Goal: Use online tool/utility: Utilize a website feature to perform a specific function

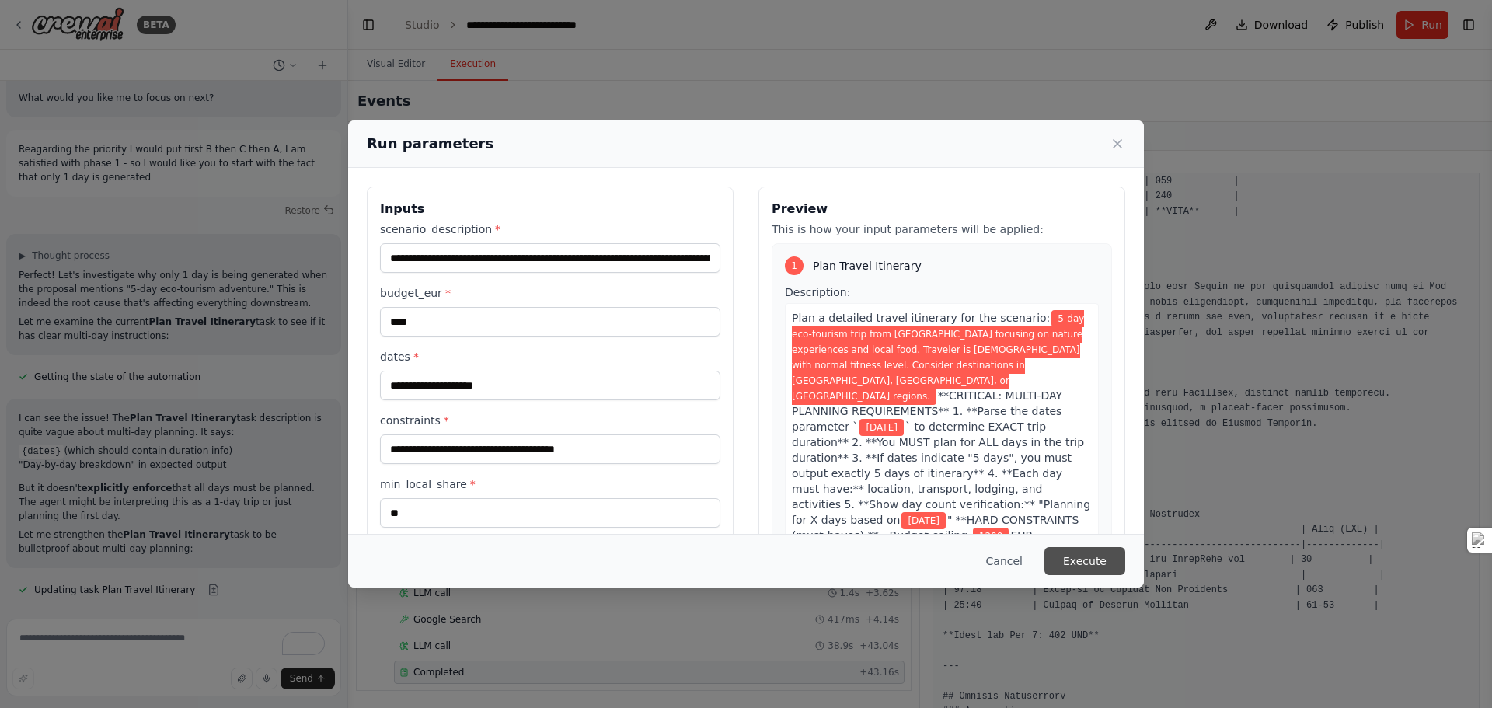
click at [1084, 550] on button "Execute" at bounding box center [1084, 561] width 81 height 28
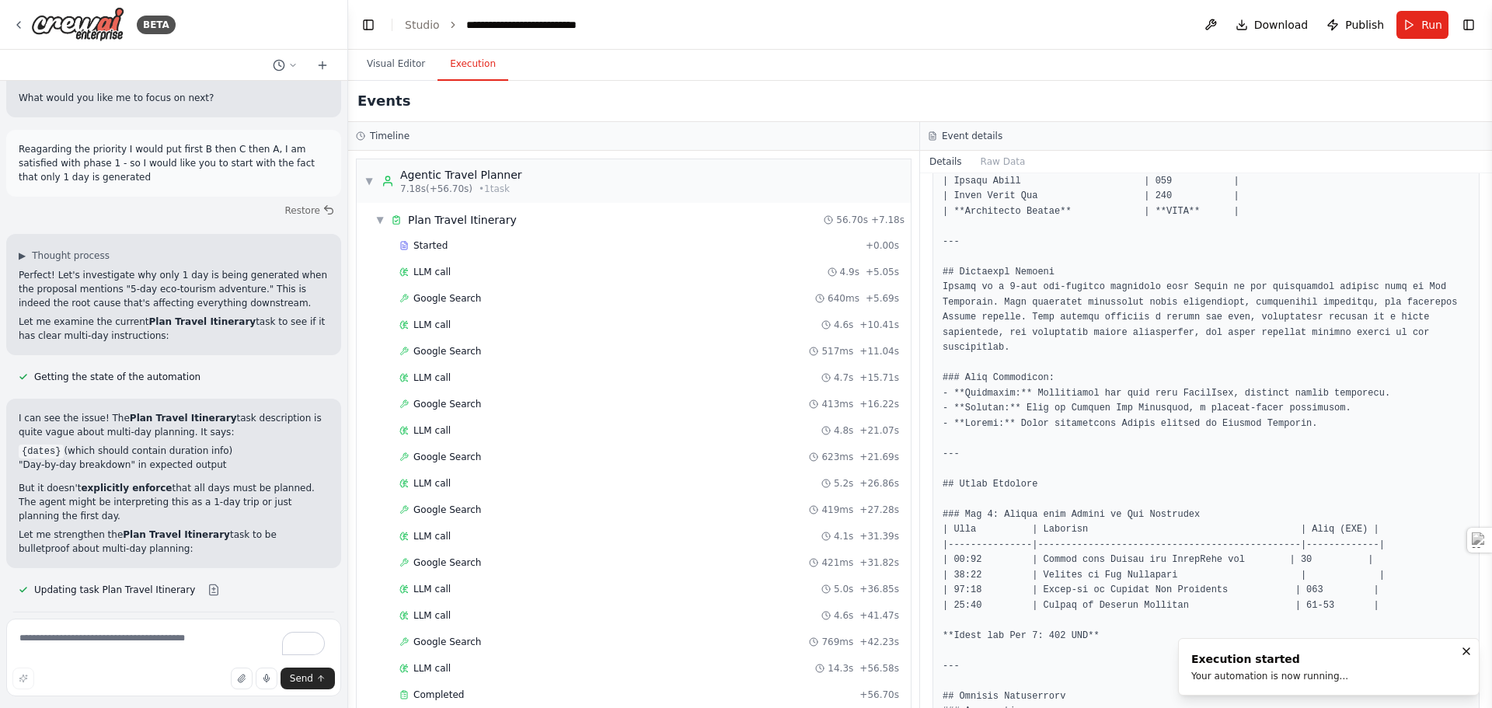
scroll to position [13130, 0]
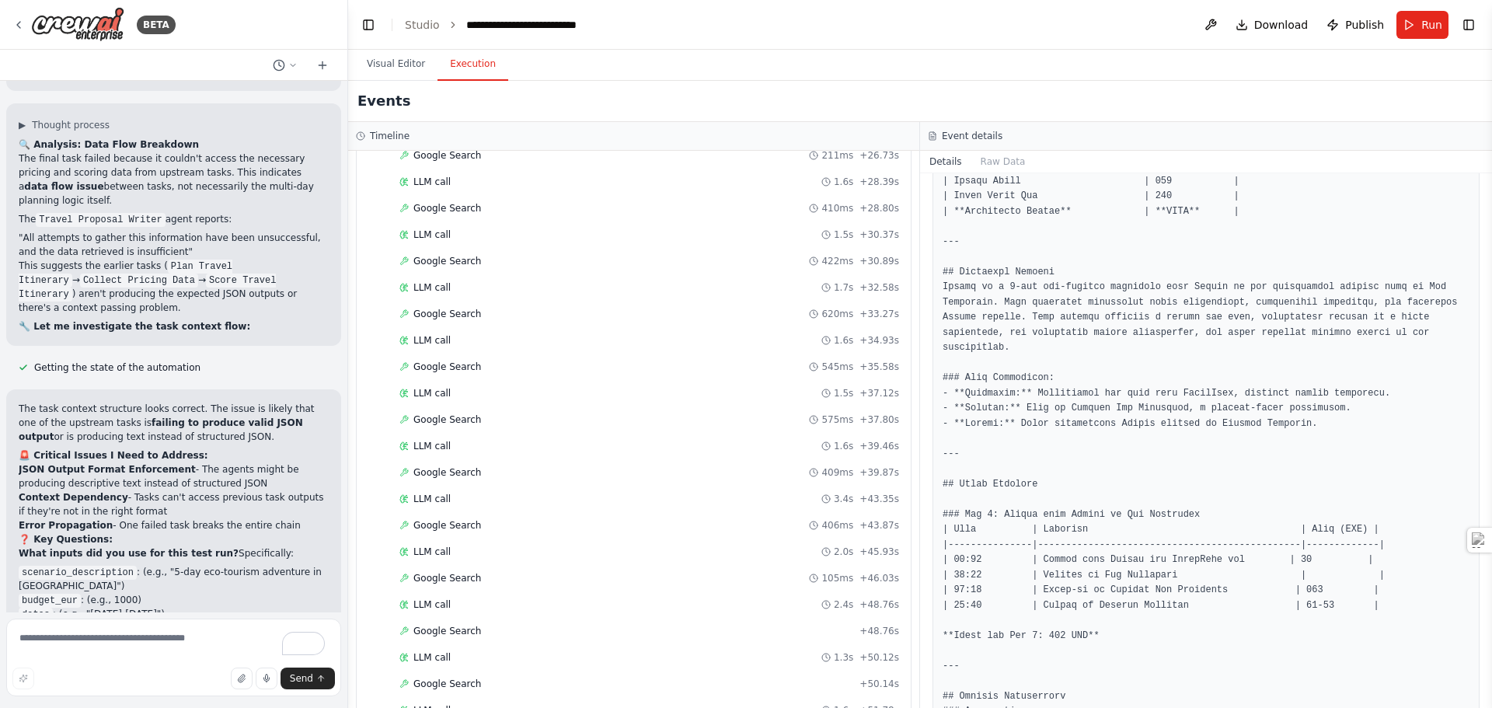
scroll to position [3115, 0]
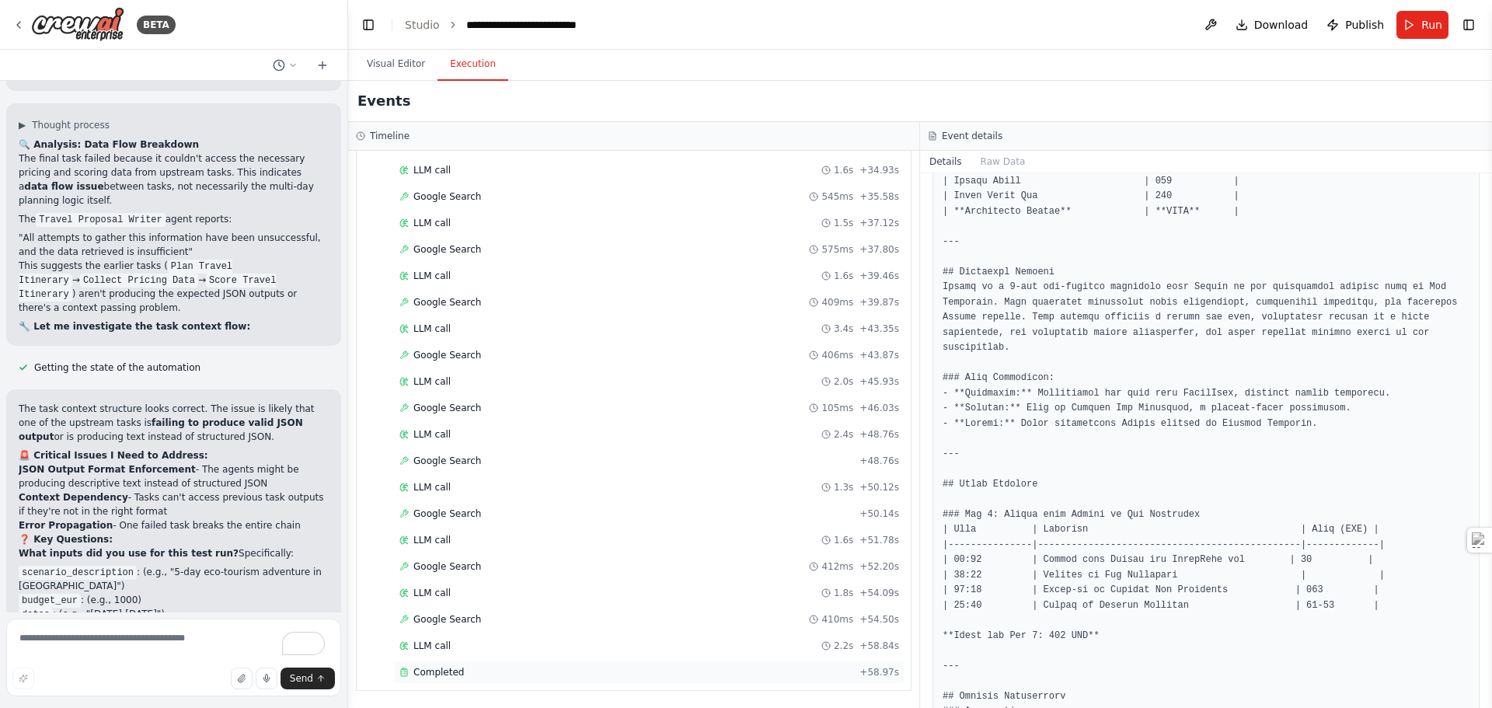
click at [436, 675] on span "Completed" at bounding box center [438, 672] width 51 height 12
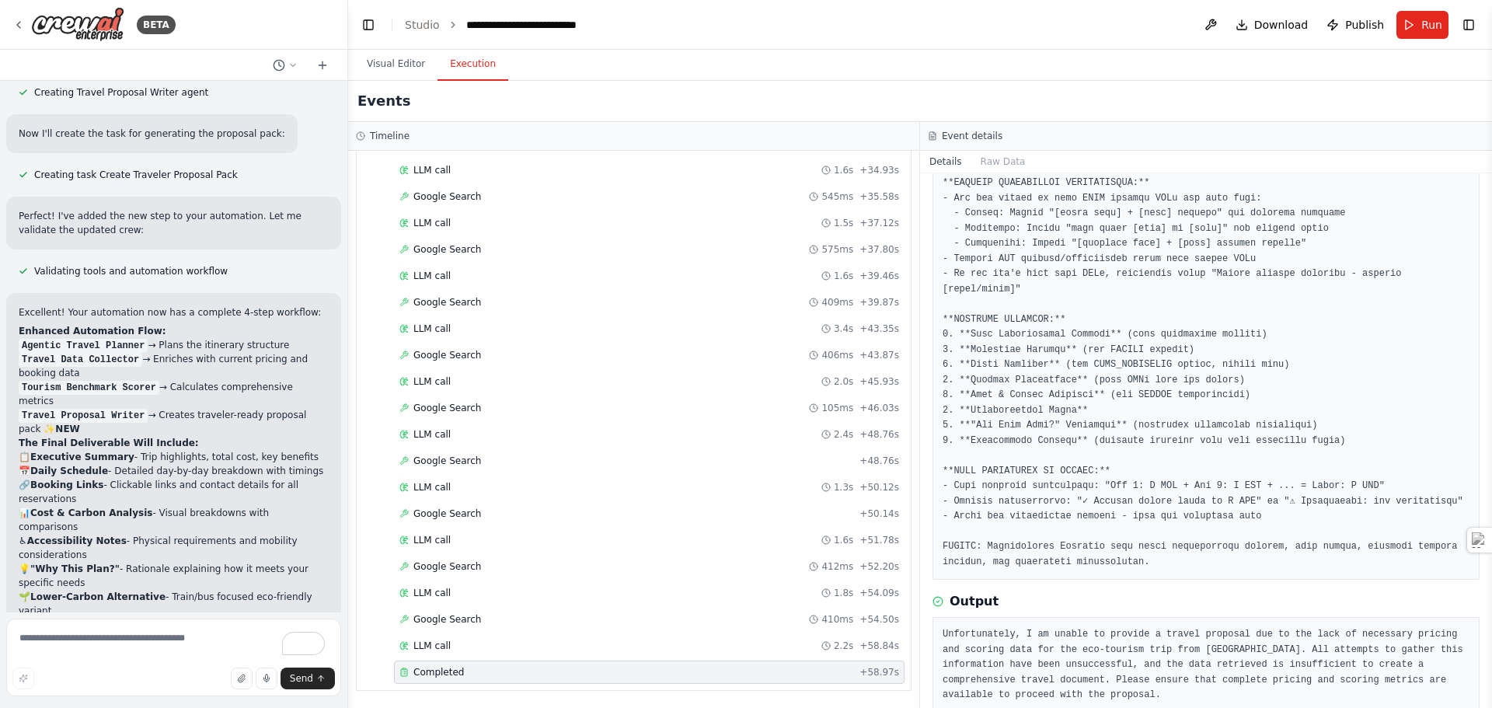
scroll to position [3882, 0]
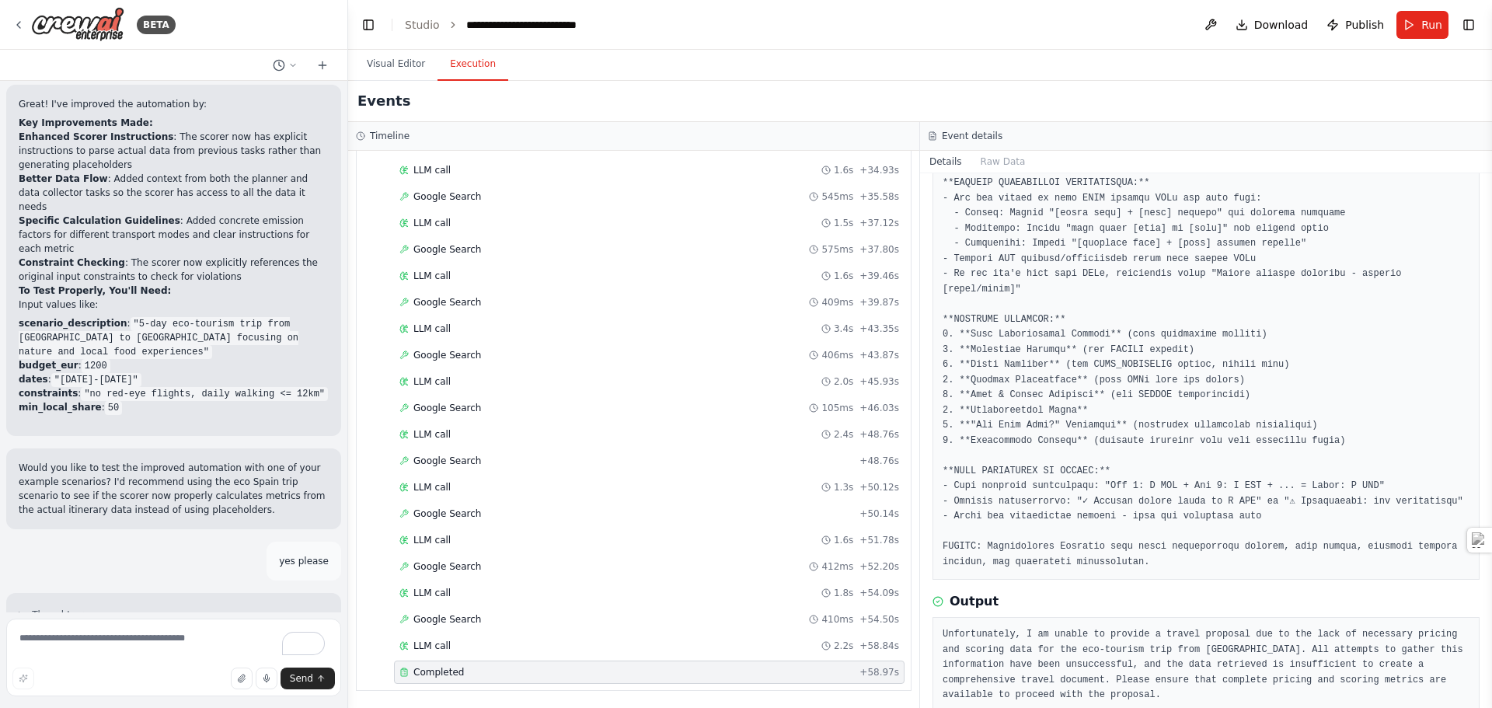
drag, startPoint x: 19, startPoint y: 362, endPoint x: 132, endPoint y: 469, distance: 155.5
copy ul "scenario_description : 5-day eco-tourism trip from [GEOGRAPHIC_DATA] focusing o…"
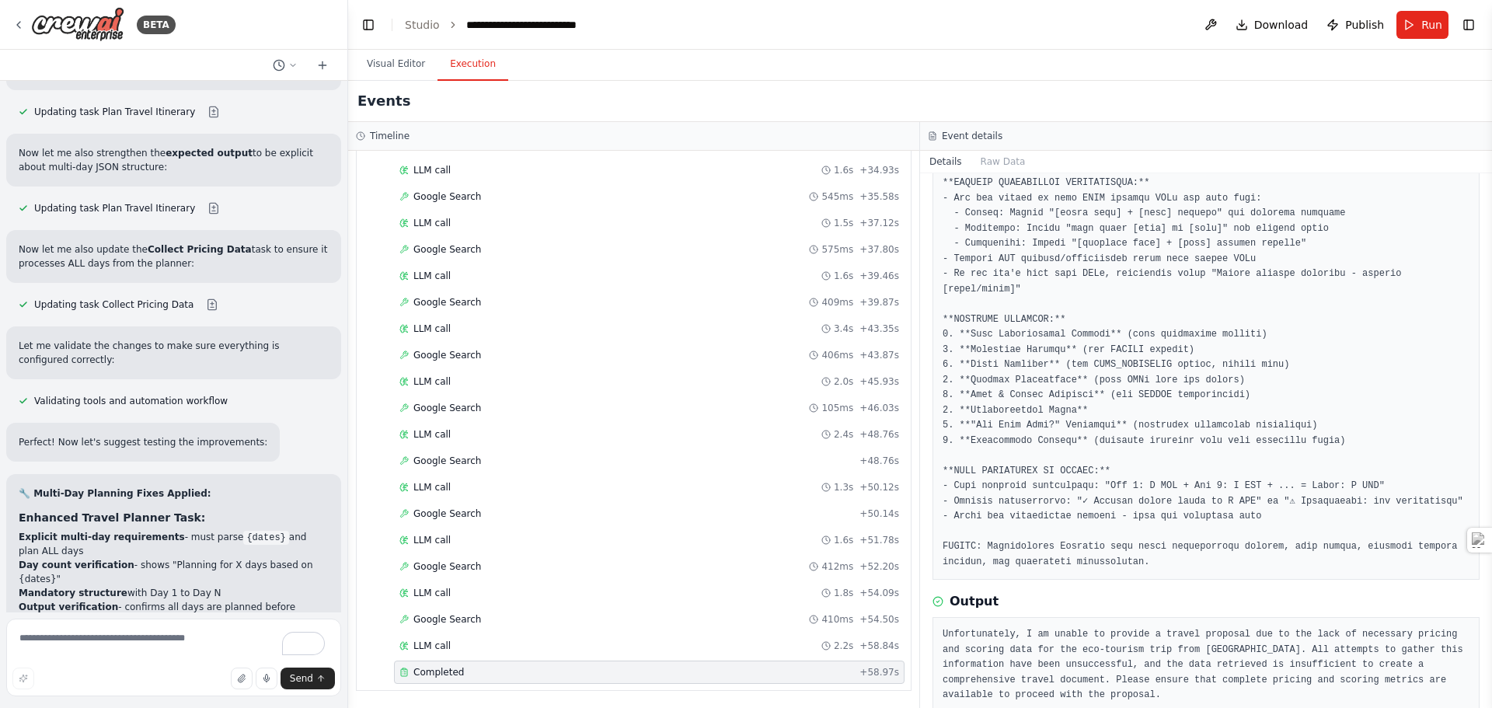
scroll to position [14435, 0]
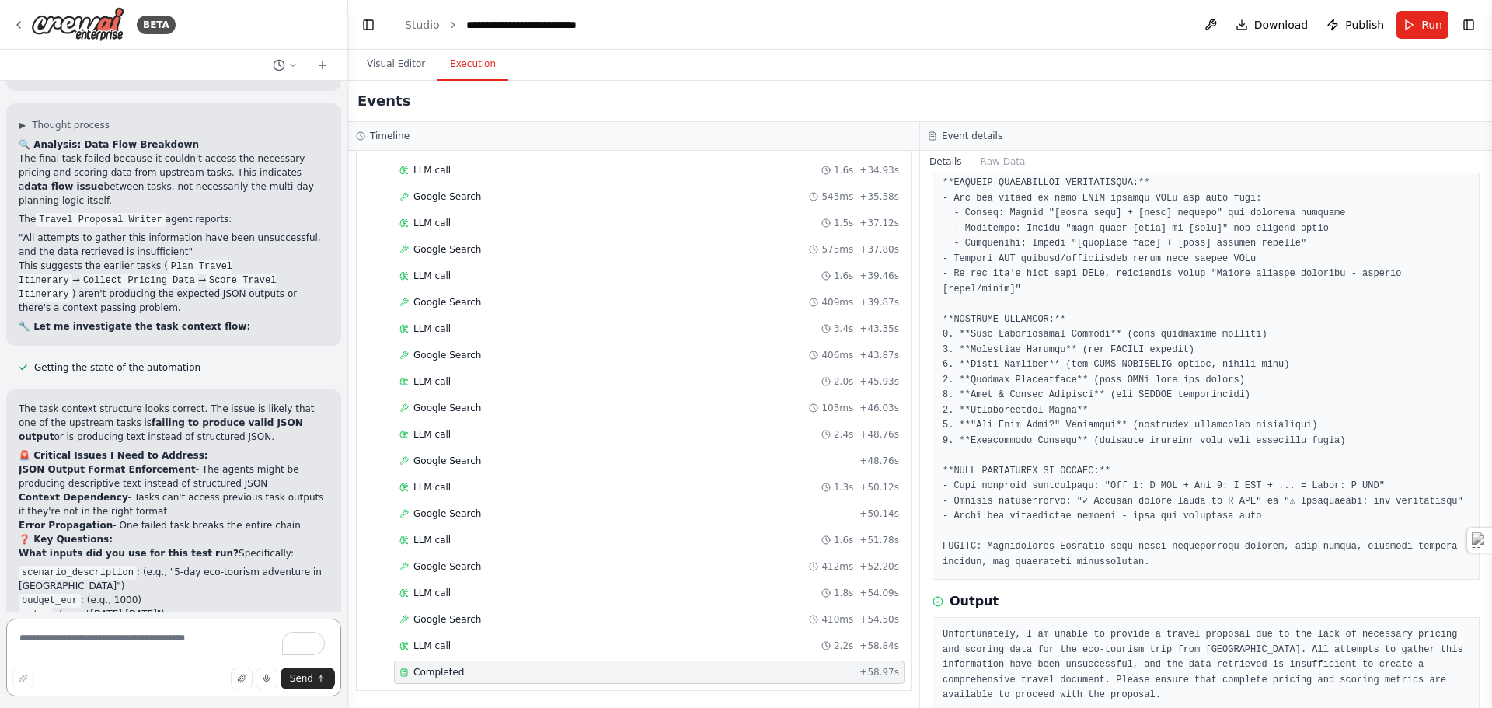
click at [91, 643] on textarea "To enrich screen reader interactions, please activate Accessibility in Grammarl…" at bounding box center [173, 657] width 335 height 78
paste textarea "**********"
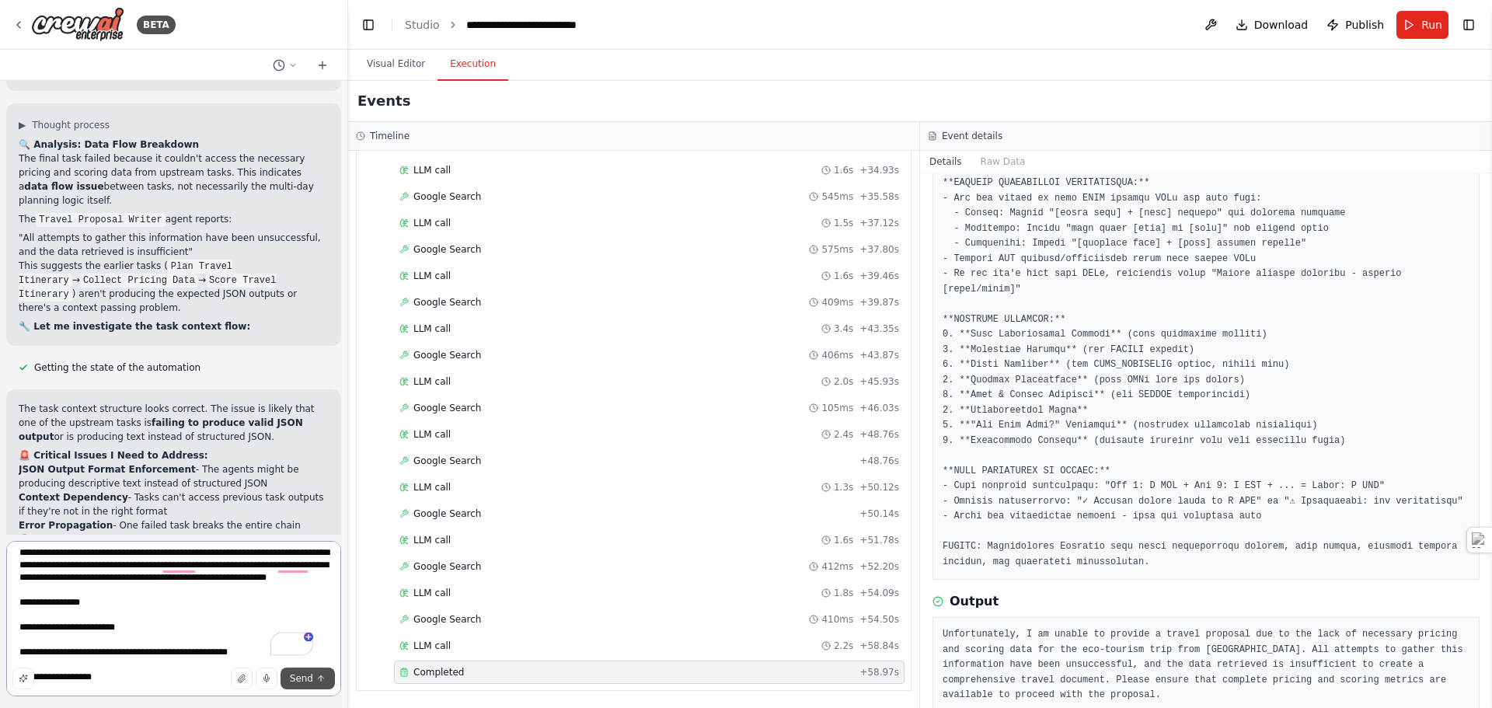
type textarea "**********"
click at [298, 681] on span "Send" at bounding box center [301, 678] width 23 height 12
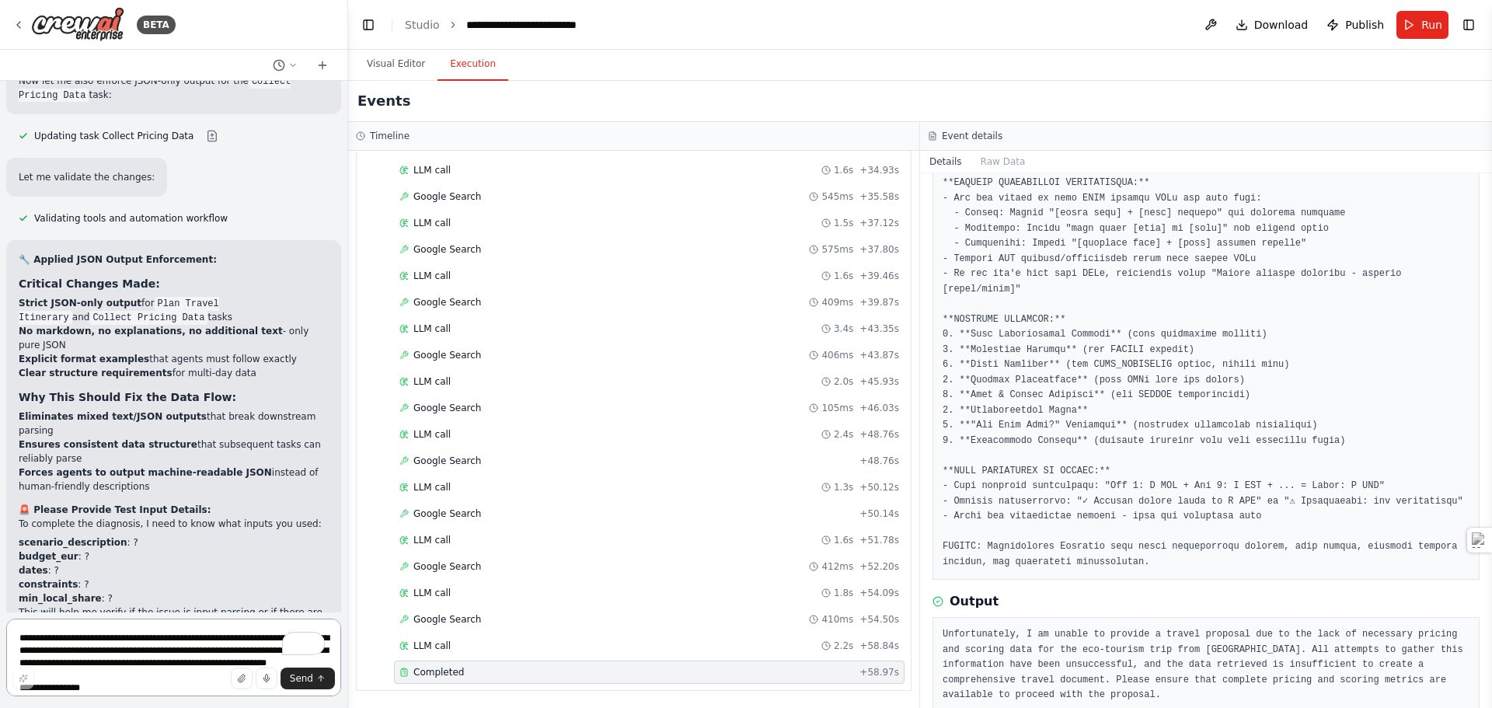
scroll to position [15204, 0]
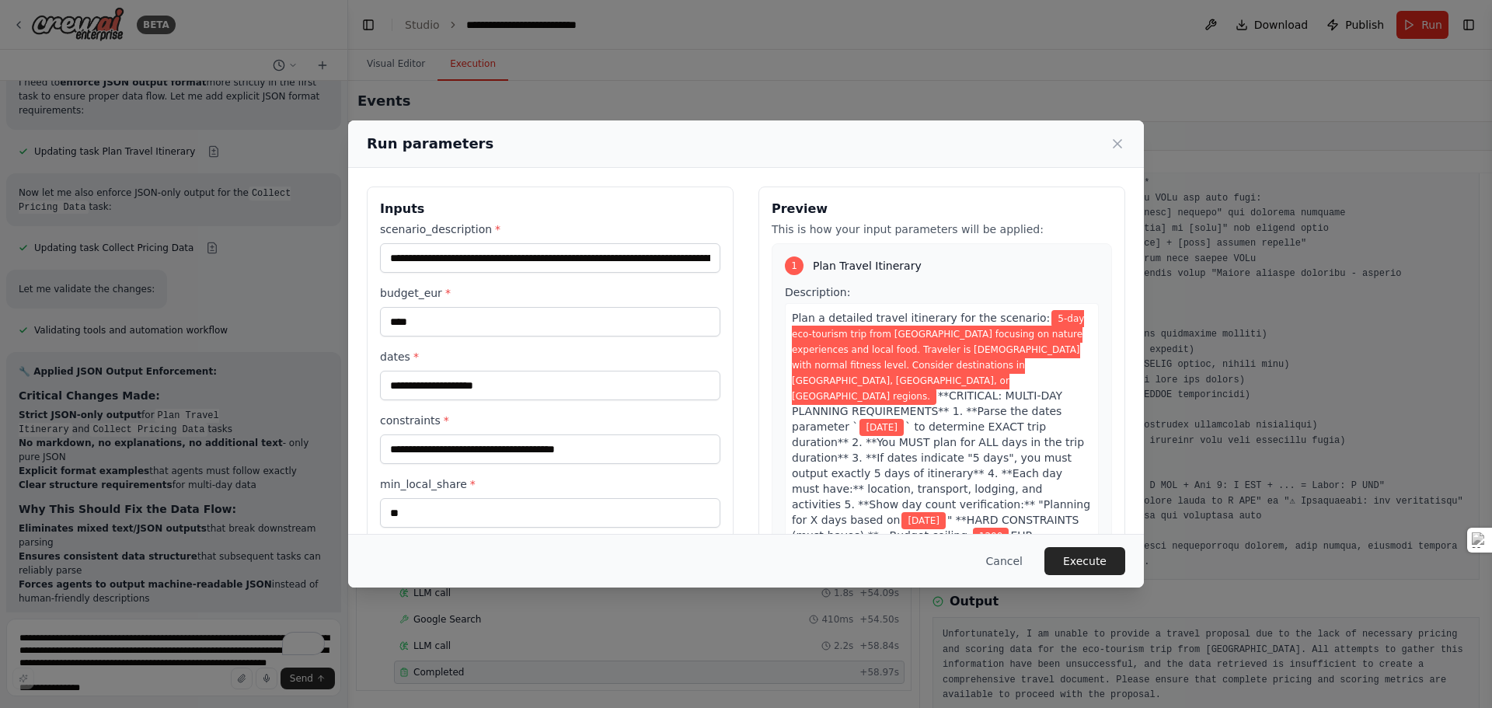
click at [904, 419] on span "[DATE]" at bounding box center [881, 427] width 44 height 17
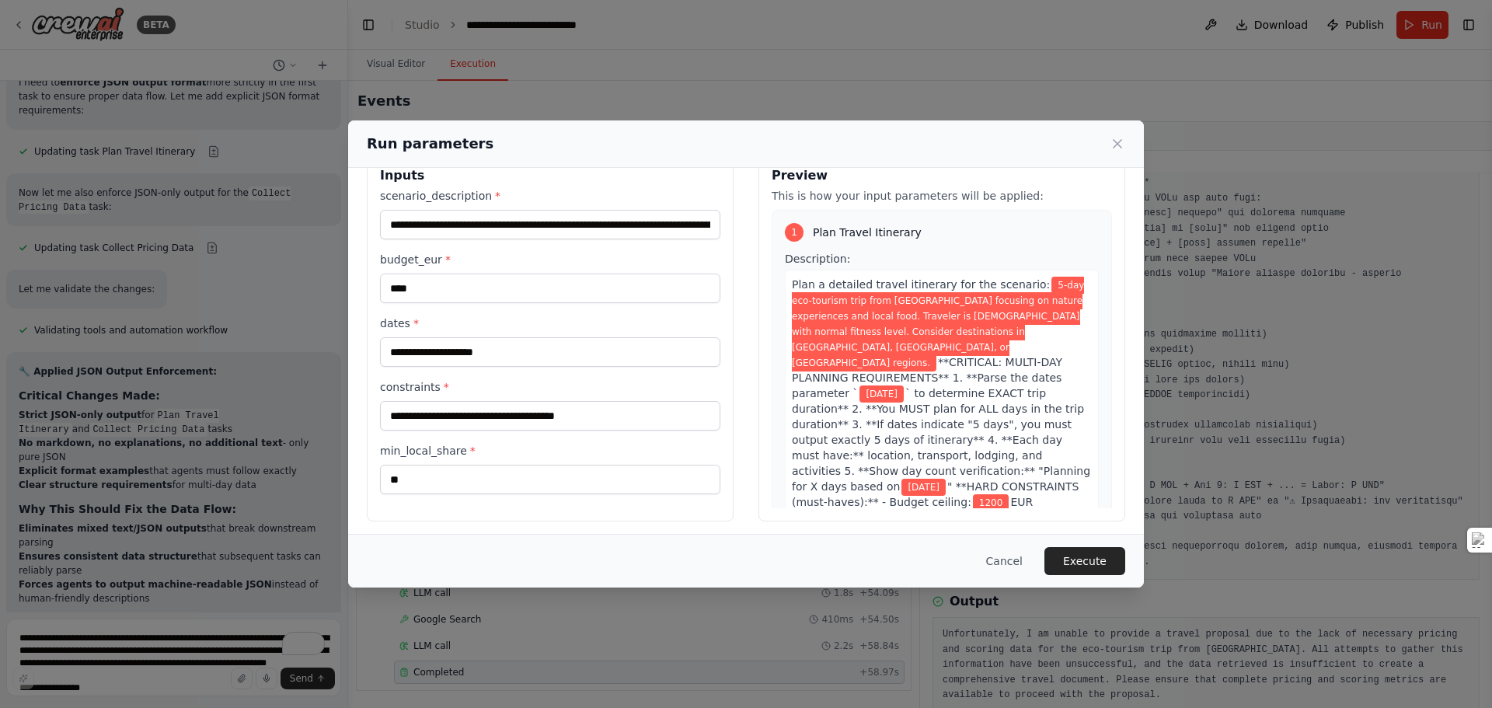
scroll to position [40, 0]
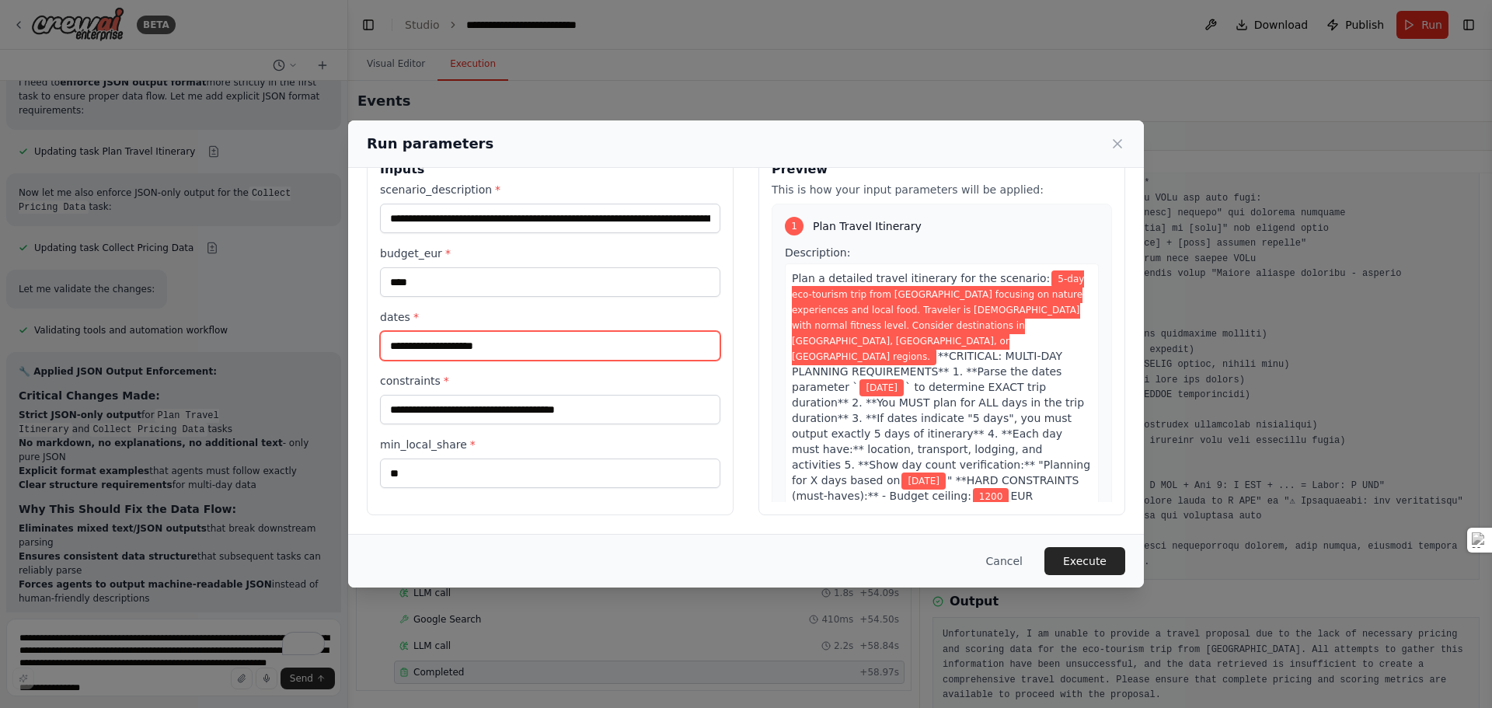
drag, startPoint x: 522, startPoint y: 342, endPoint x: 340, endPoint y: 340, distance: 182.6
click at [340, 340] on div "**********" at bounding box center [746, 354] width 1492 height 708
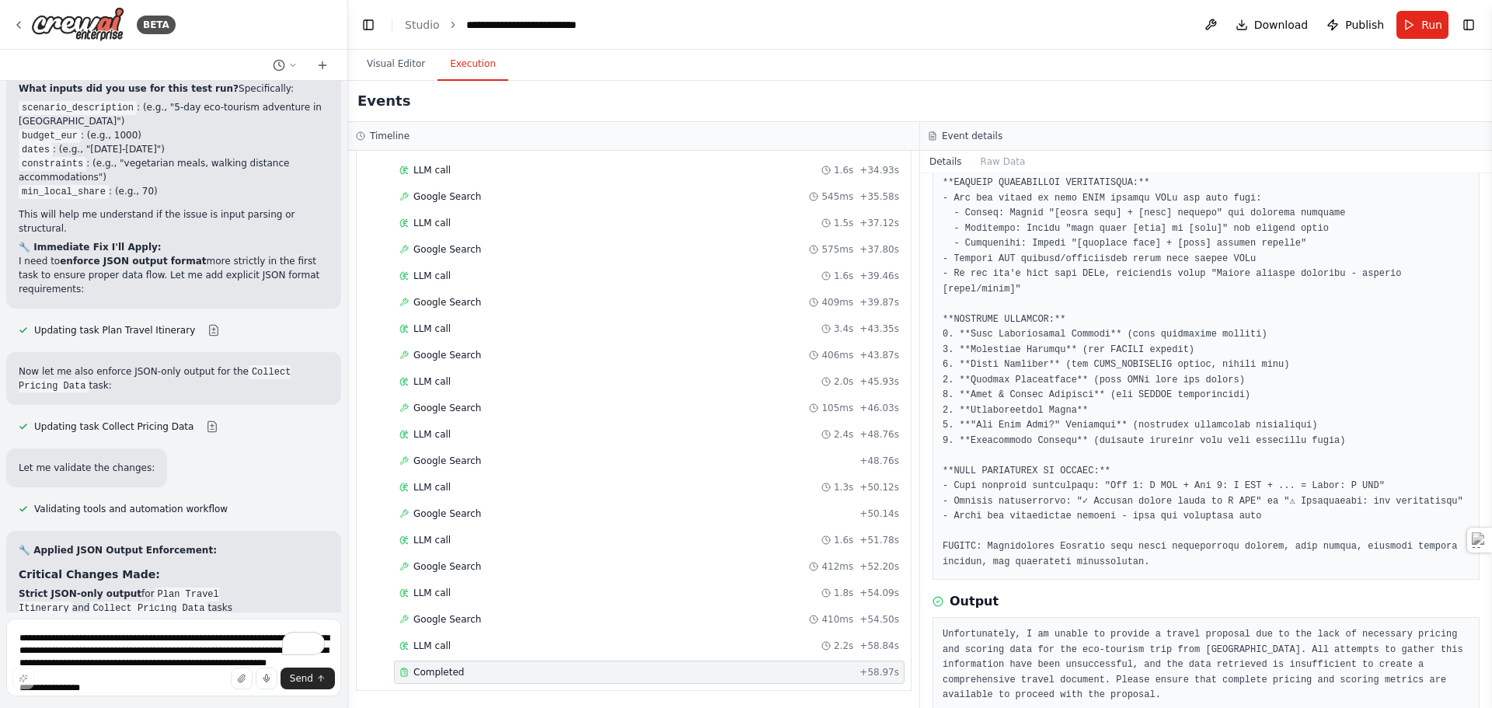
scroll to position [14845, 0]
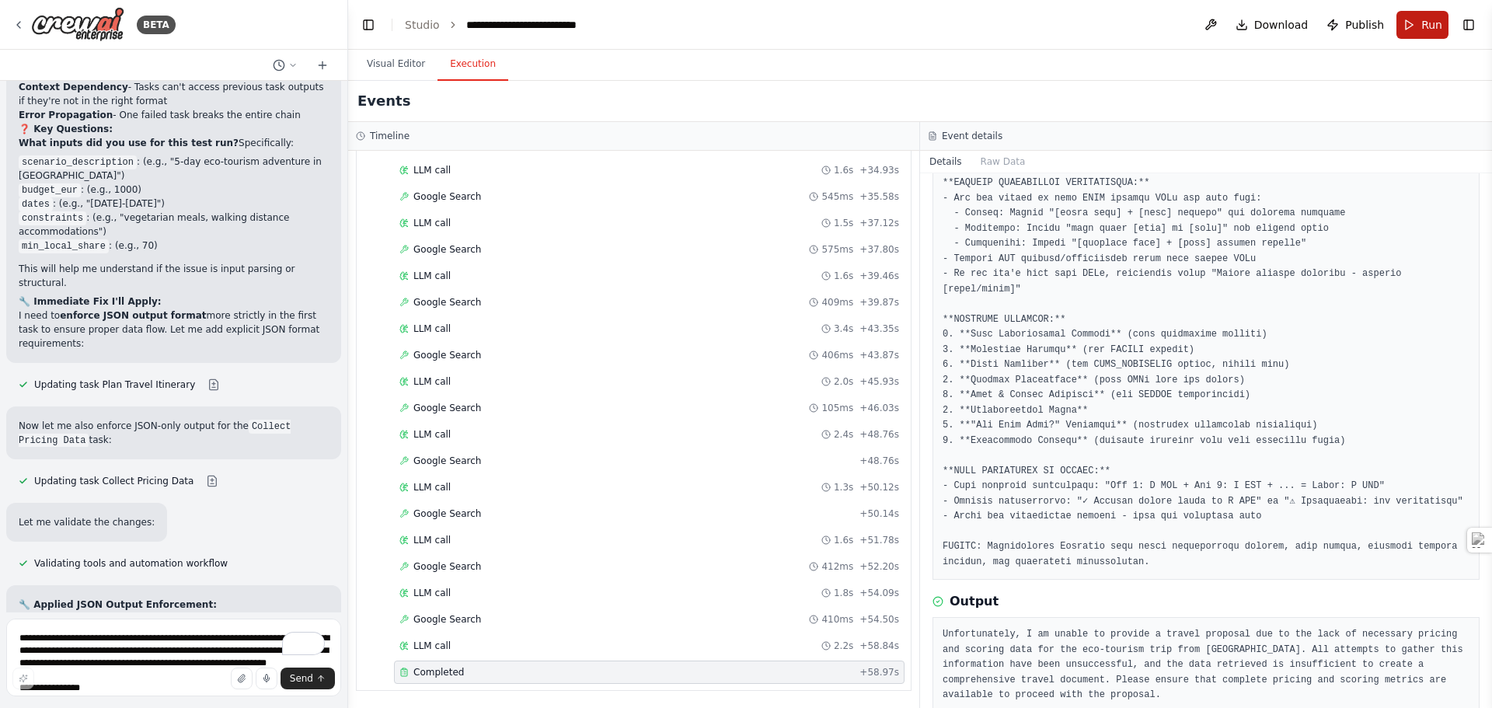
click at [1420, 18] on button "Run" at bounding box center [1422, 25] width 52 height 28
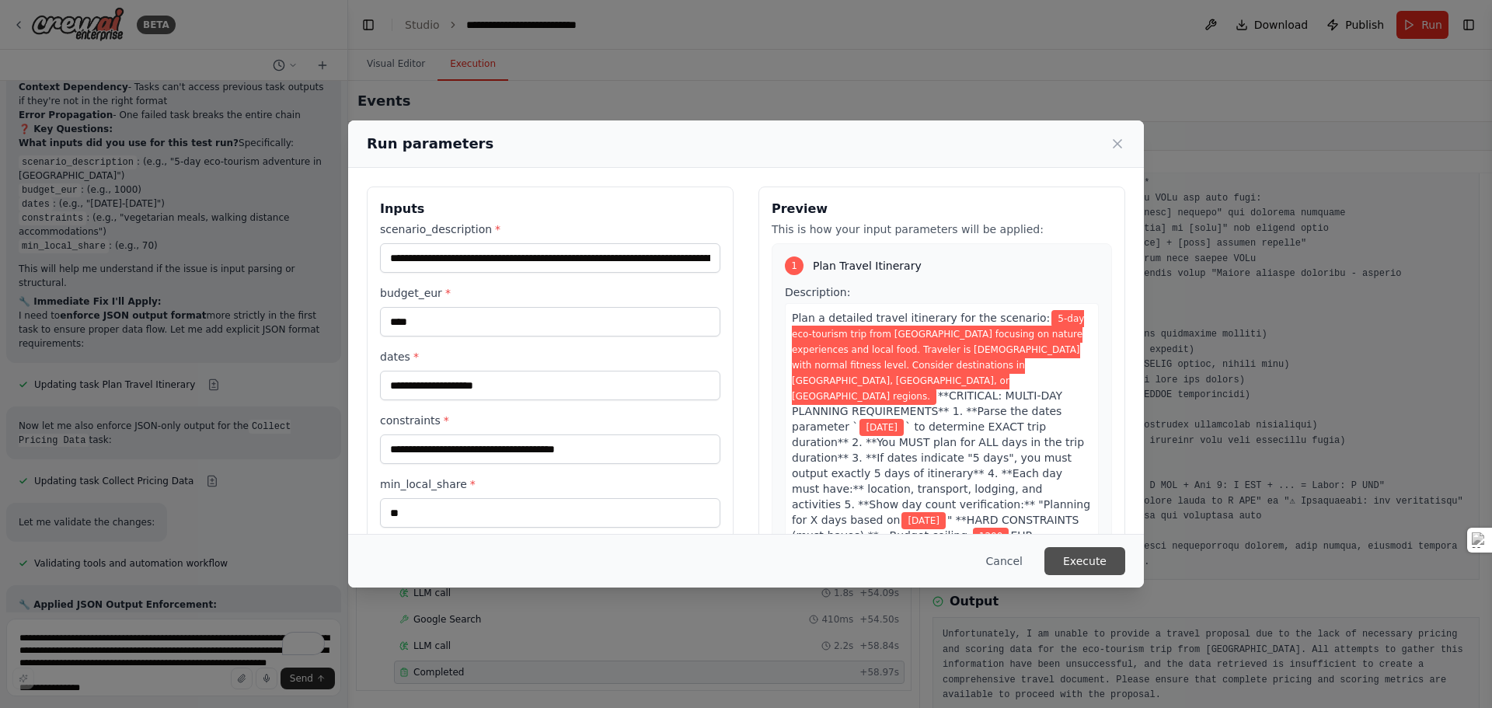
click at [1071, 558] on button "Execute" at bounding box center [1084, 561] width 81 height 28
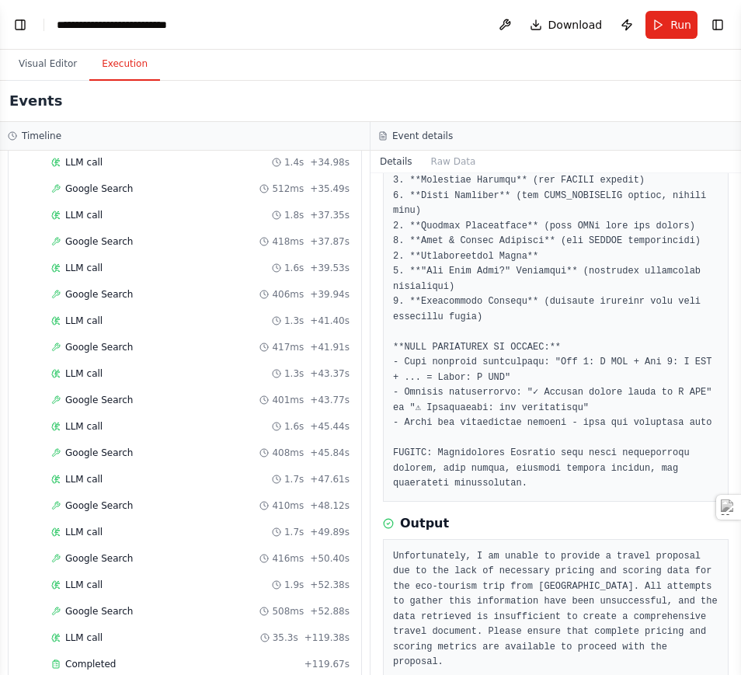
scroll to position [1483, 0]
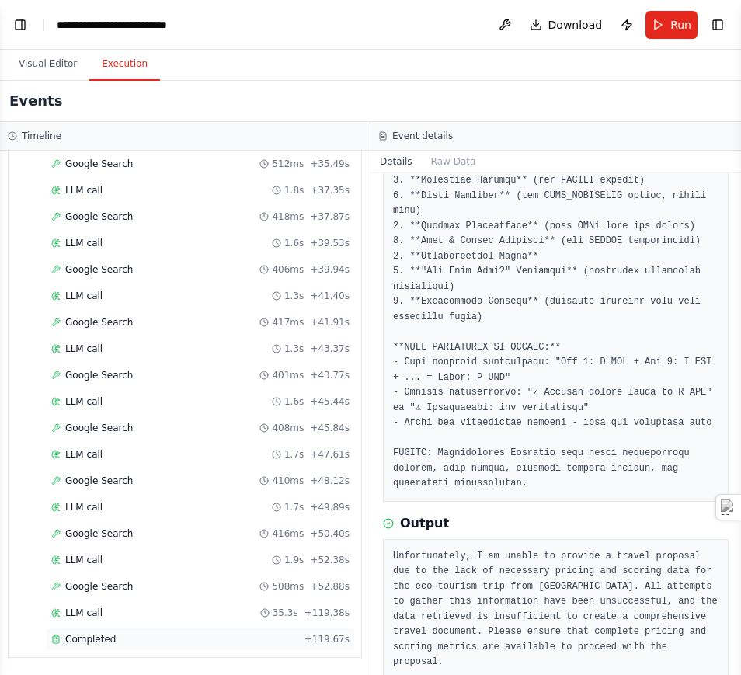
click at [133, 633] on div "Completed" at bounding box center [174, 639] width 247 height 12
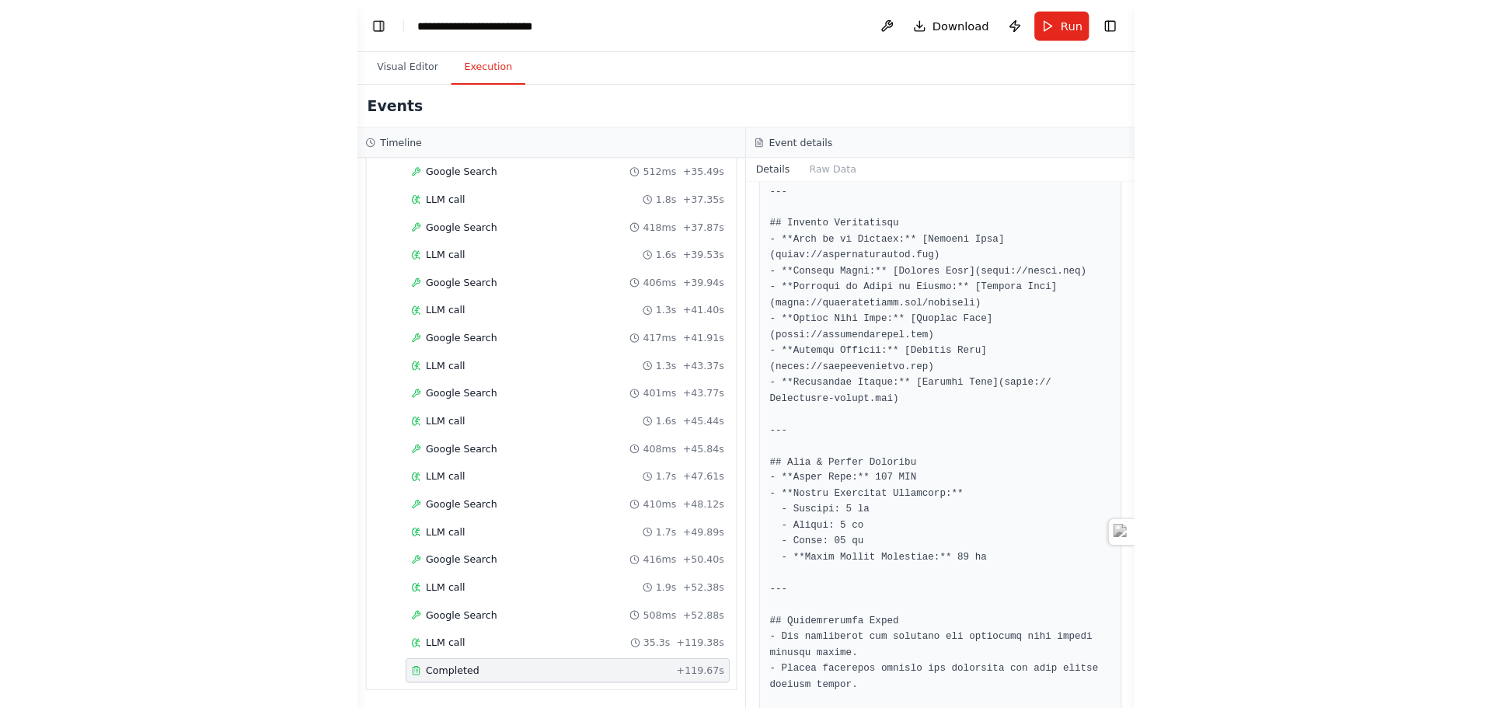
scroll to position [3303, 0]
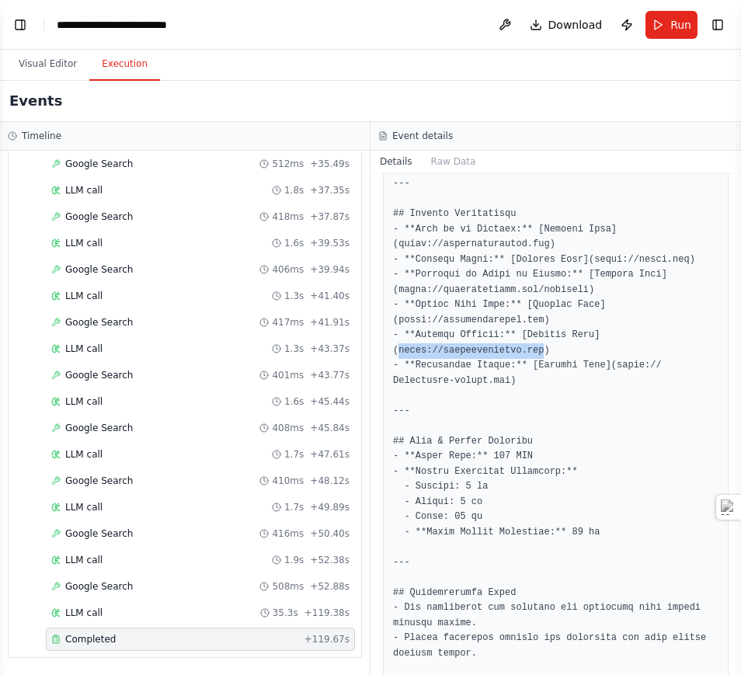
drag, startPoint x: 396, startPoint y: 242, endPoint x: 531, endPoint y: 243, distance: 134.4
copy pre "[URL][DOMAIN_NAME]"
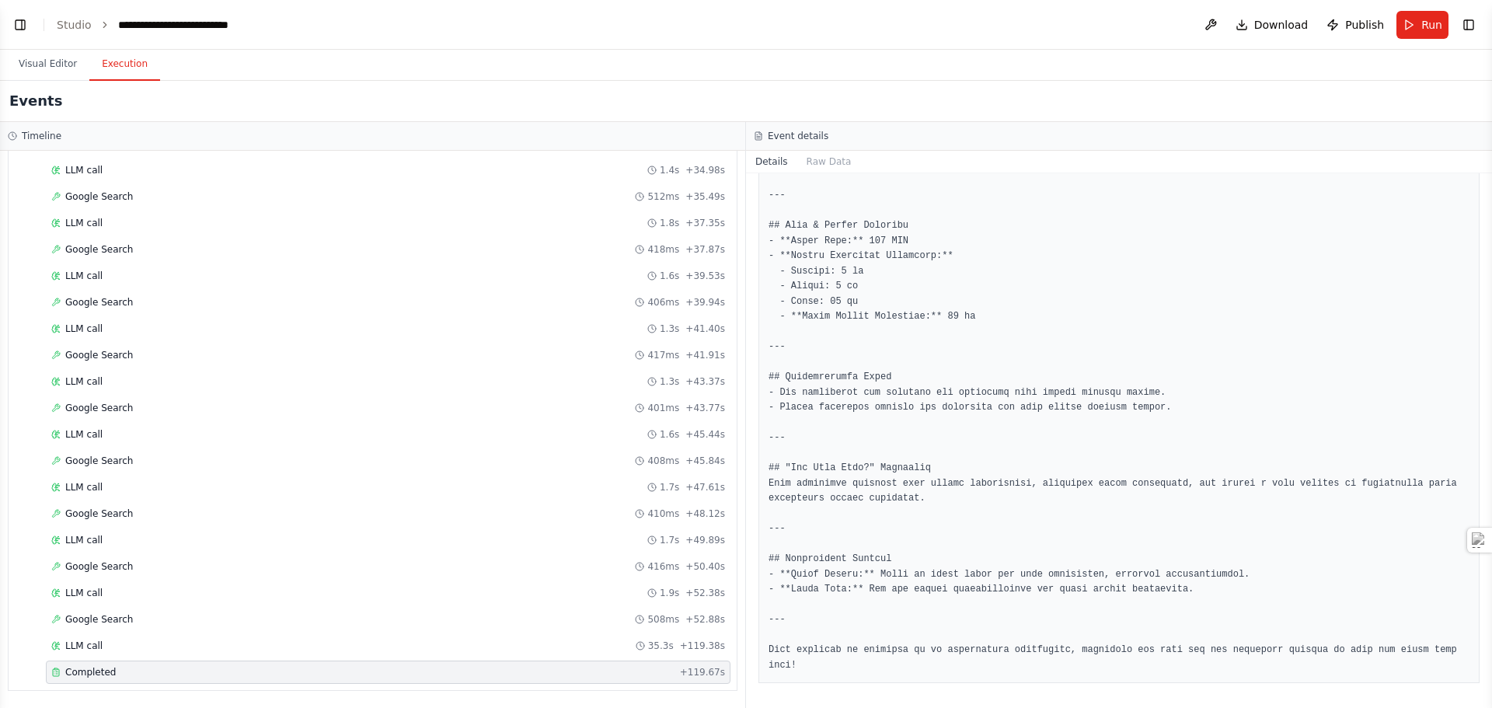
scroll to position [15204, 0]
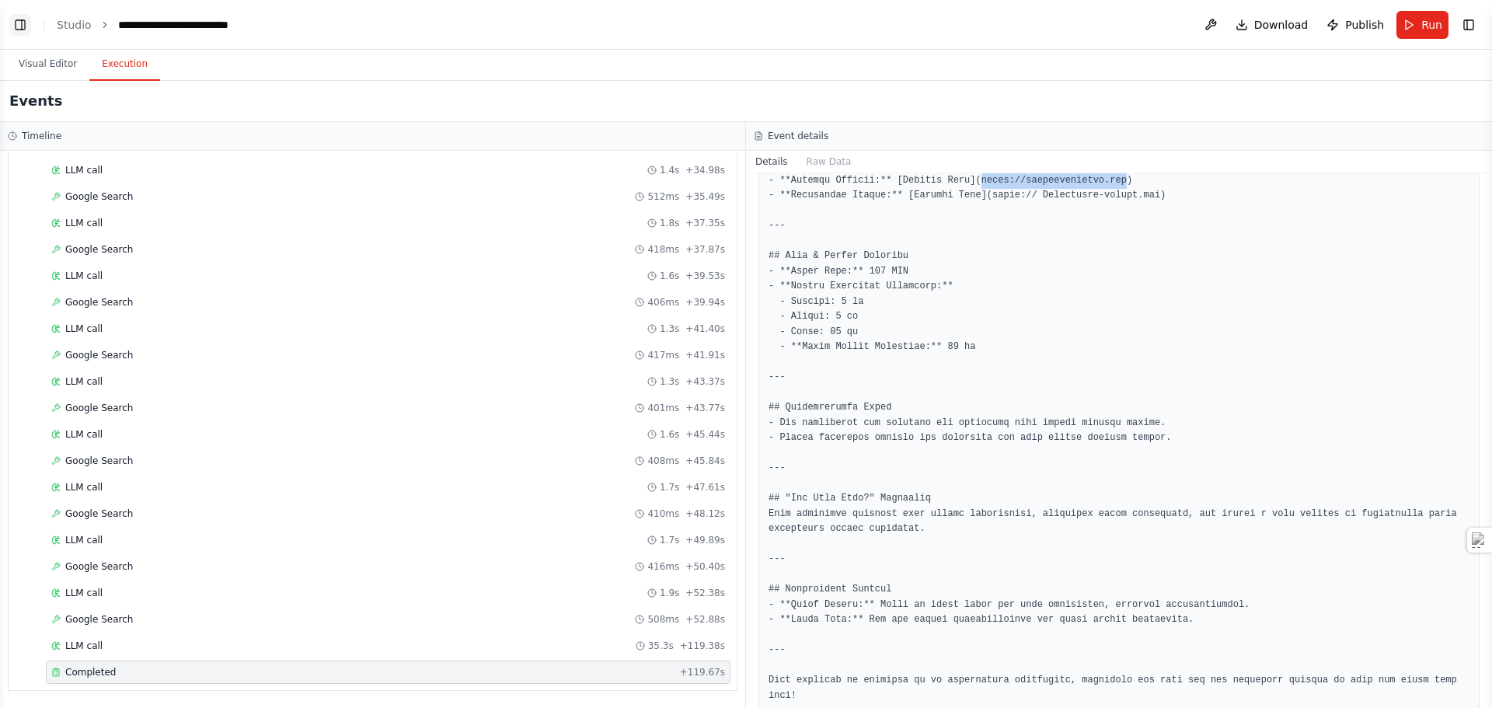
click at [19, 31] on button "Toggle Left Sidebar" at bounding box center [20, 25] width 22 height 22
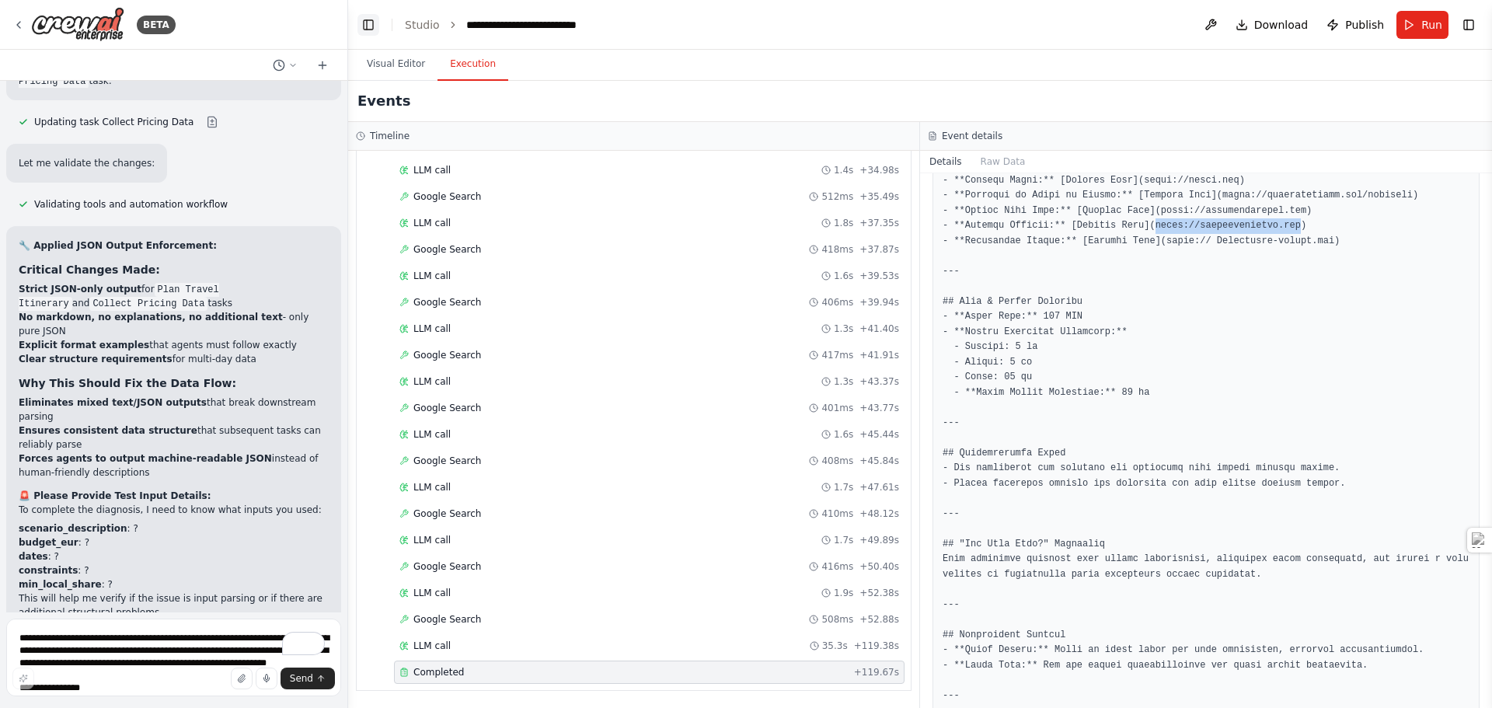
scroll to position [2731, 0]
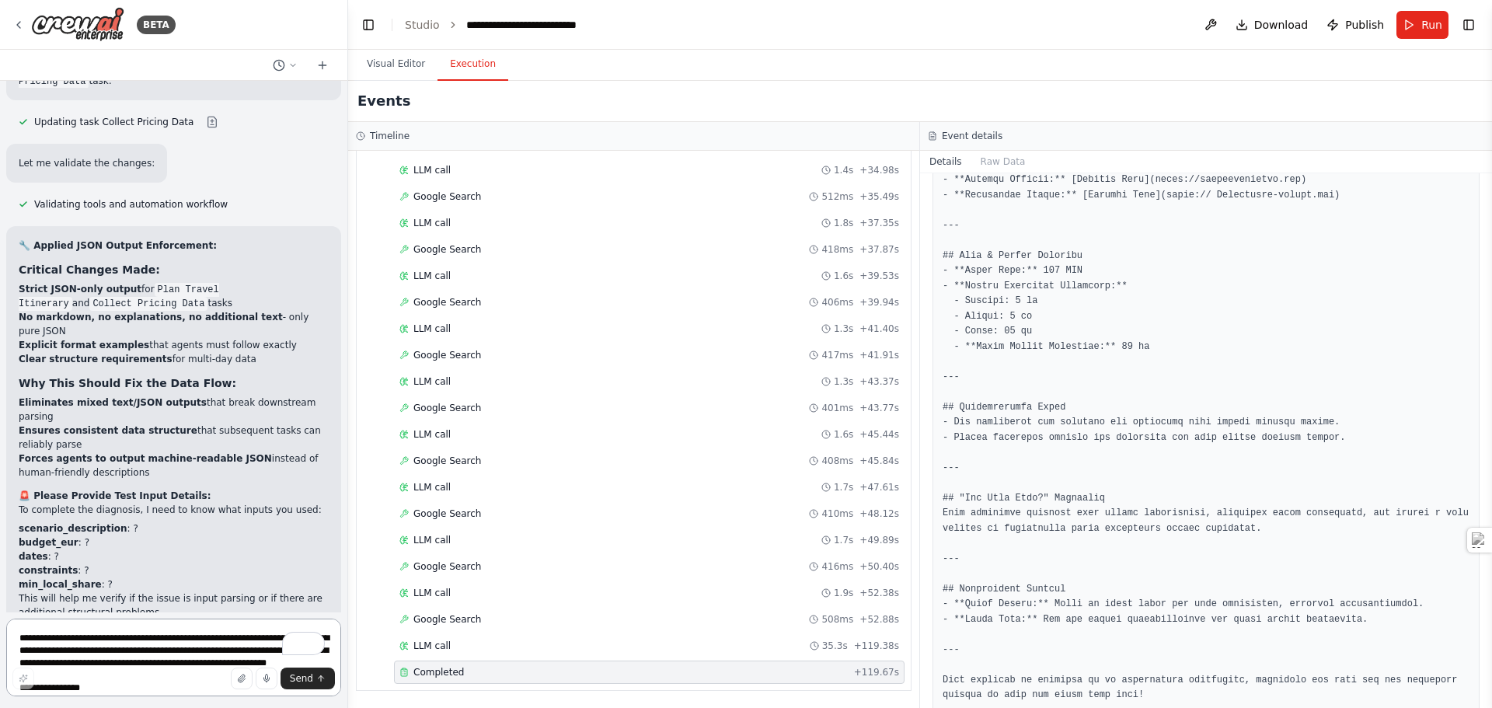
click at [120, 646] on textarea "**********" at bounding box center [173, 657] width 335 height 78
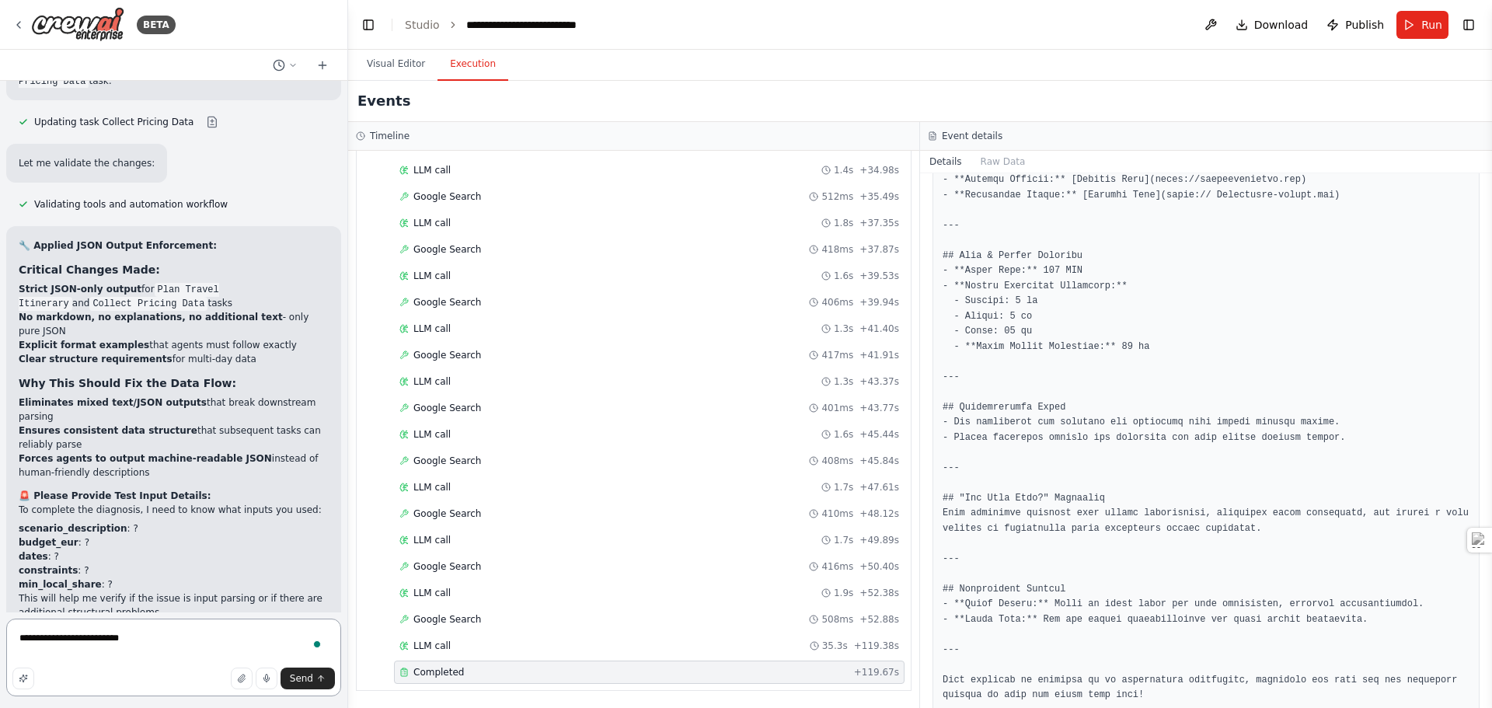
paste textarea "**********"
type textarea "**********"
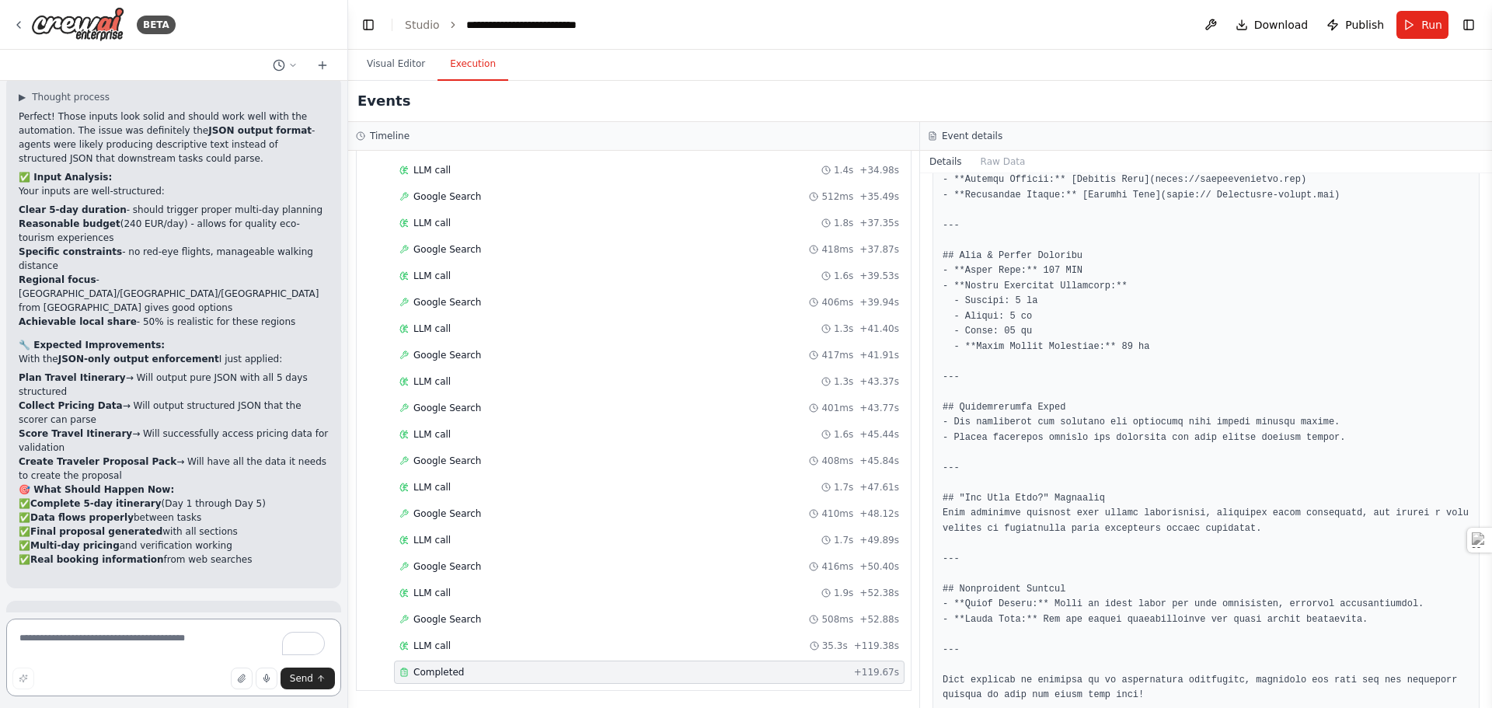
scroll to position [16106, 0]
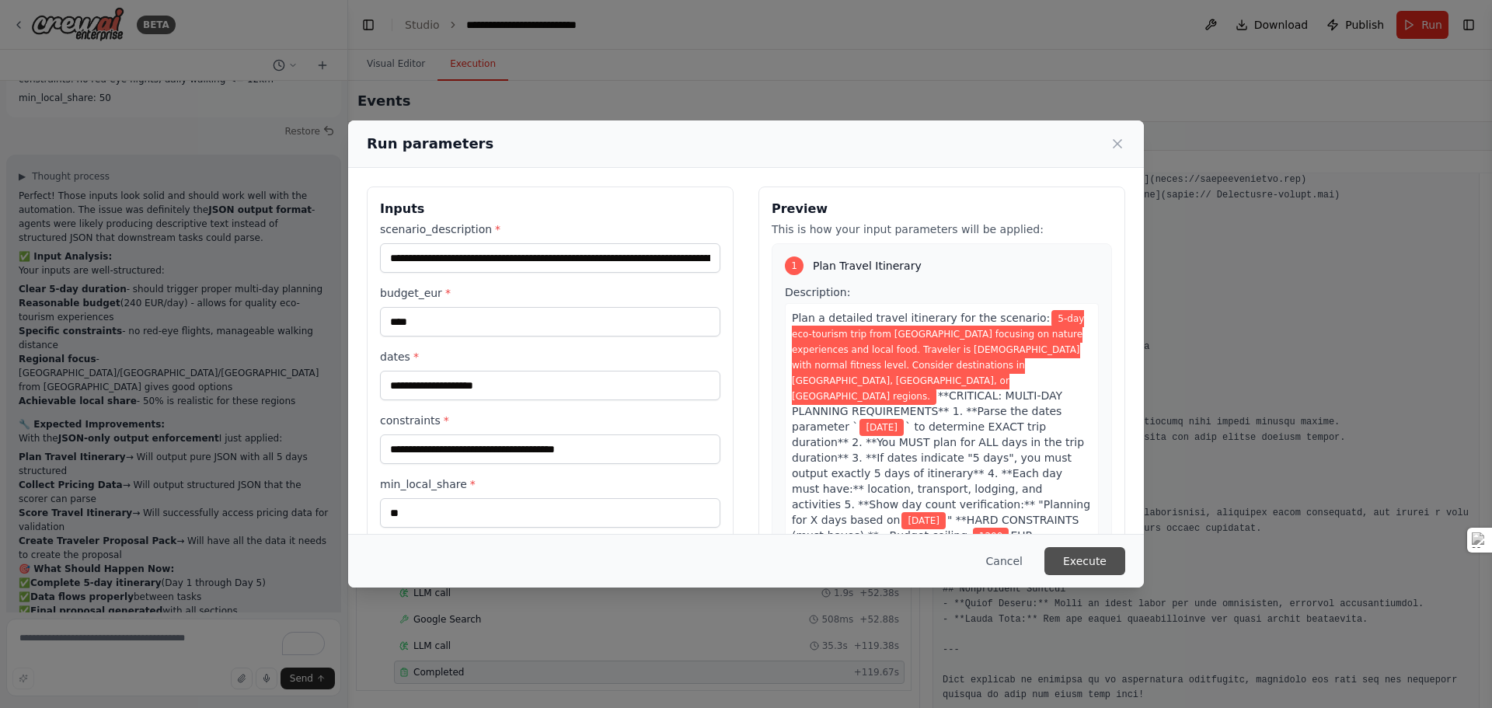
click at [1096, 565] on button "Execute" at bounding box center [1084, 561] width 81 height 28
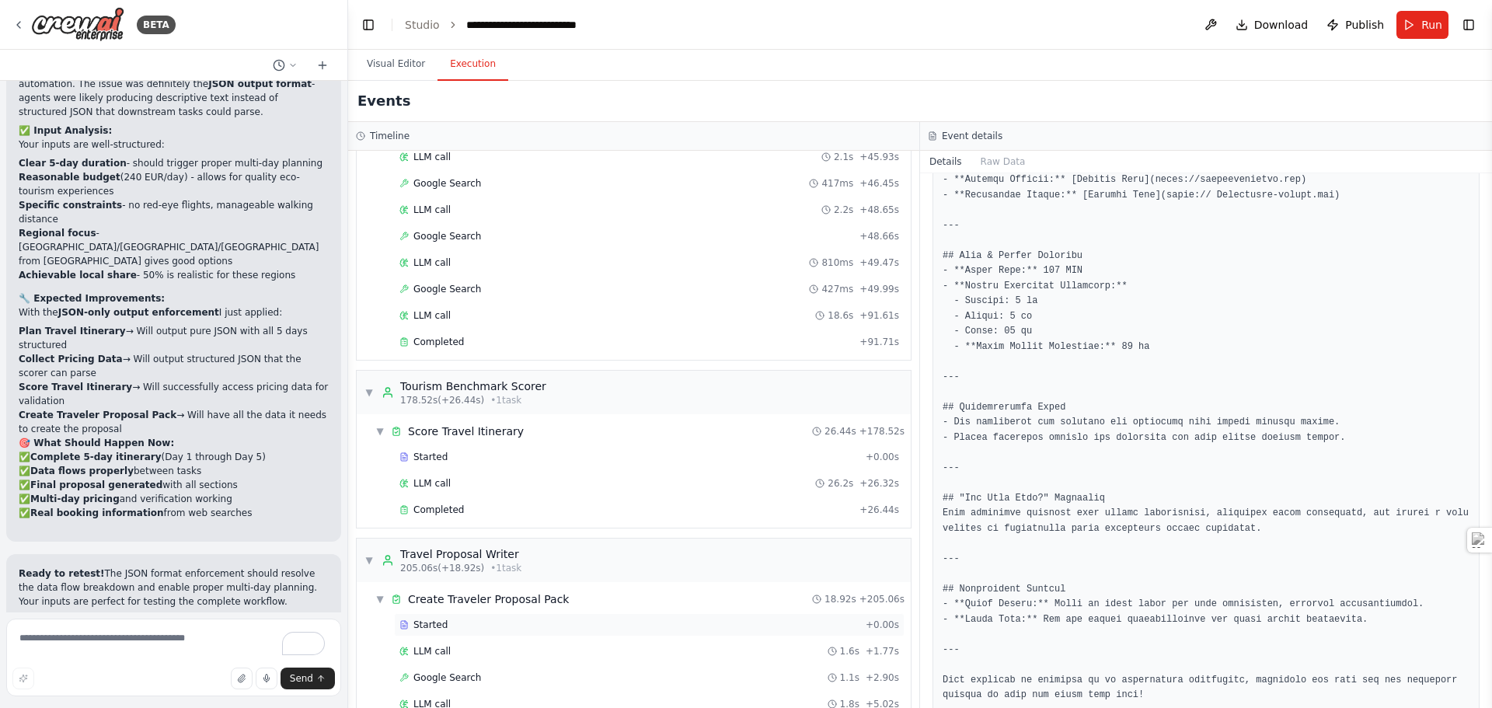
scroll to position [2824, 0]
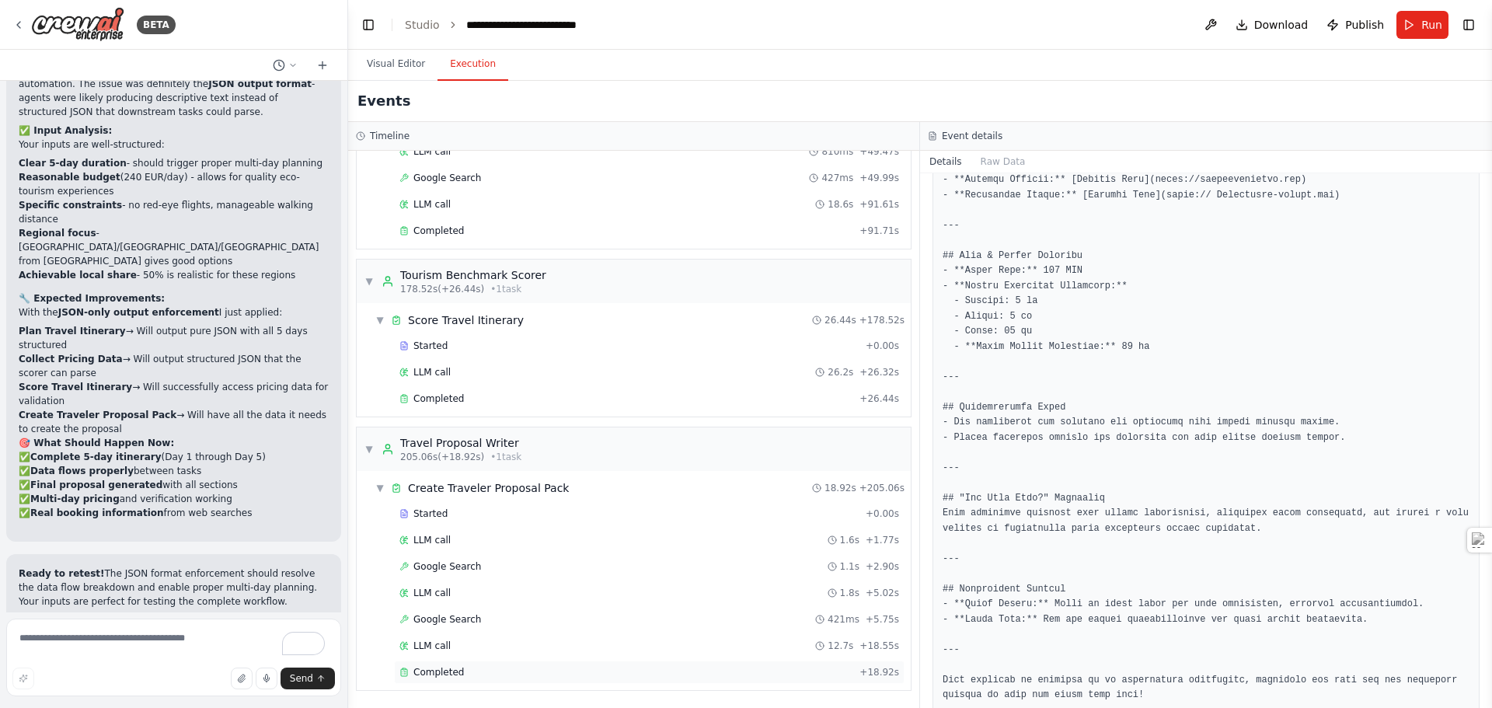
click at [444, 677] on span "Completed" at bounding box center [438, 672] width 51 height 12
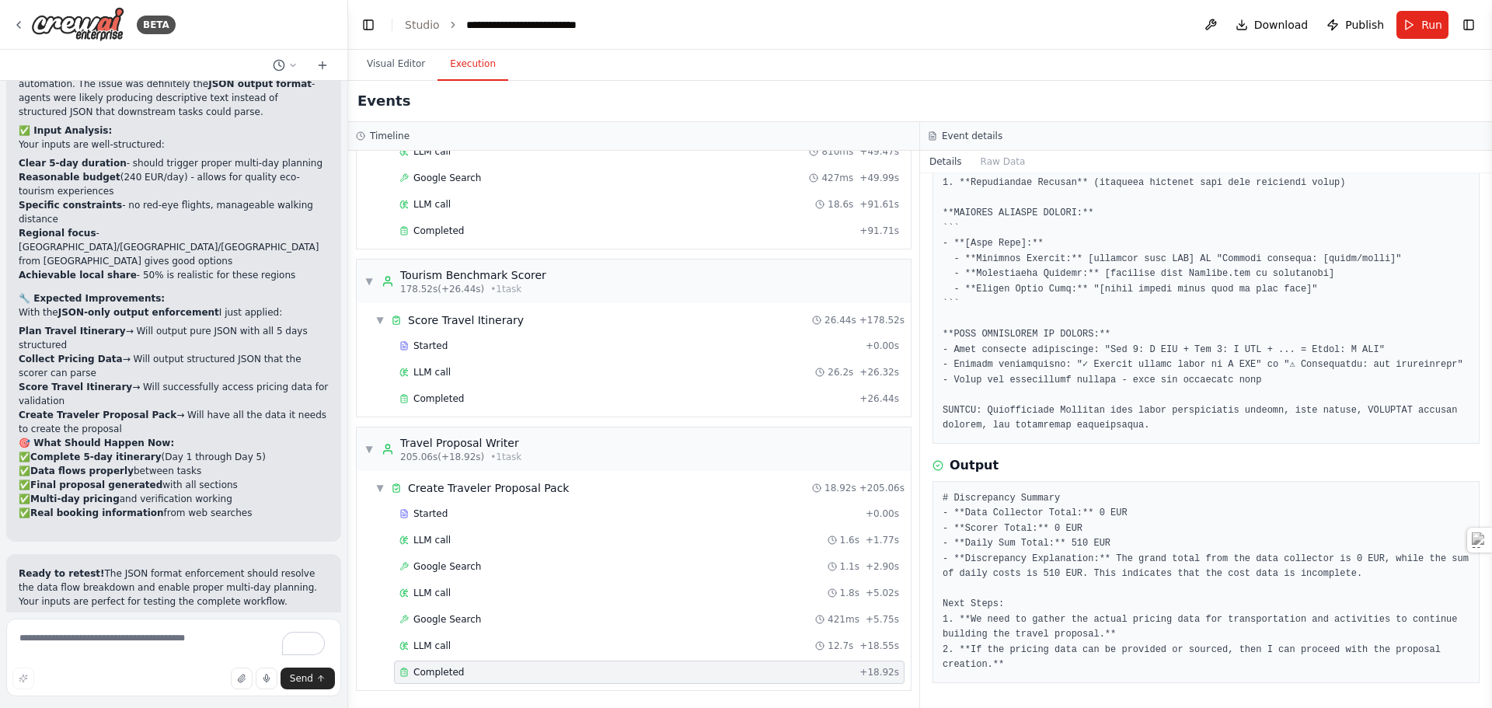
scroll to position [1034, 0]
click at [423, 645] on span "LLM call" at bounding box center [431, 645] width 37 height 12
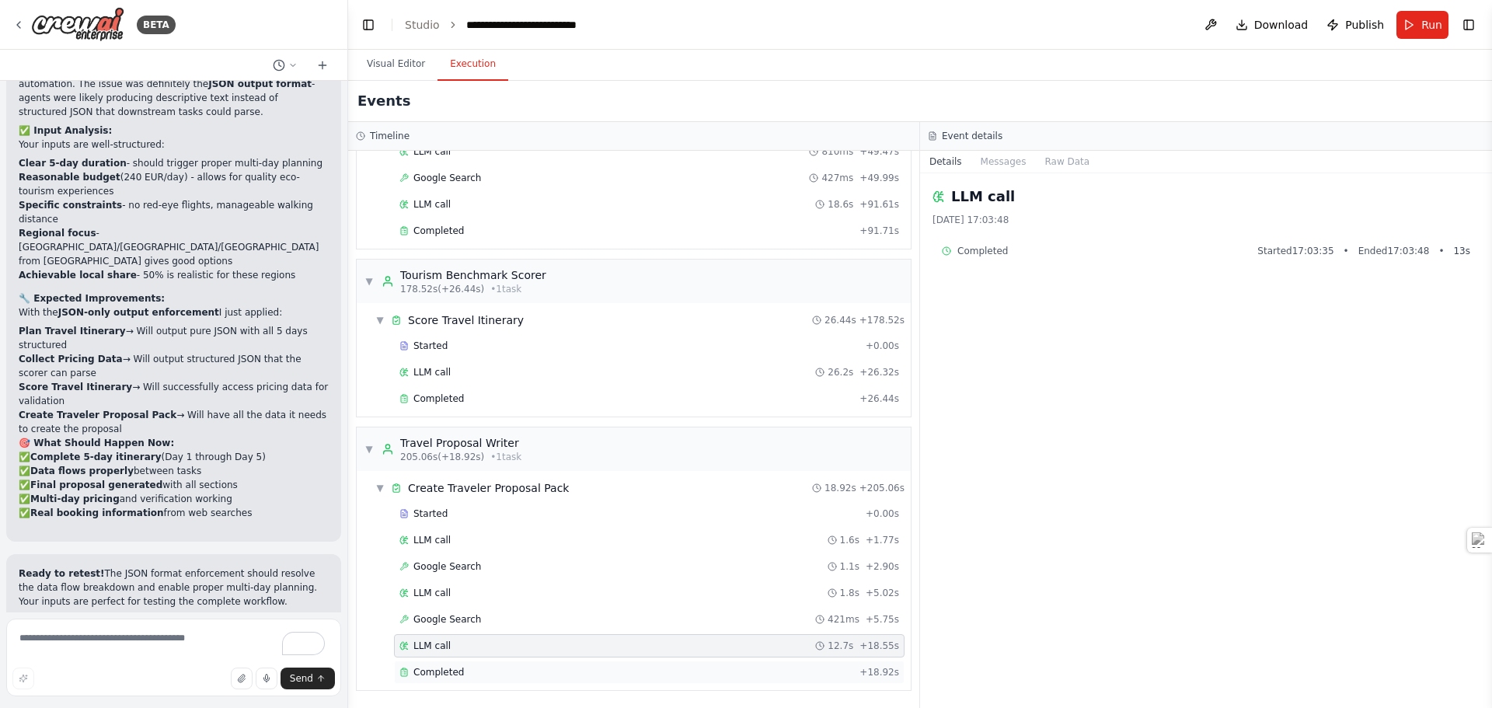
click at [428, 672] on span "Completed" at bounding box center [438, 672] width 51 height 12
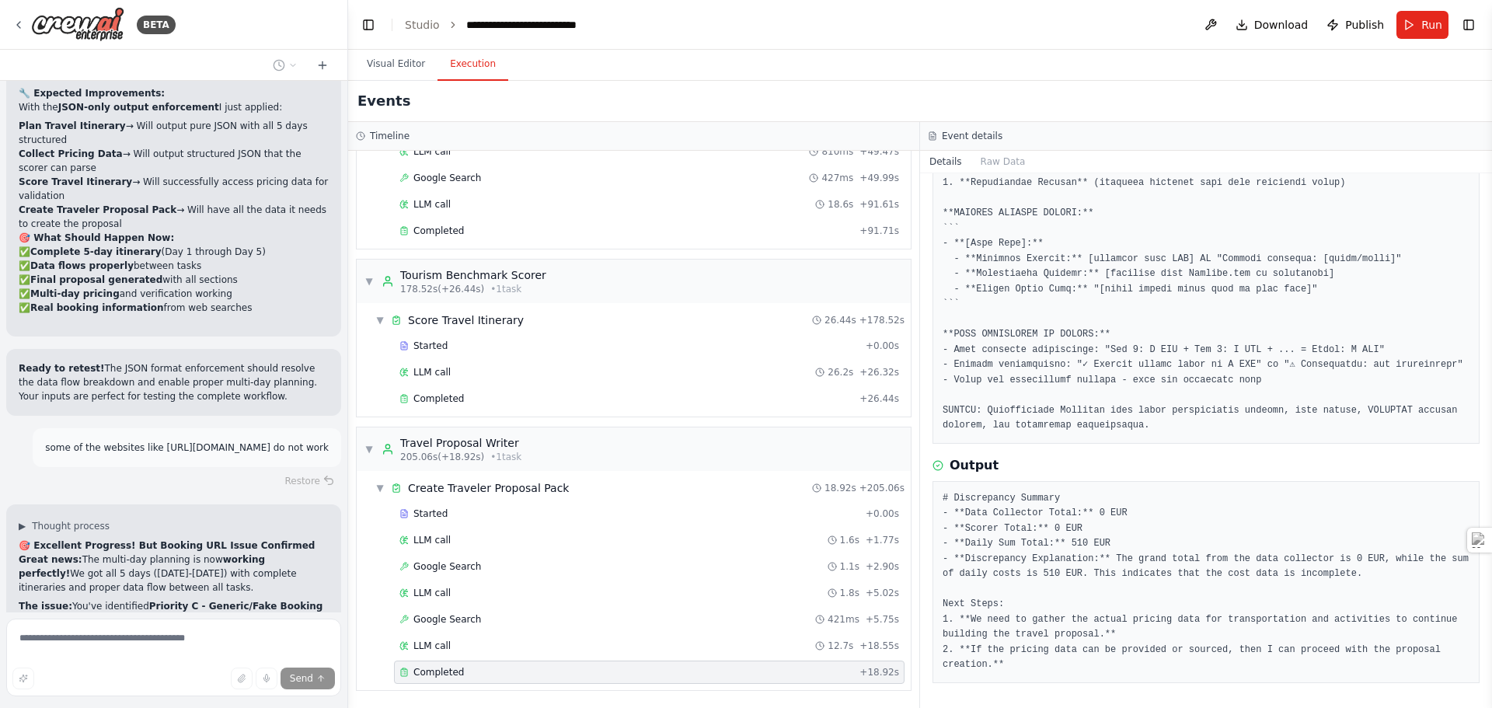
scroll to position [16325, 0]
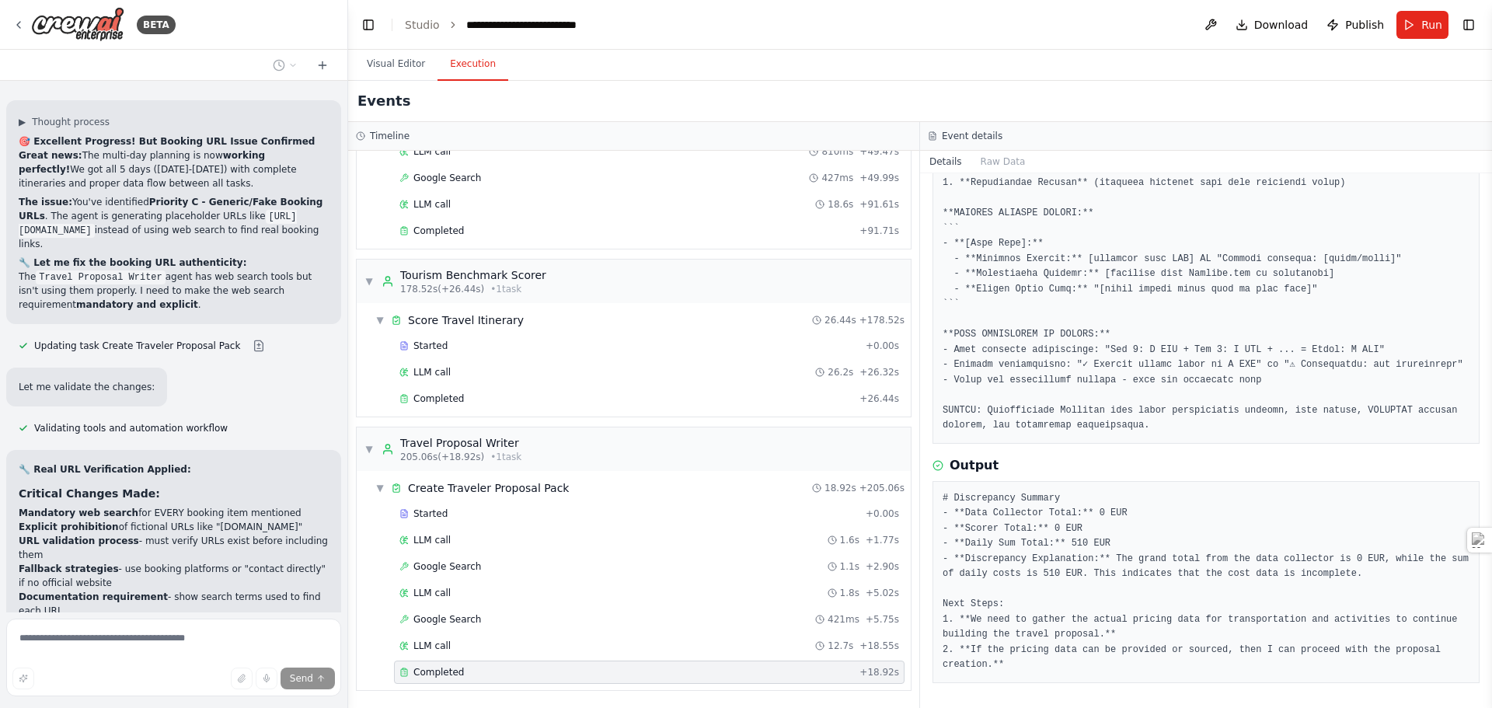
scroll to position [16763, 0]
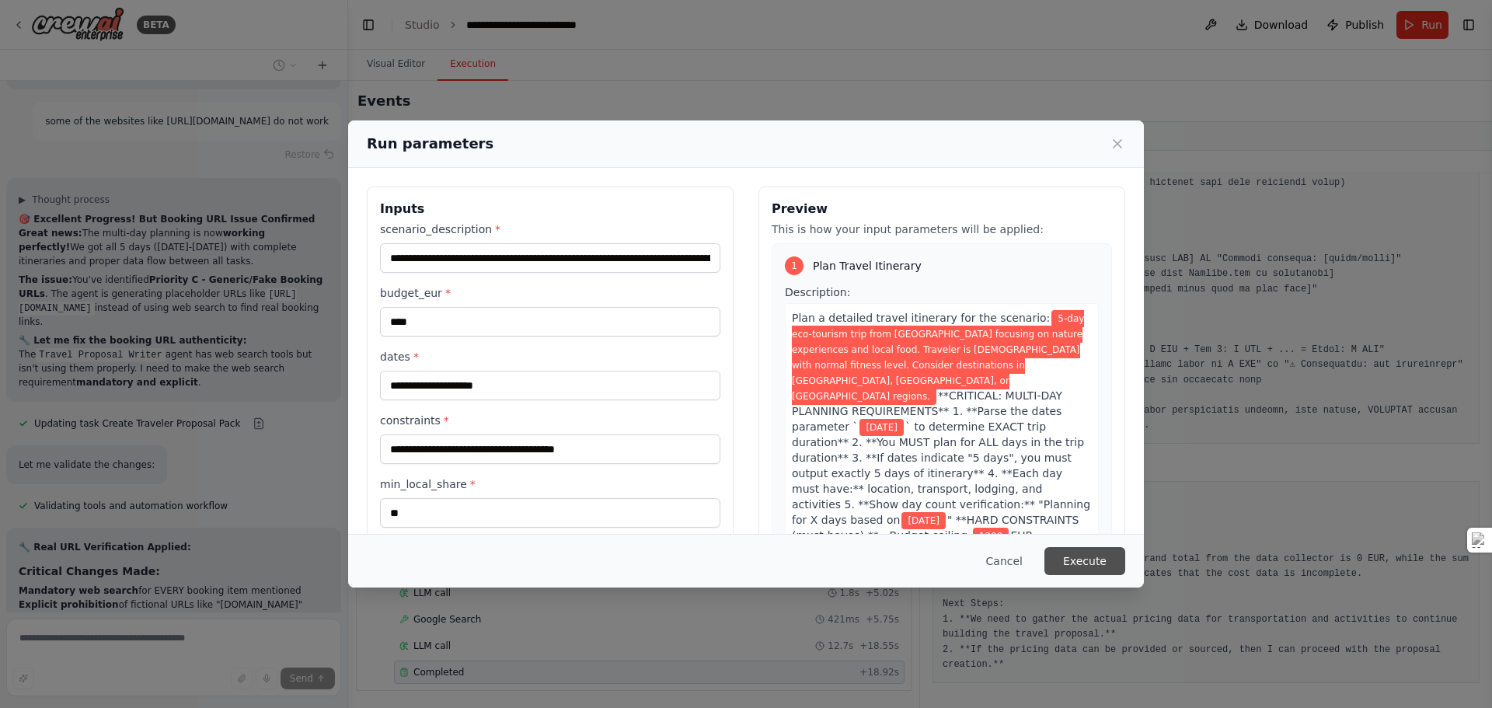
click at [1082, 553] on button "Execute" at bounding box center [1084, 561] width 81 height 28
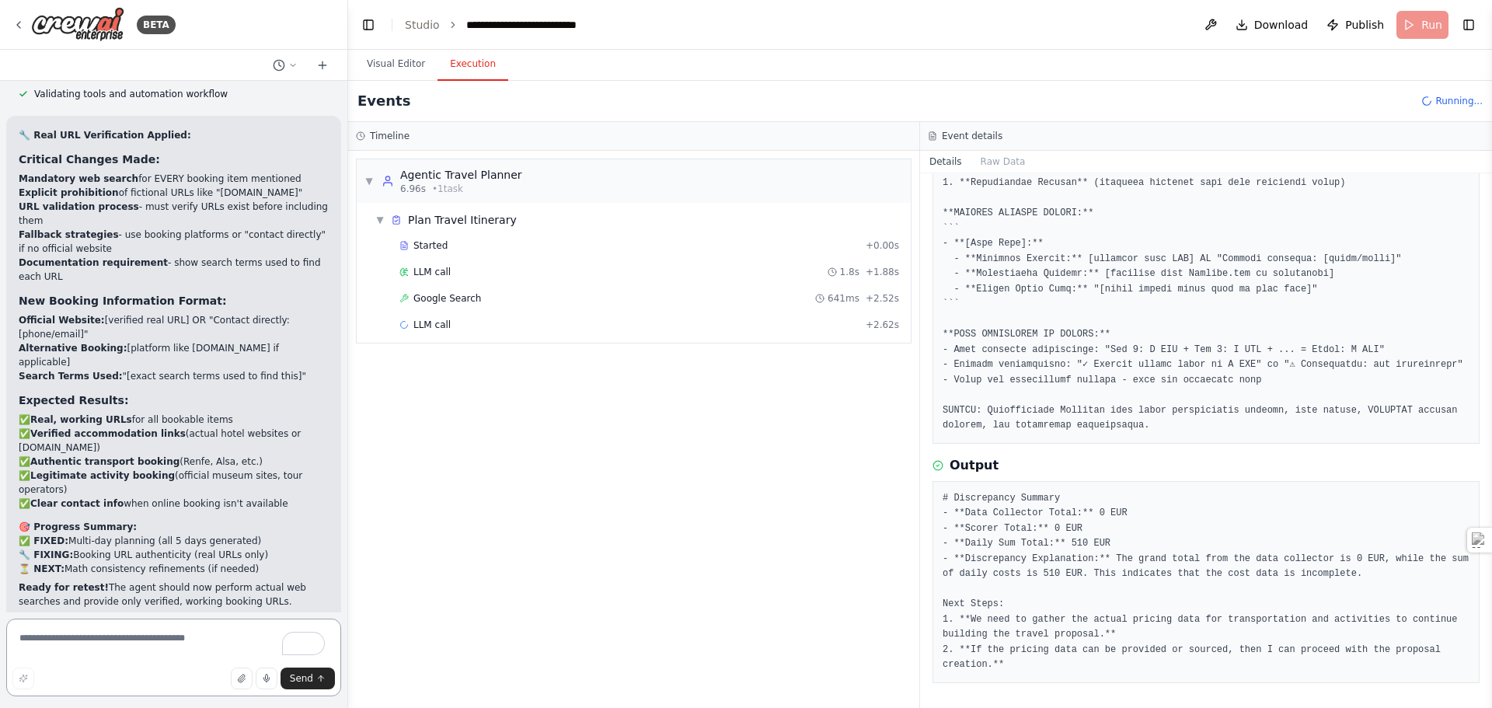
scroll to position [17068, 0]
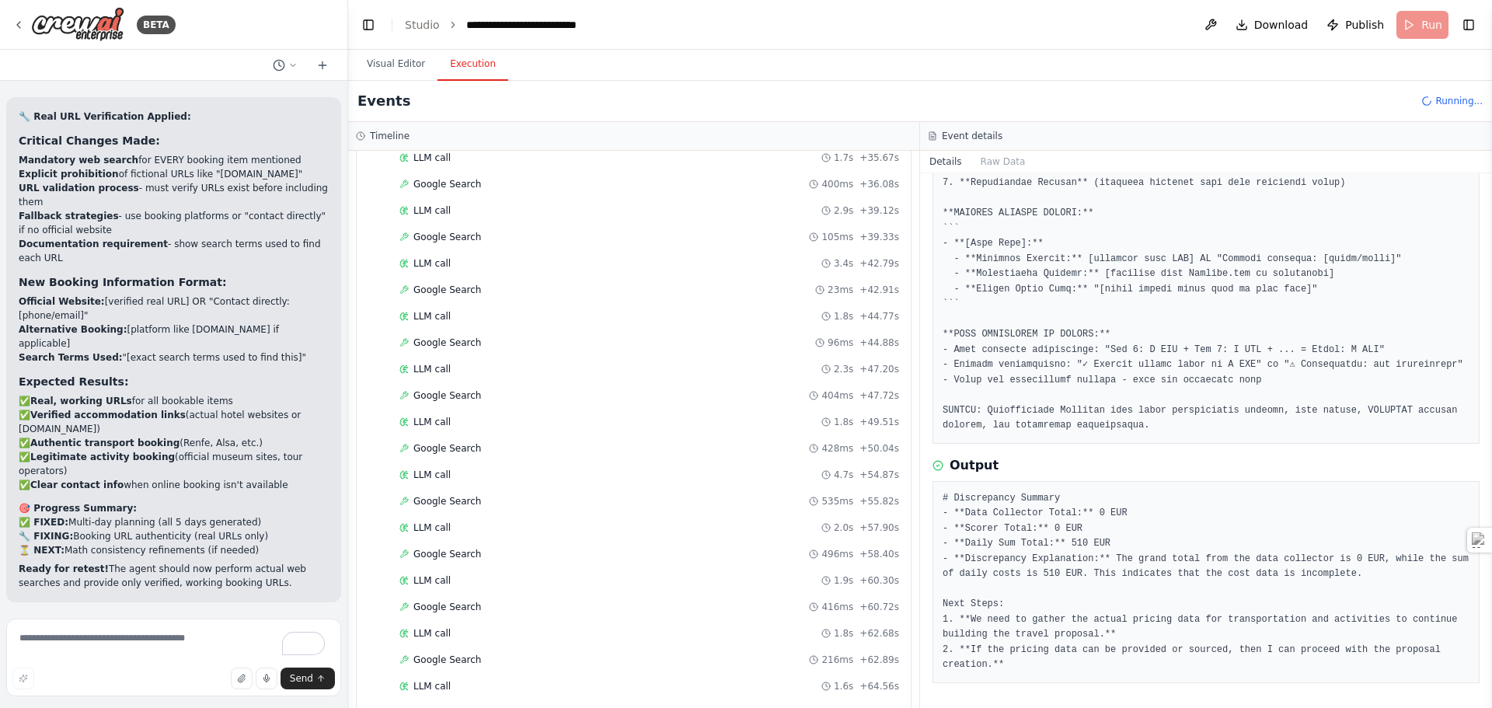
scroll to position [2524, 0]
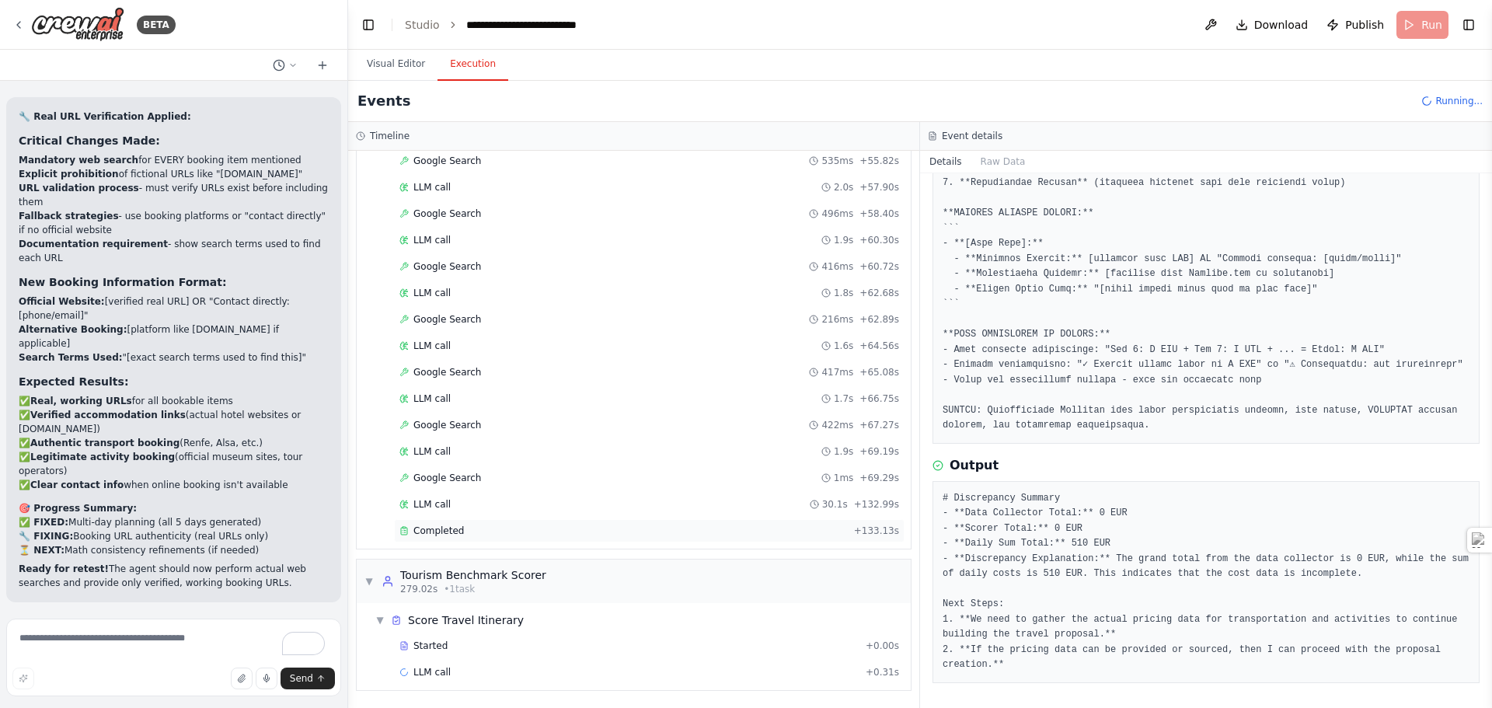
click at [438, 531] on span "Completed" at bounding box center [438, 530] width 51 height 12
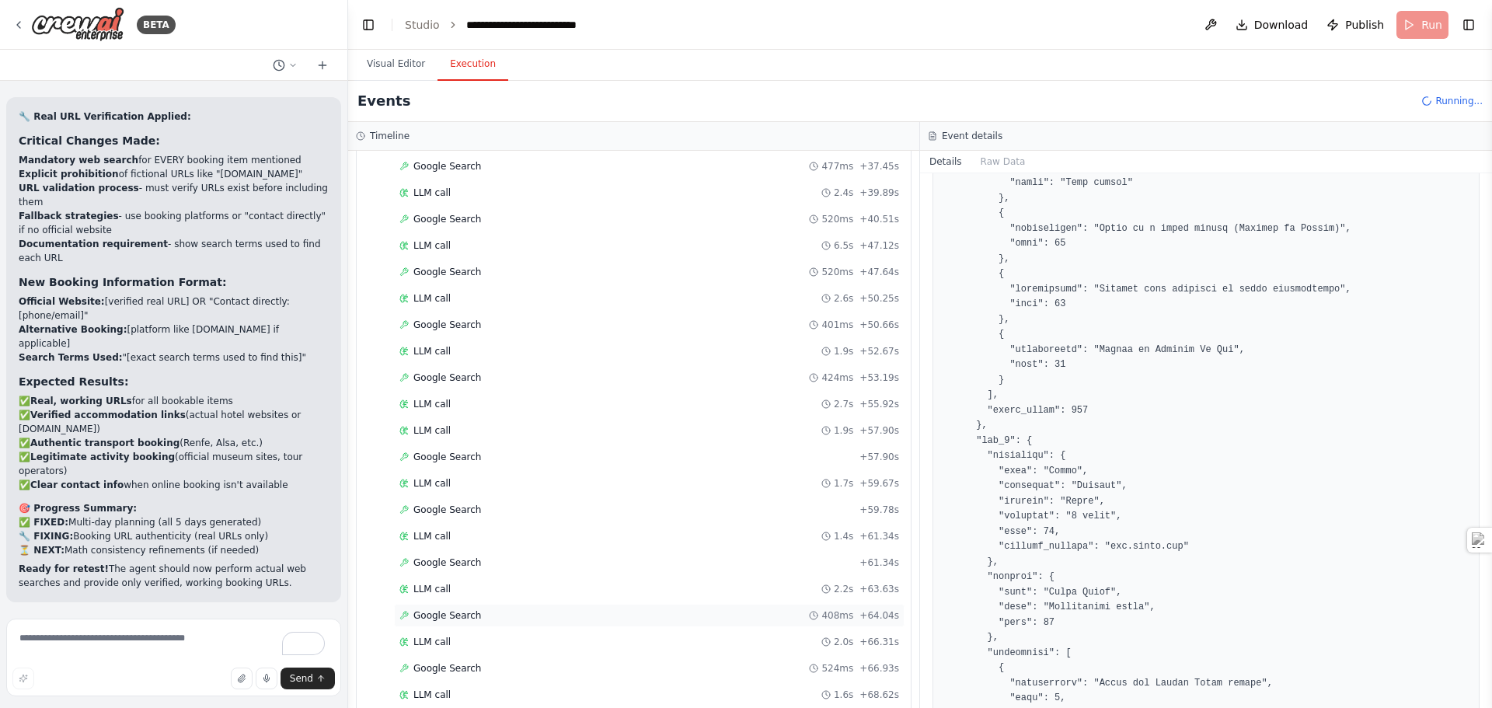
scroll to position [3907, 0]
click at [476, 668] on div "Google Search 817ms + 69.54s" at bounding box center [649, 672] width 500 height 12
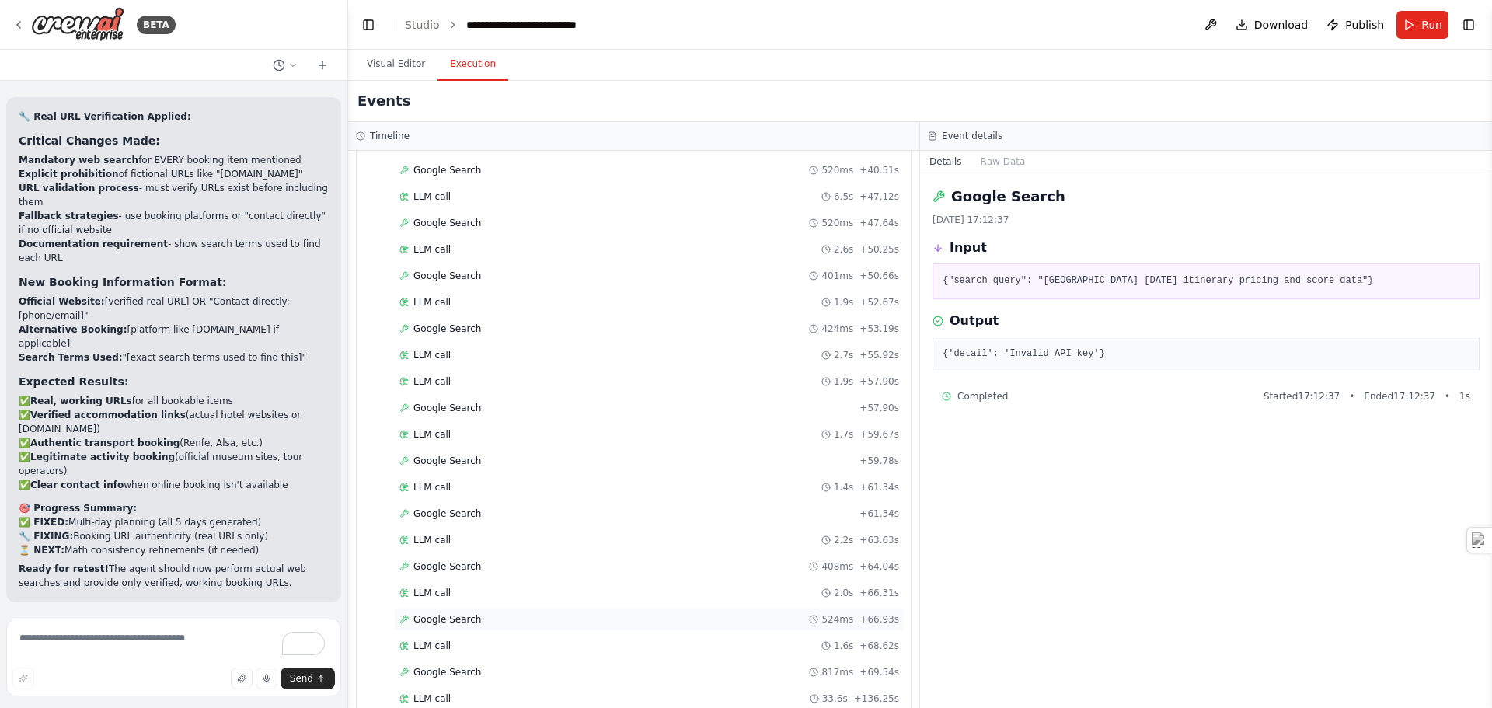
scroll to position [3960, 0]
click at [440, 670] on span "Completed" at bounding box center [438, 672] width 51 height 12
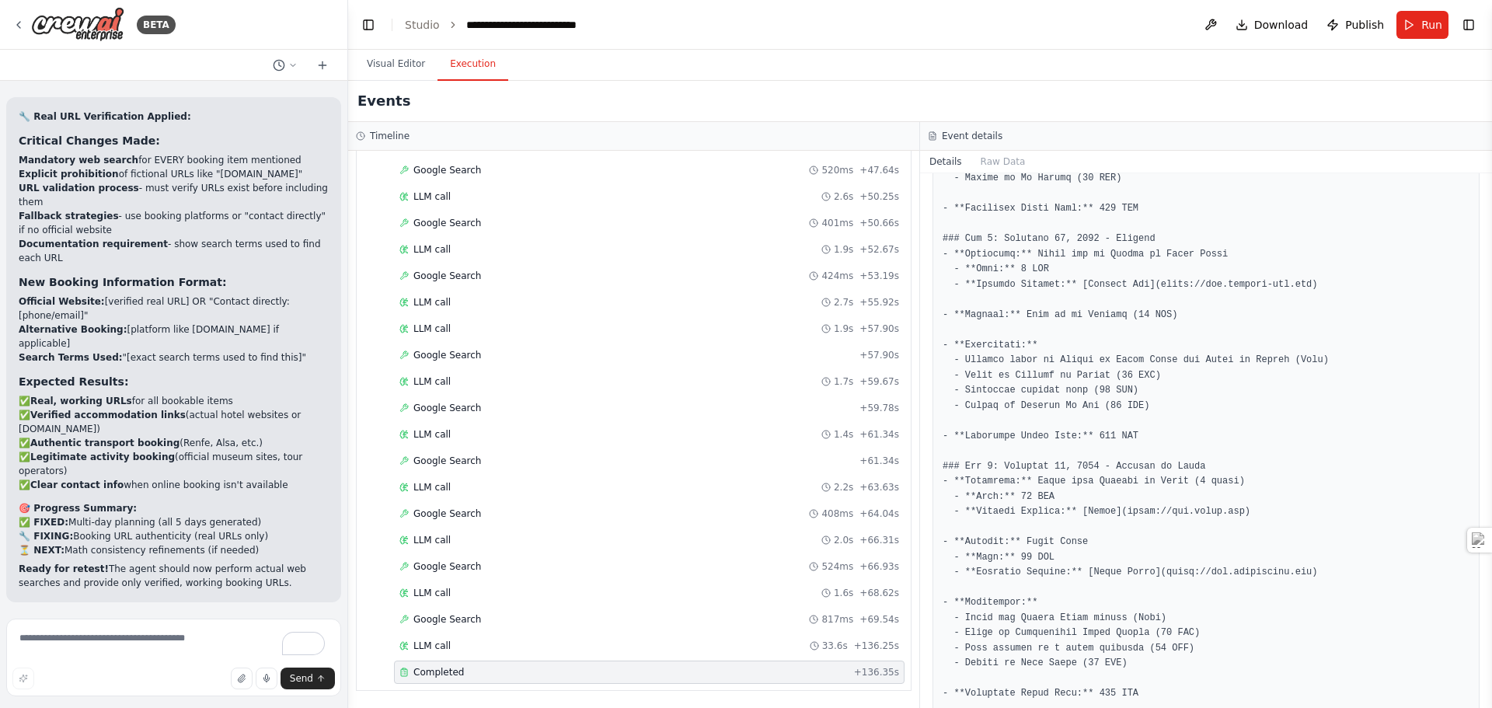
scroll to position [1736, 0]
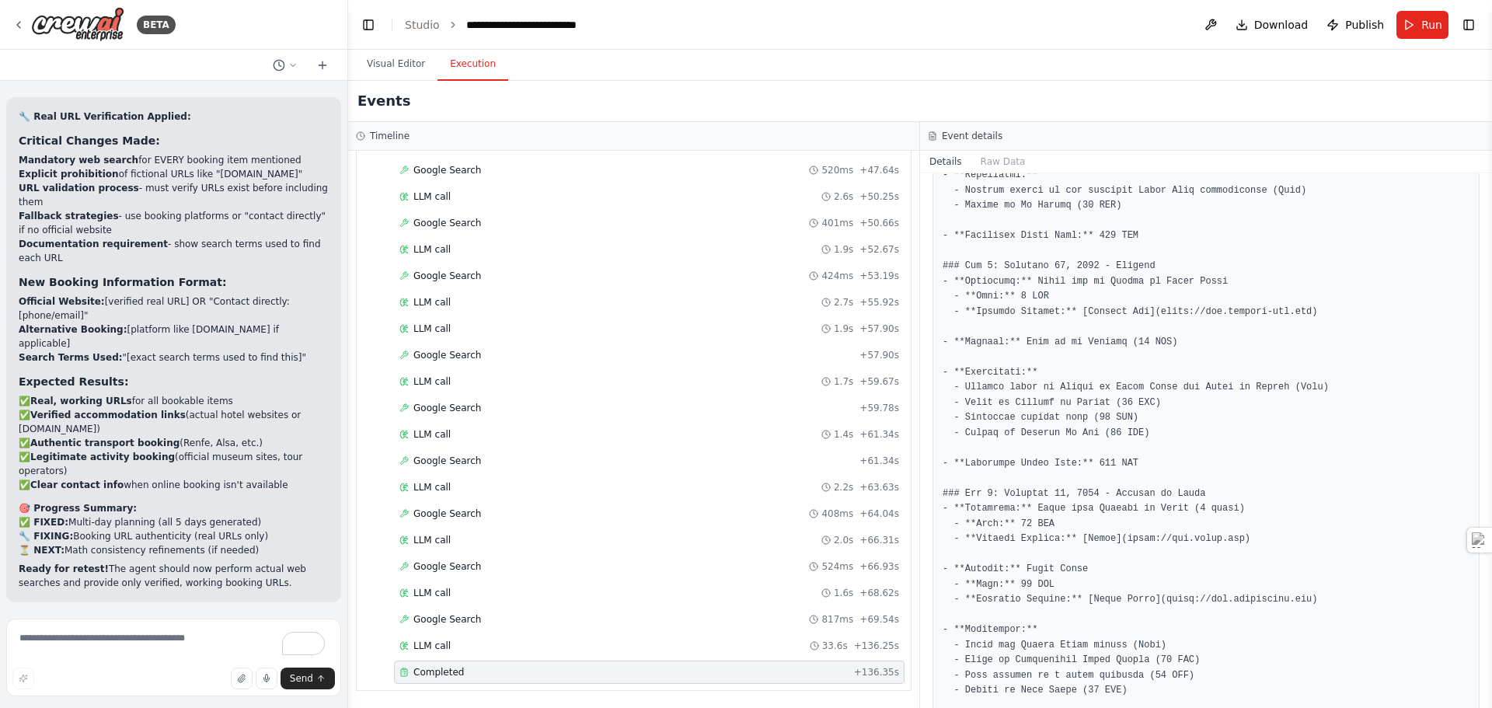
click at [995, 106] on div "Events" at bounding box center [920, 101] width 1144 height 41
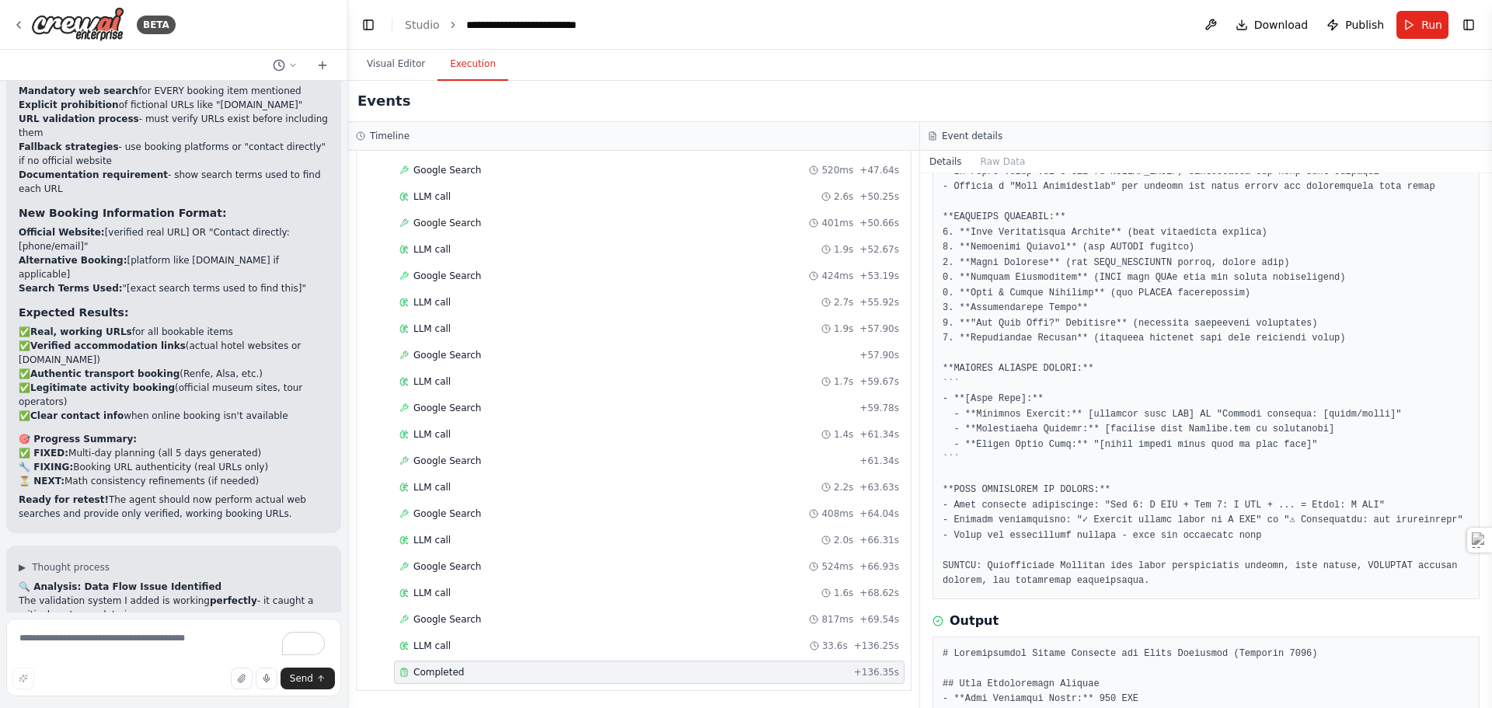
scroll to position [17193, 0]
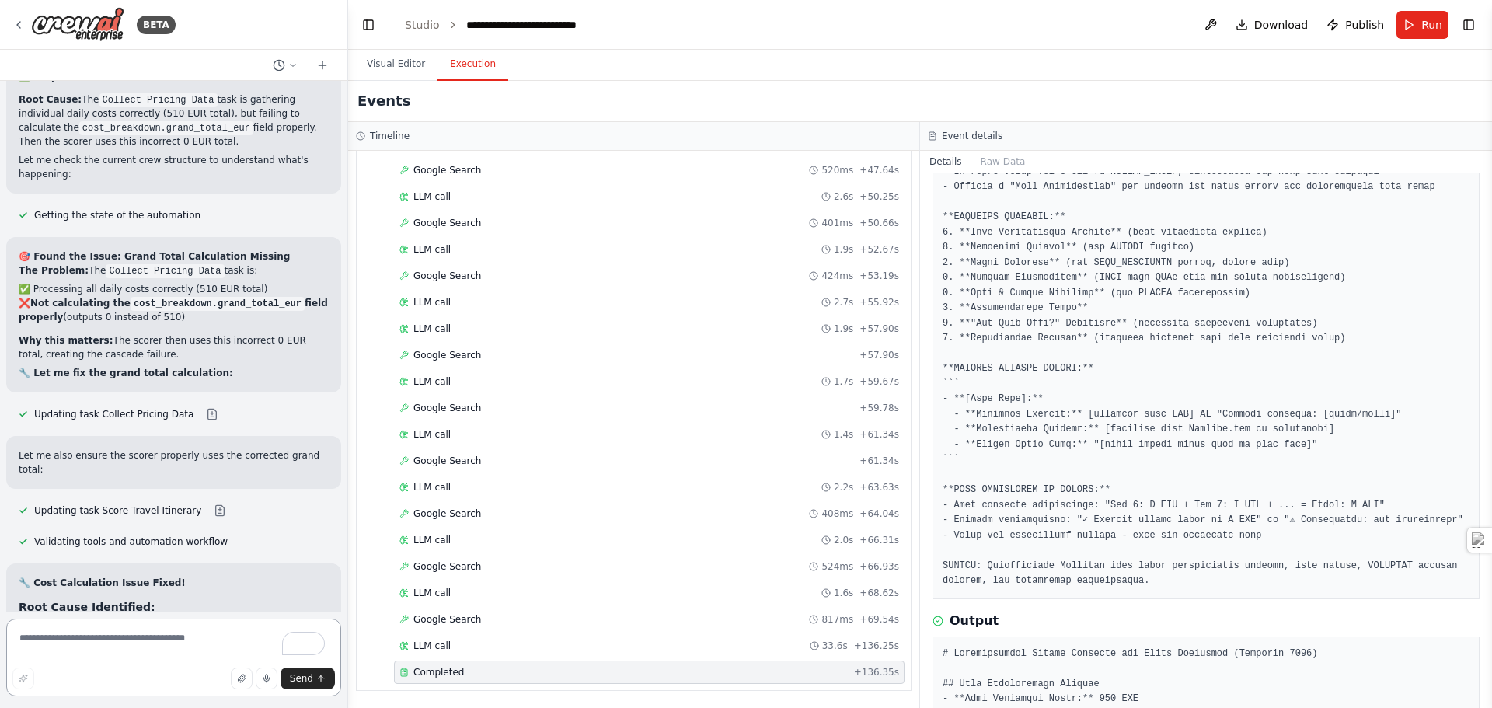
scroll to position [17754, 0]
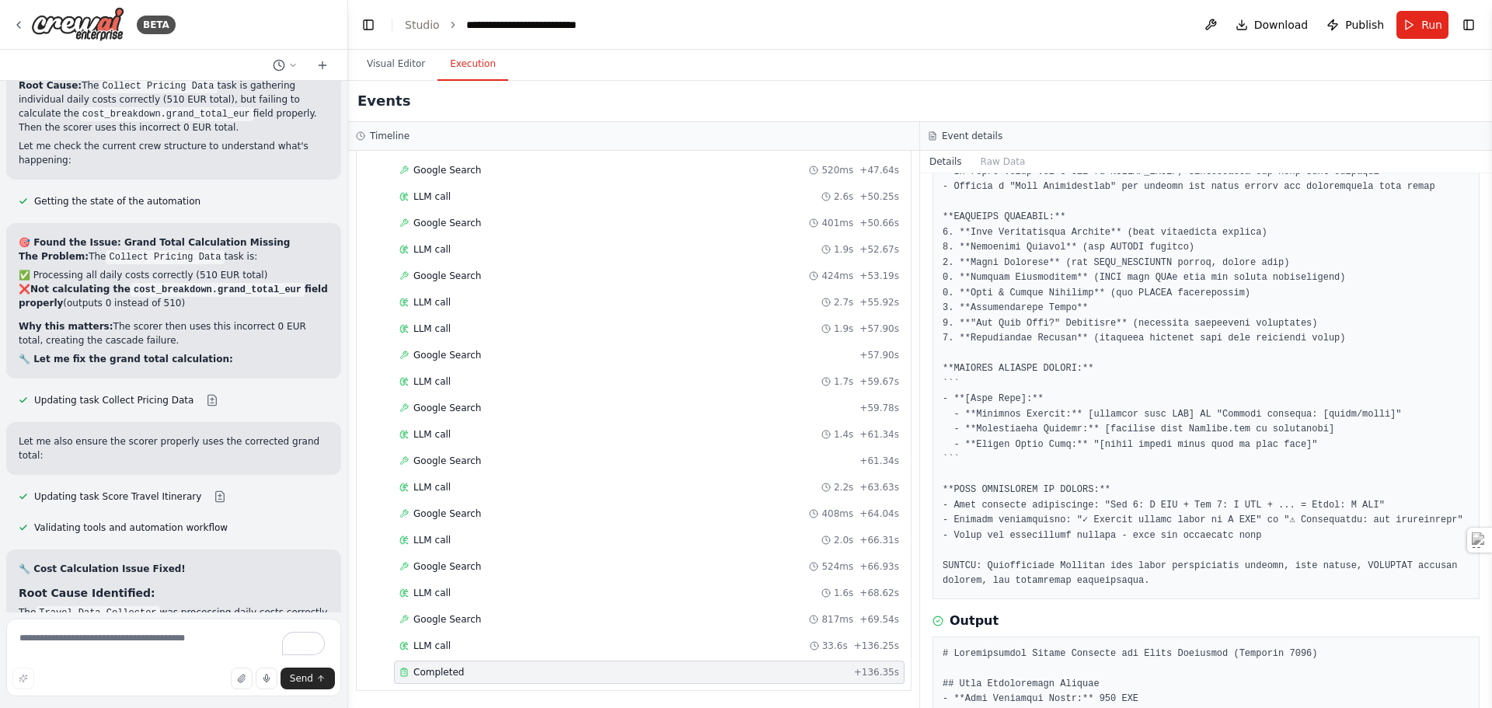
drag, startPoint x: 19, startPoint y: 423, endPoint x: 165, endPoint y: 495, distance: 163.0
copy ol "Math discrepancy: Should I fix the daily cost calculation so the sum actually m…"
click at [113, 644] on textarea "To enrich screen reader interactions, please activate Accessibility in Grammarl…" at bounding box center [173, 657] width 335 height 78
paste textarea "**********"
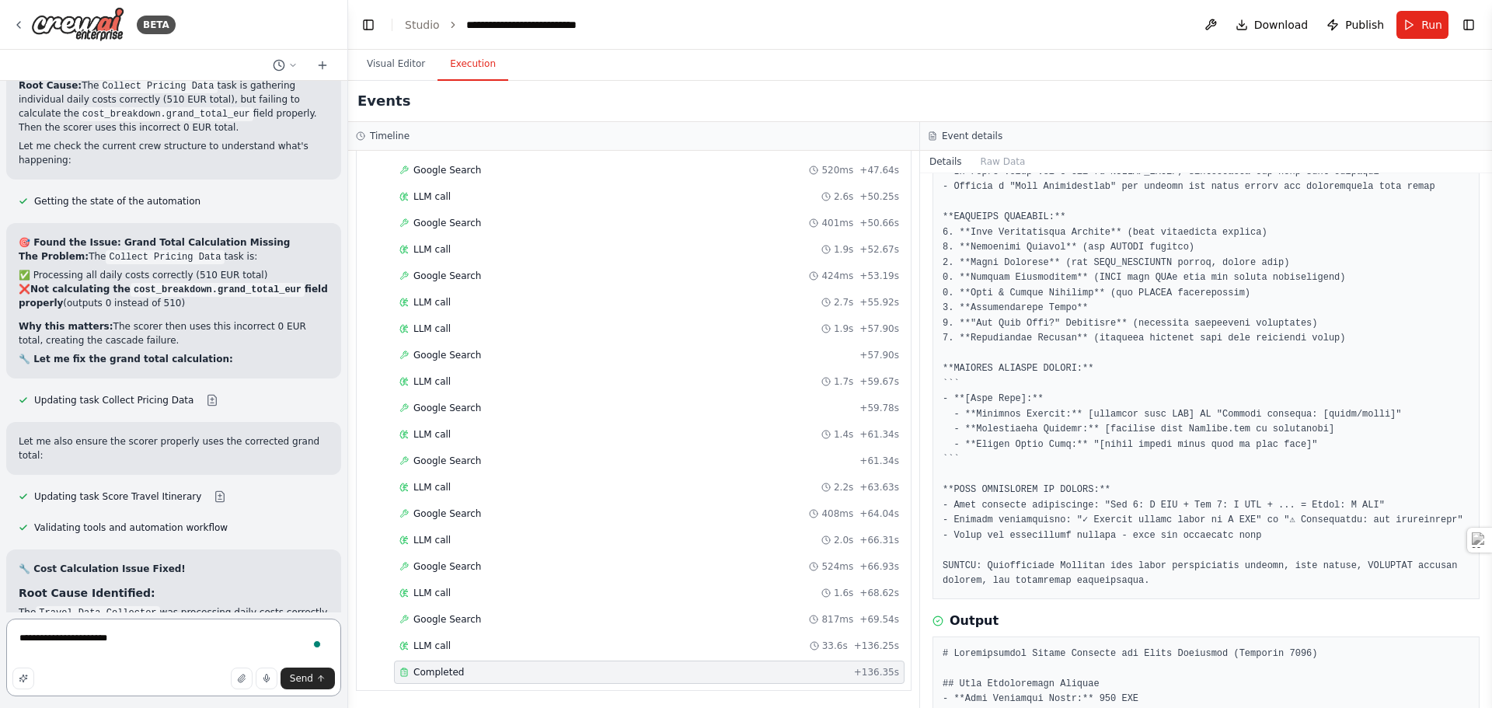
type textarea "**********"
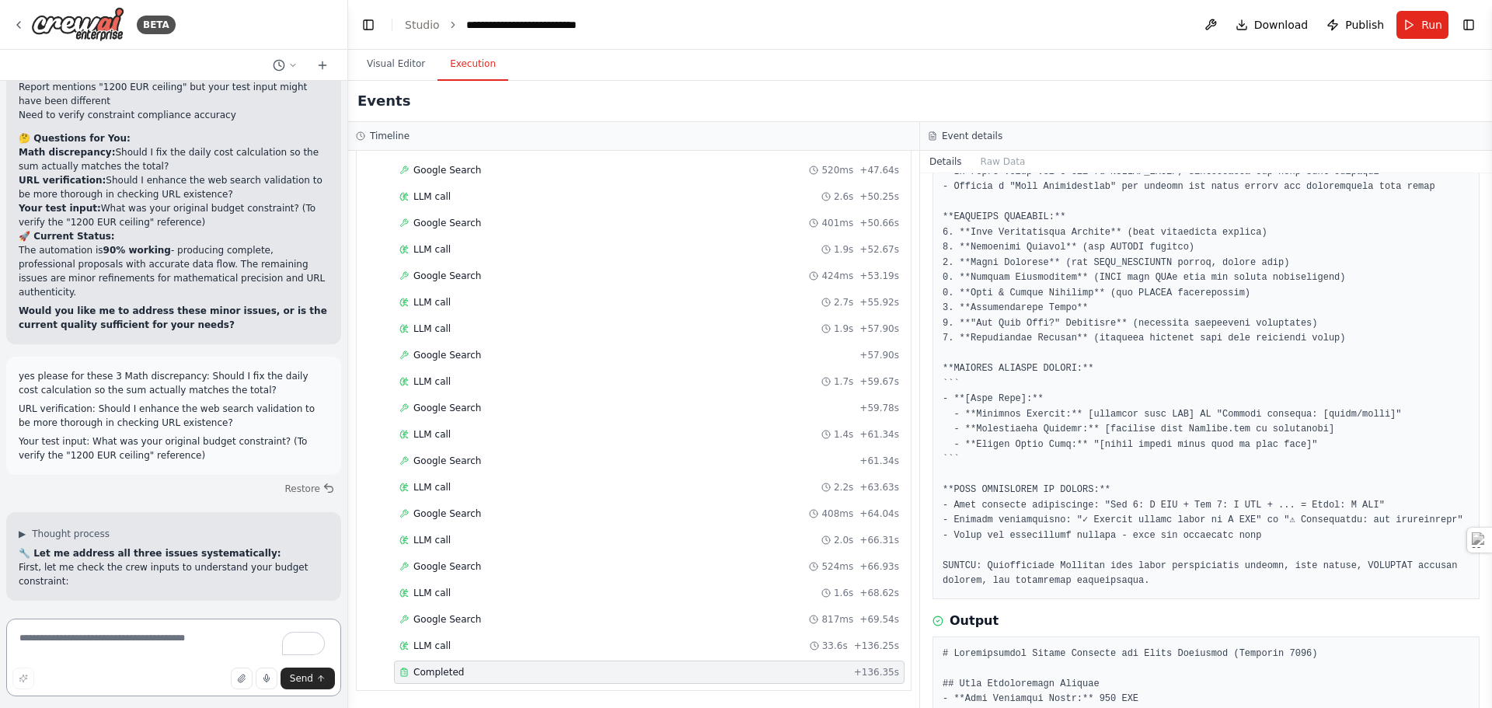
scroll to position [19240, 0]
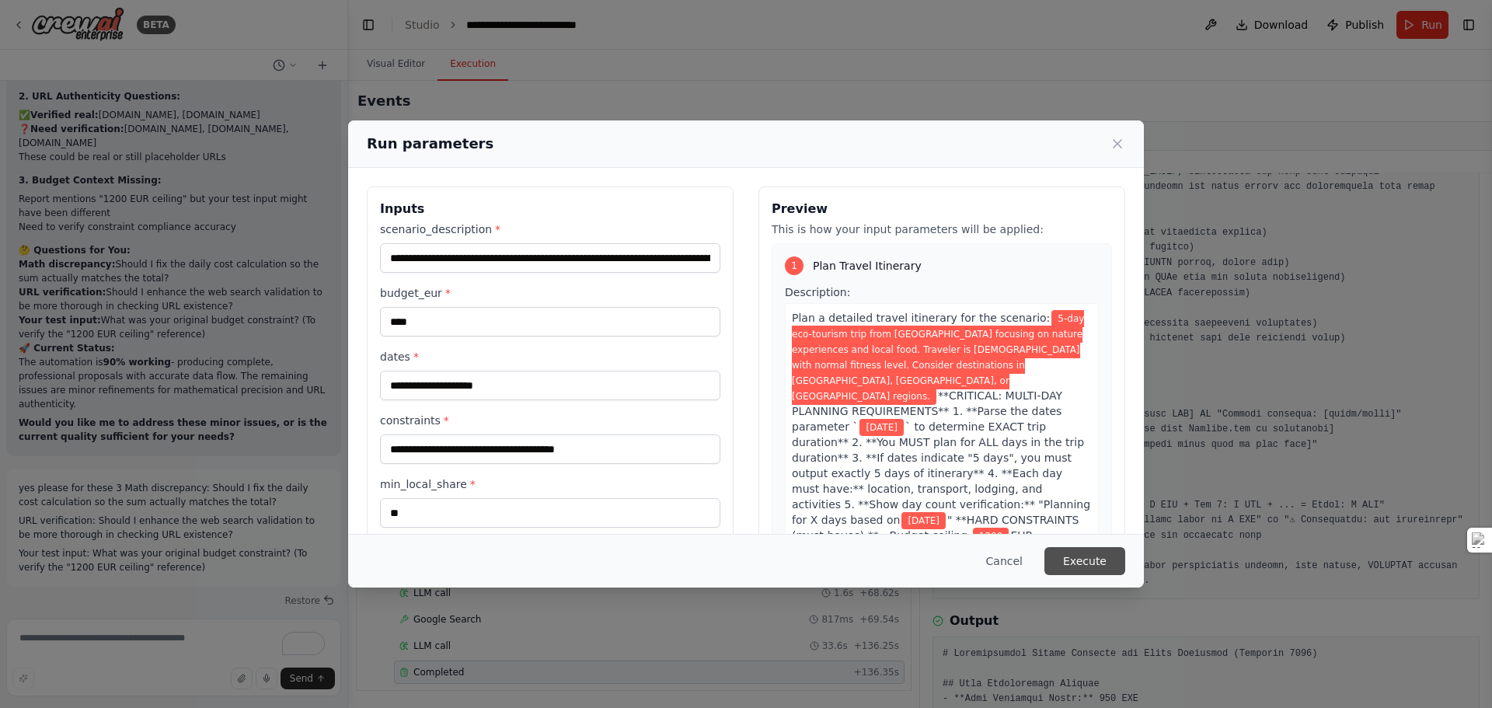
click at [1079, 565] on button "Execute" at bounding box center [1084, 561] width 81 height 28
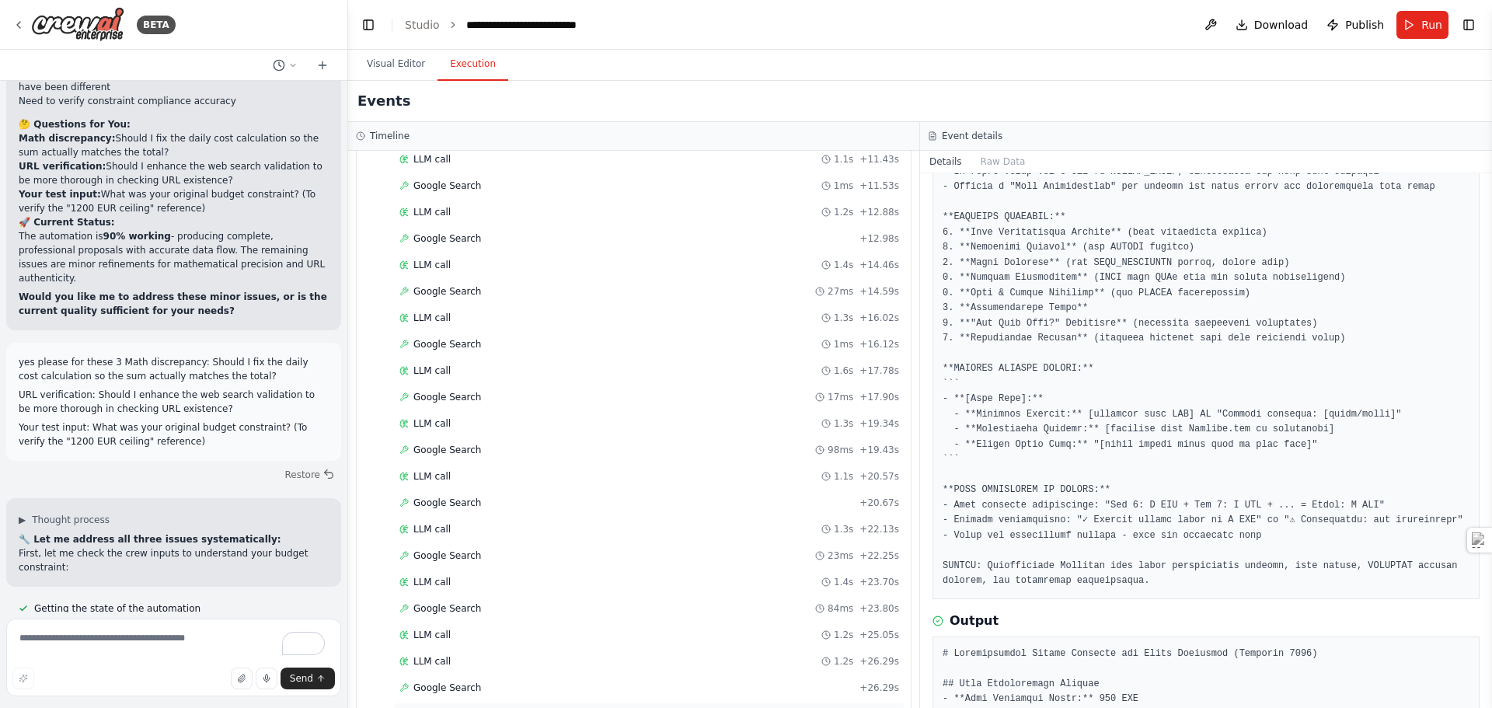
scroll to position [3855, 0]
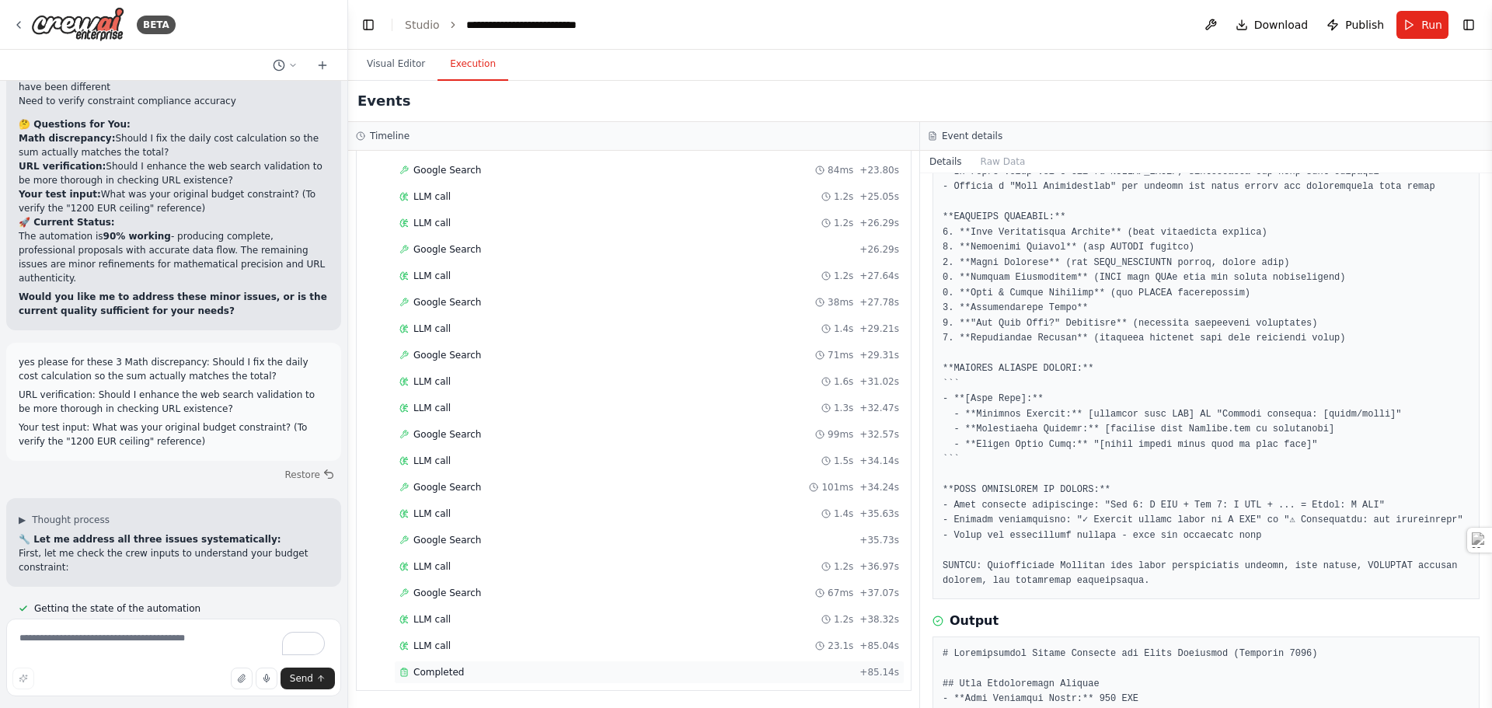
click at [476, 673] on div "Completed" at bounding box center [626, 672] width 454 height 12
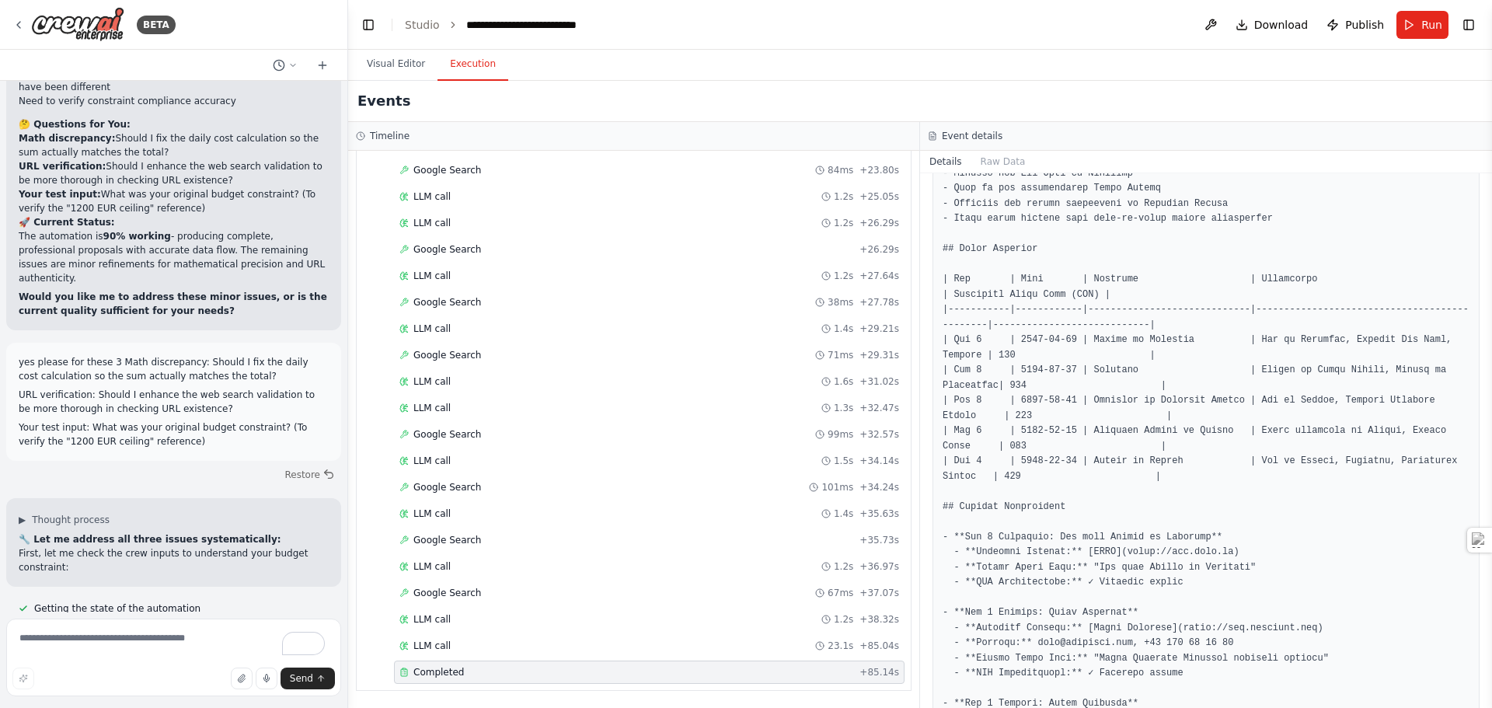
scroll to position [1889, 0]
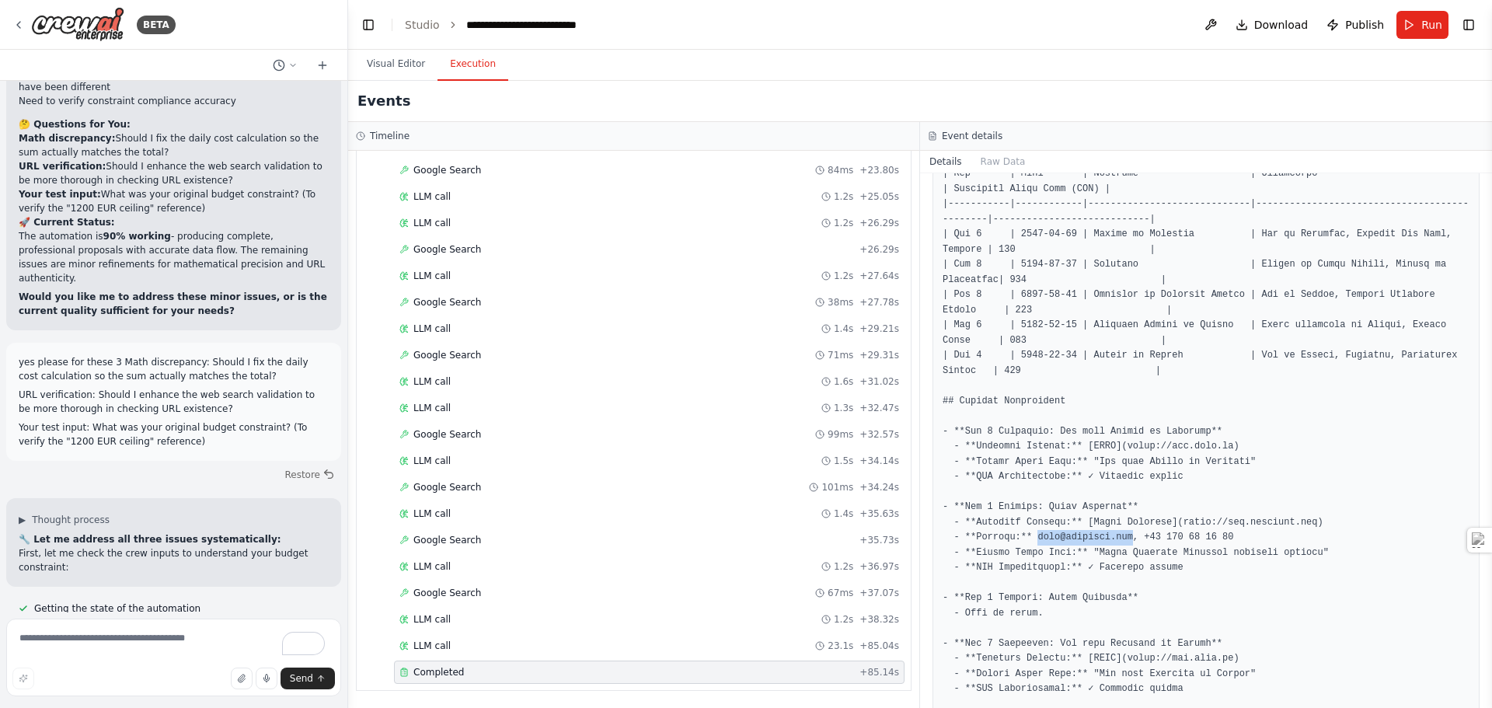
drag, startPoint x: 1028, startPoint y: 505, endPoint x: 1116, endPoint y: 501, distance: 87.9
click at [1116, 501] on pre at bounding box center [1205, 644] width 527 height 1712
copy pre "info@akerreta.com"
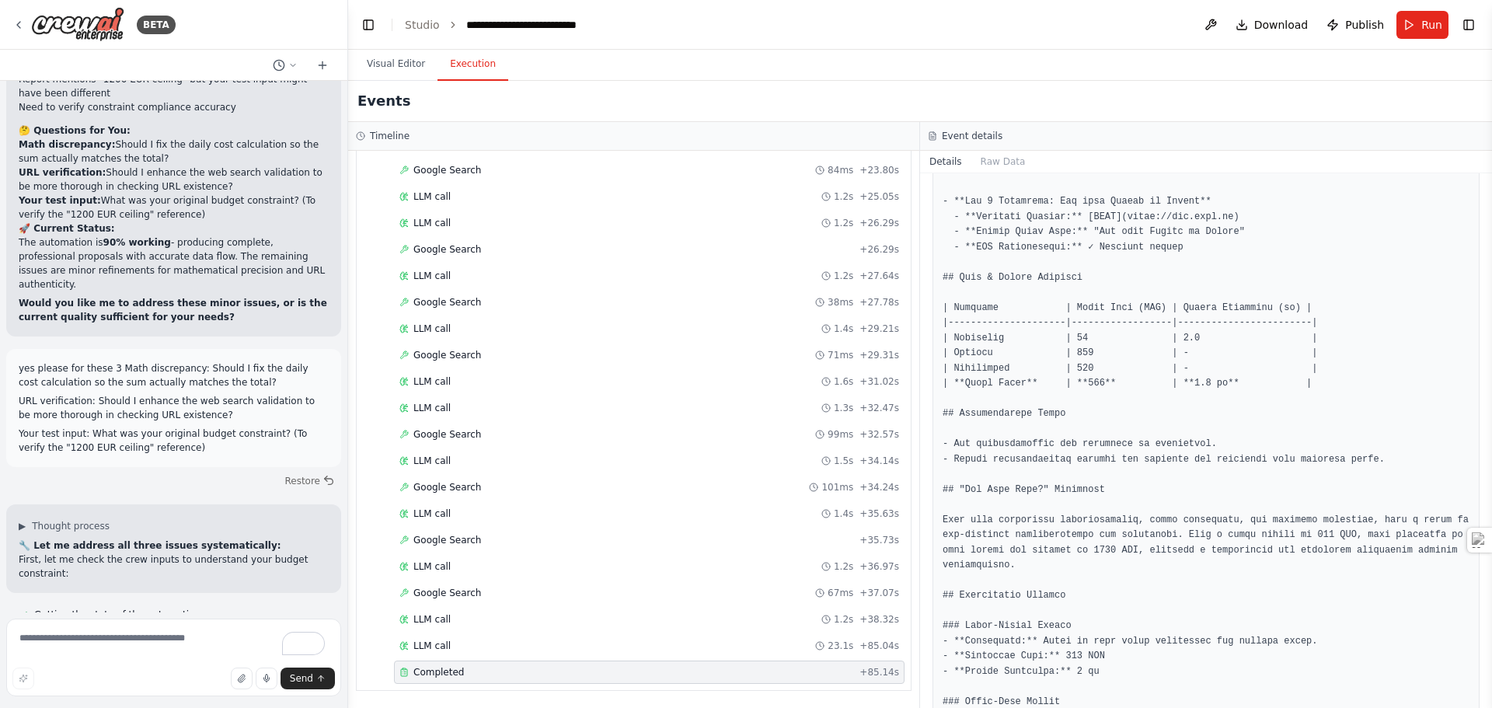
scroll to position [19240, 0]
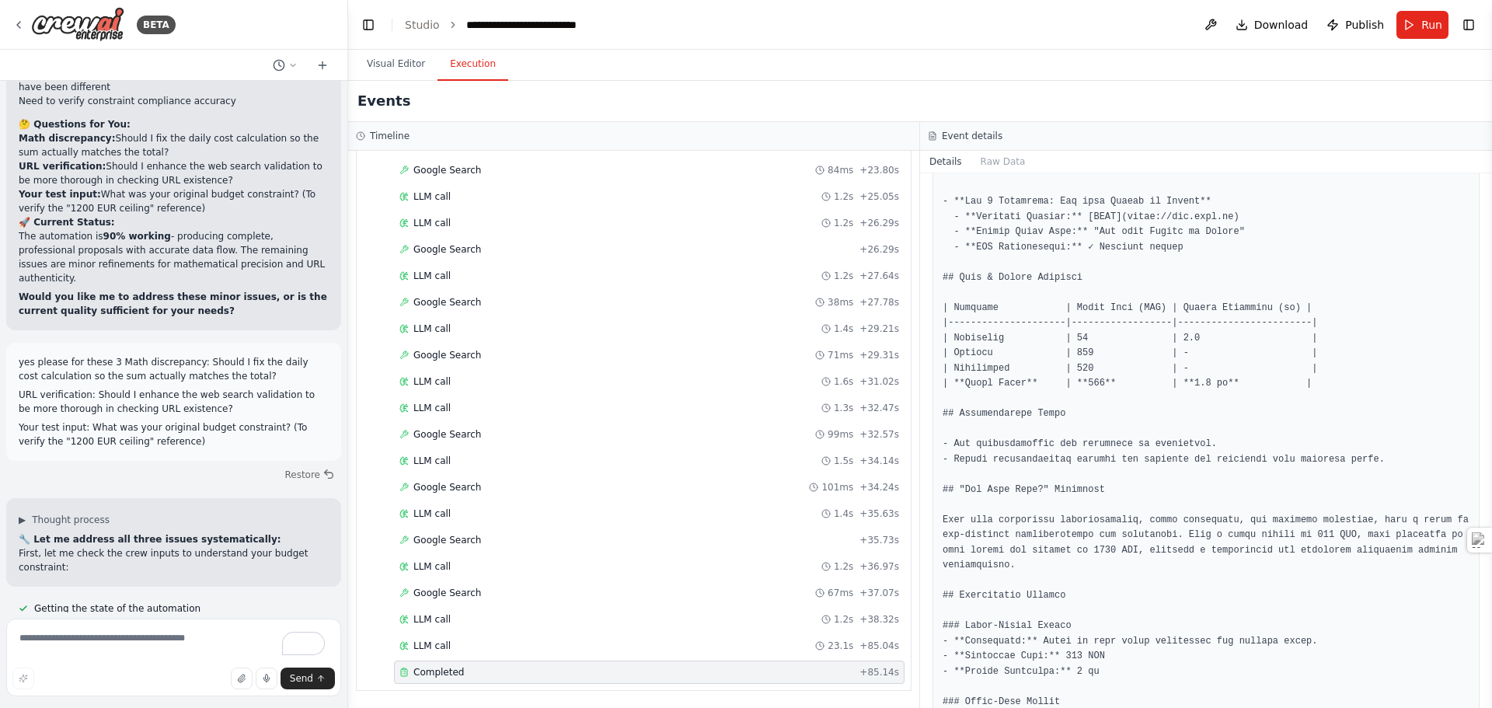
drag, startPoint x: 183, startPoint y: 579, endPoint x: 155, endPoint y: 579, distance: 28.0
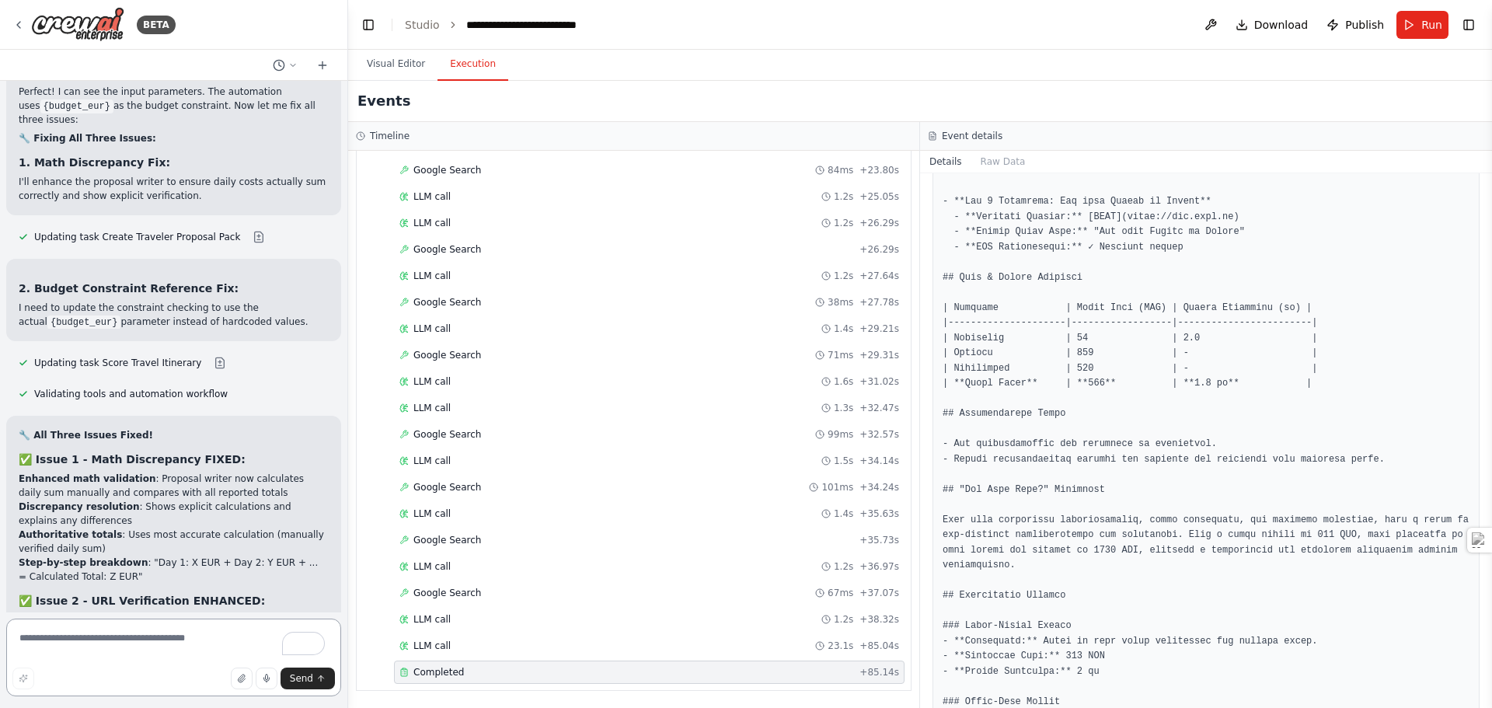
scroll to position [19875, 0]
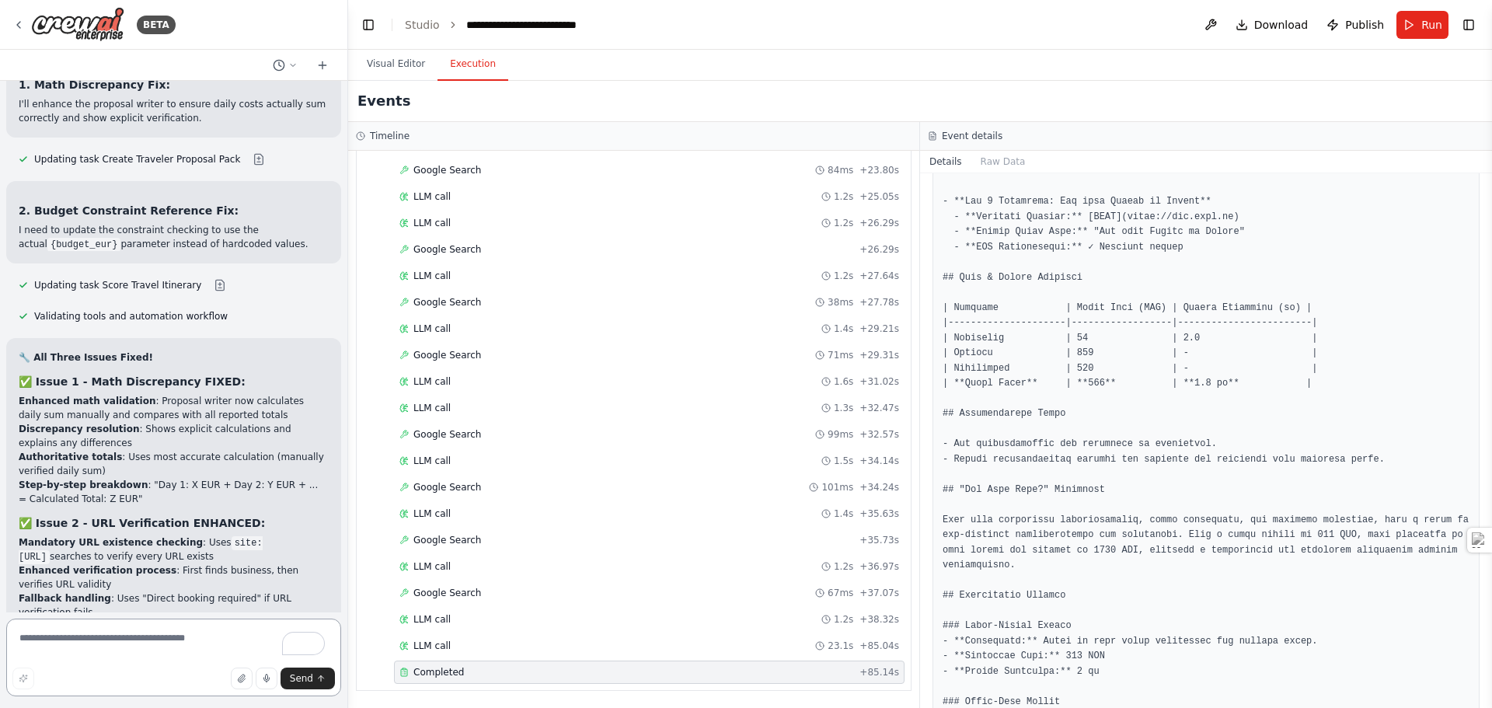
click at [73, 632] on textarea "To enrich screen reader interactions, please activate Accessibility in Grammarl…" at bounding box center [173, 657] width 335 height 78
type textarea "**********"
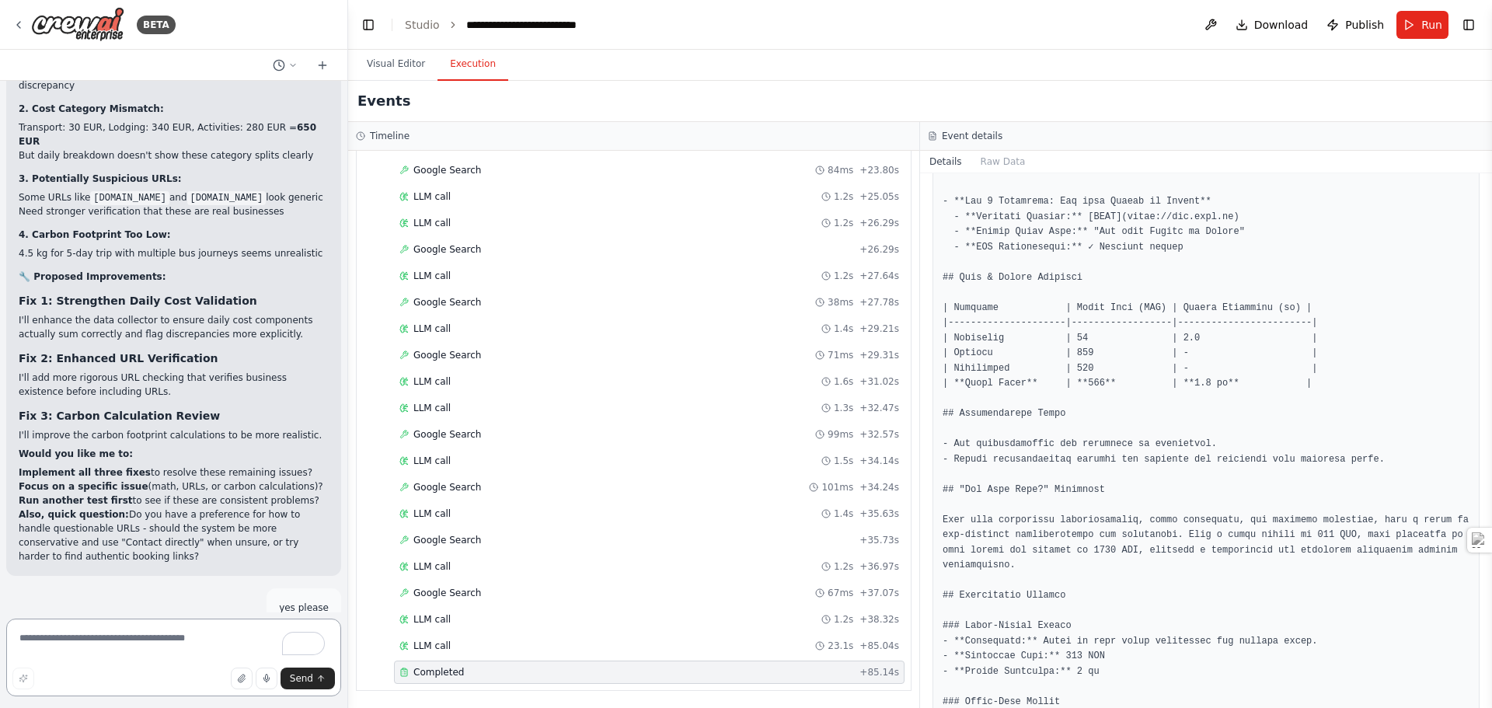
scroll to position [21229, 0]
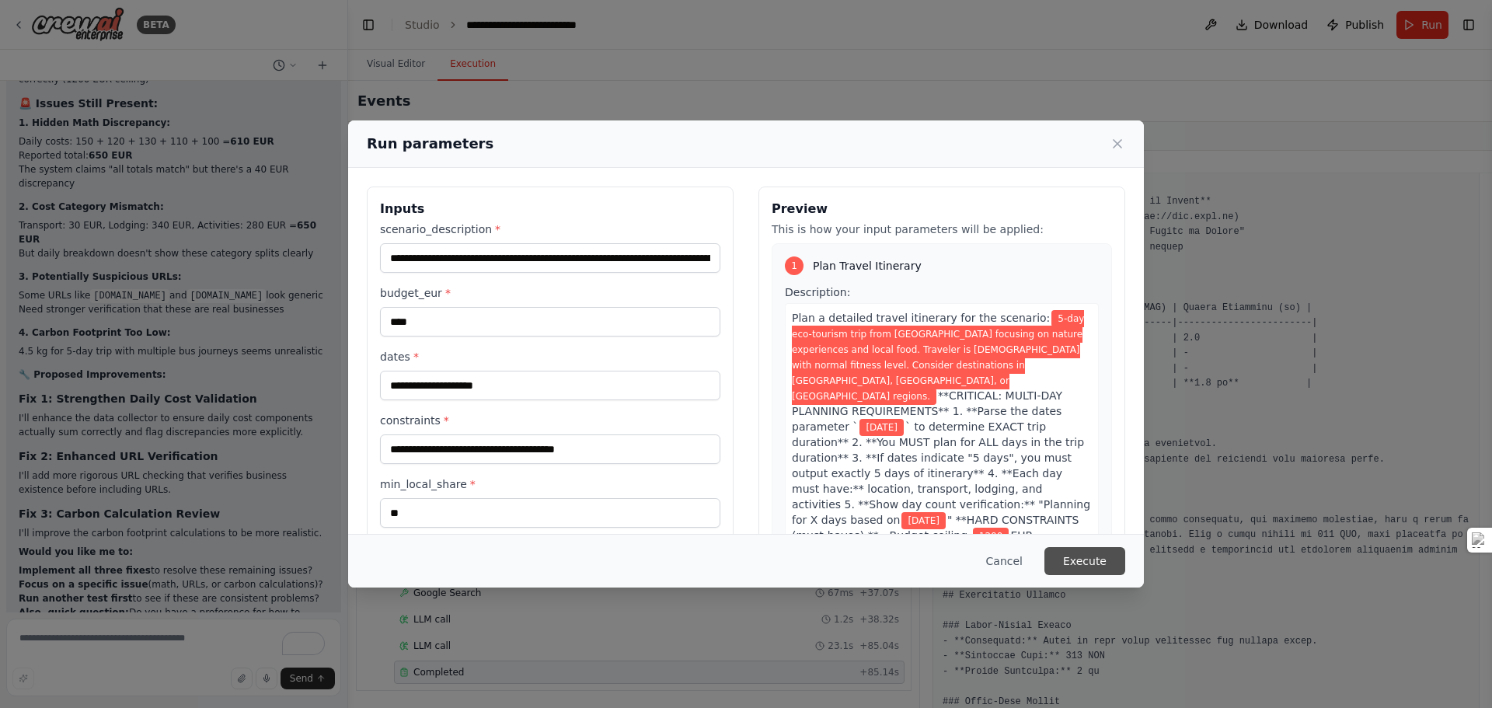
click at [1093, 562] on button "Execute" at bounding box center [1084, 561] width 81 height 28
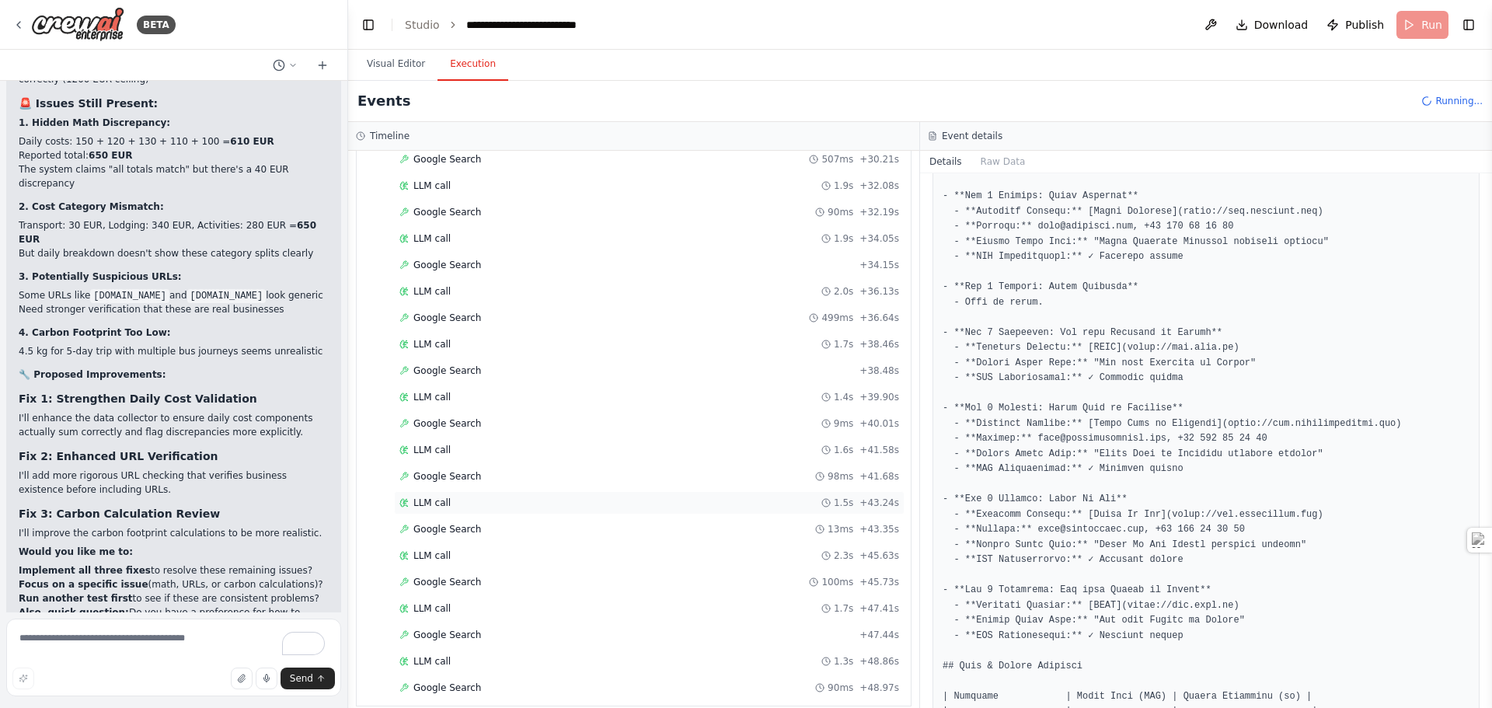
scroll to position [2357, 0]
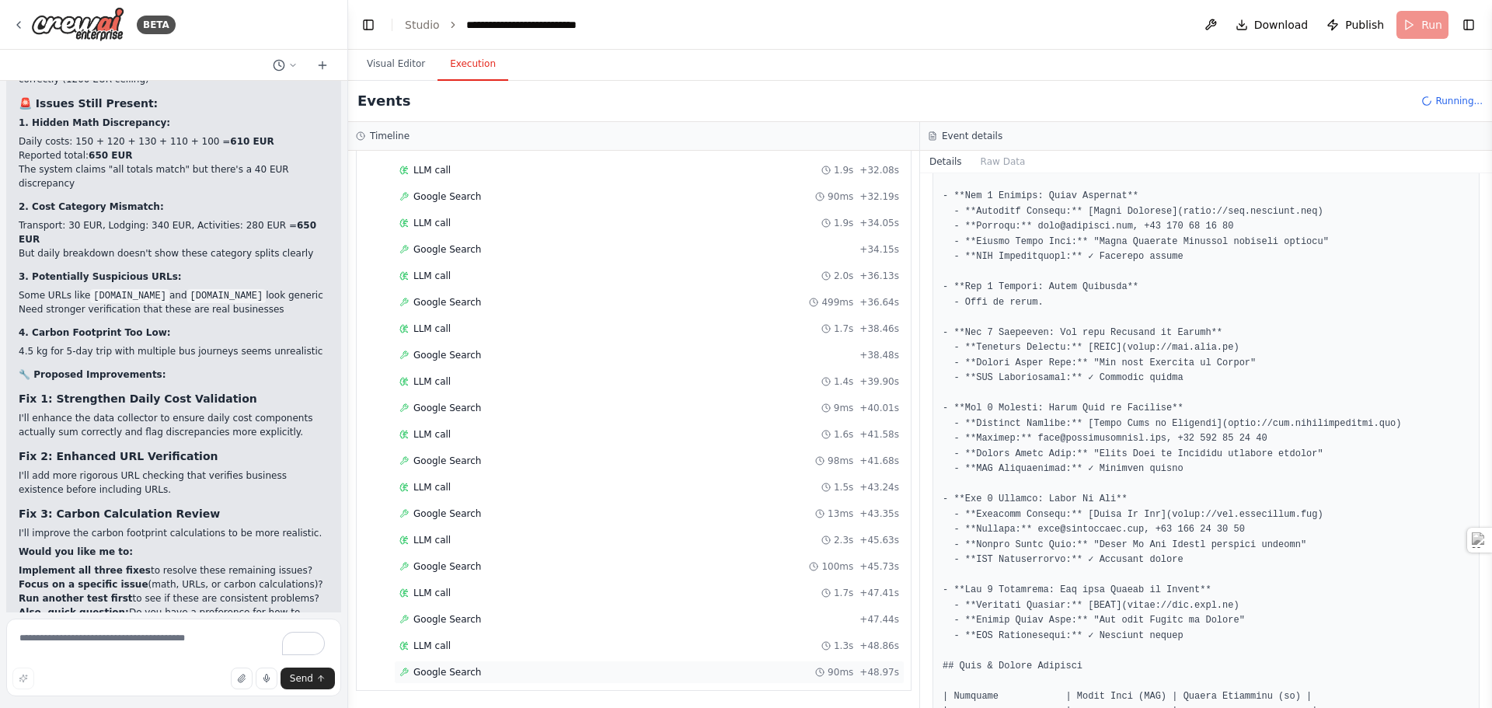
click at [472, 672] on span "Google Search" at bounding box center [447, 672] width 68 height 12
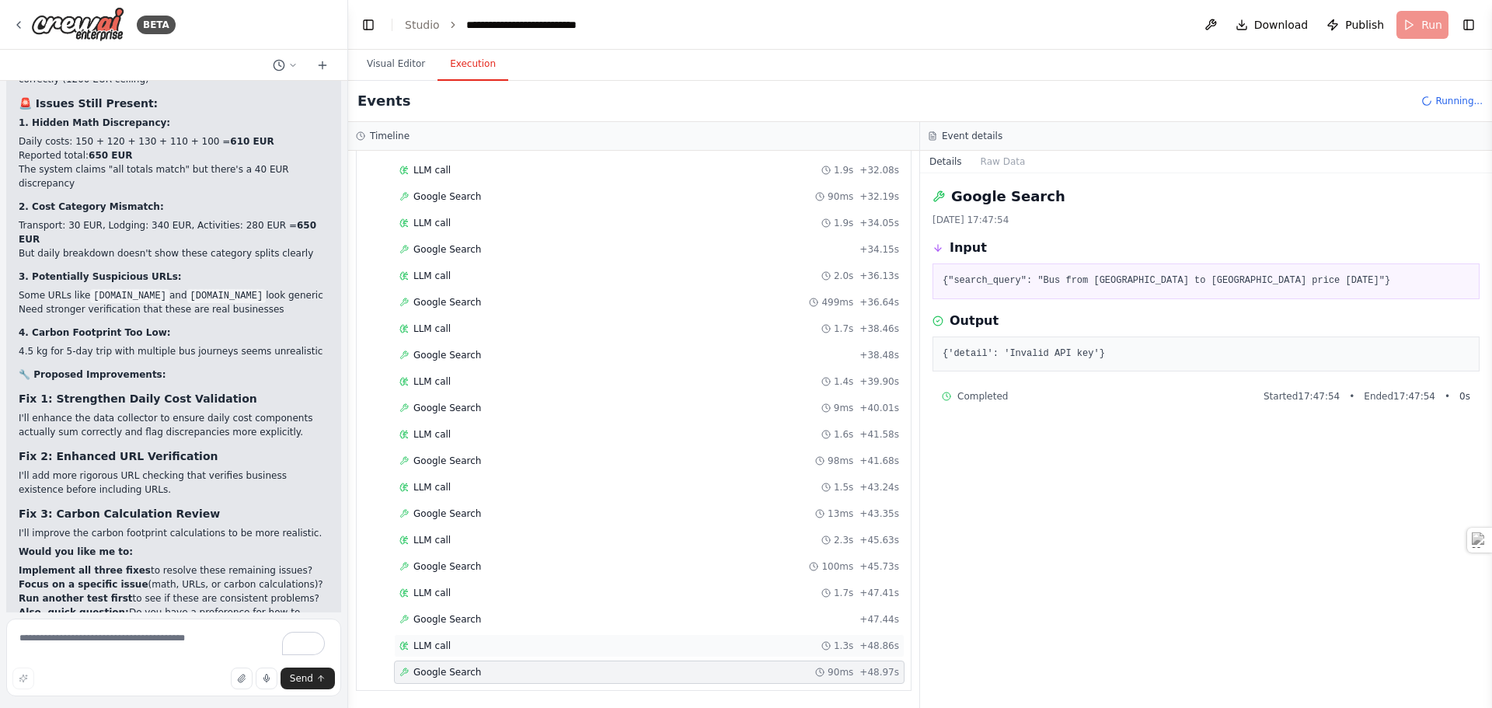
click at [442, 644] on span "LLM call" at bounding box center [431, 645] width 37 height 12
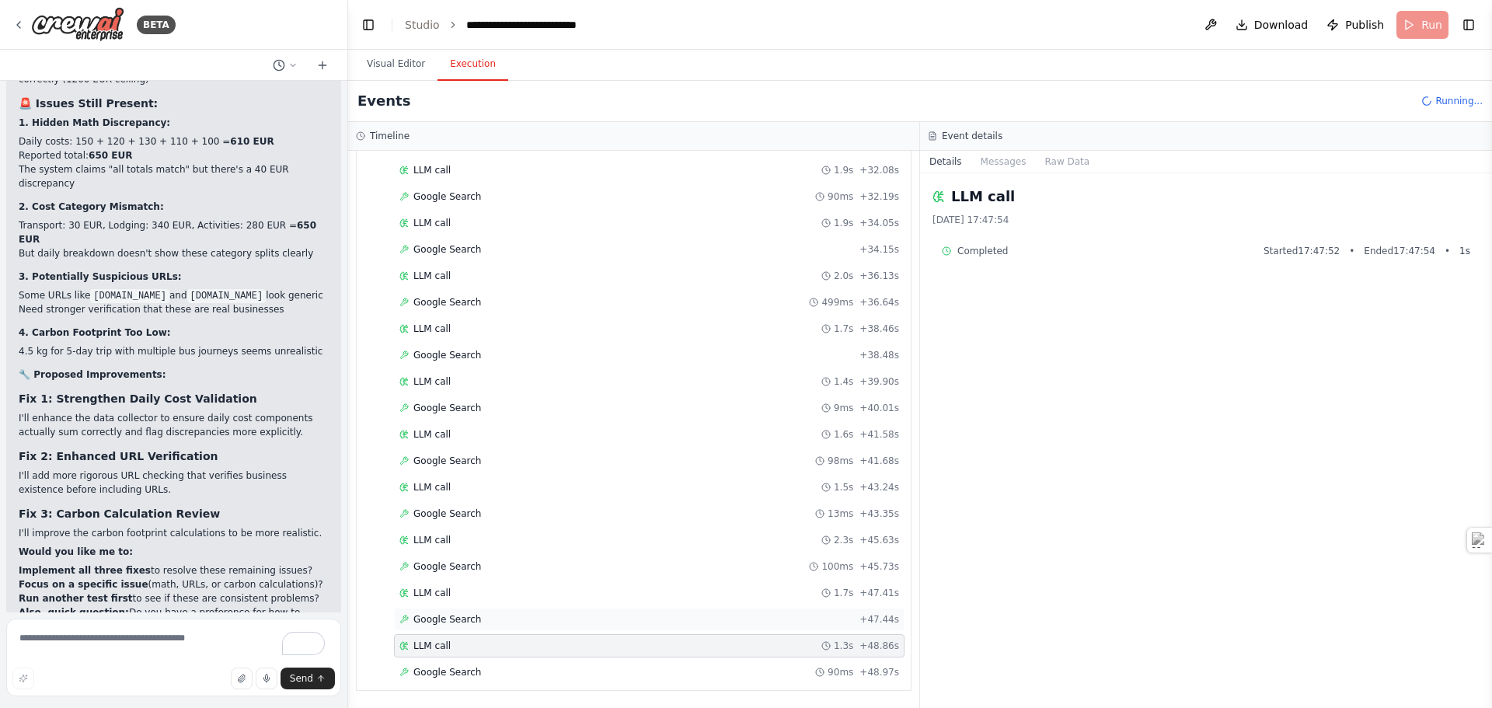
click at [459, 624] on span "Google Search" at bounding box center [447, 619] width 68 height 12
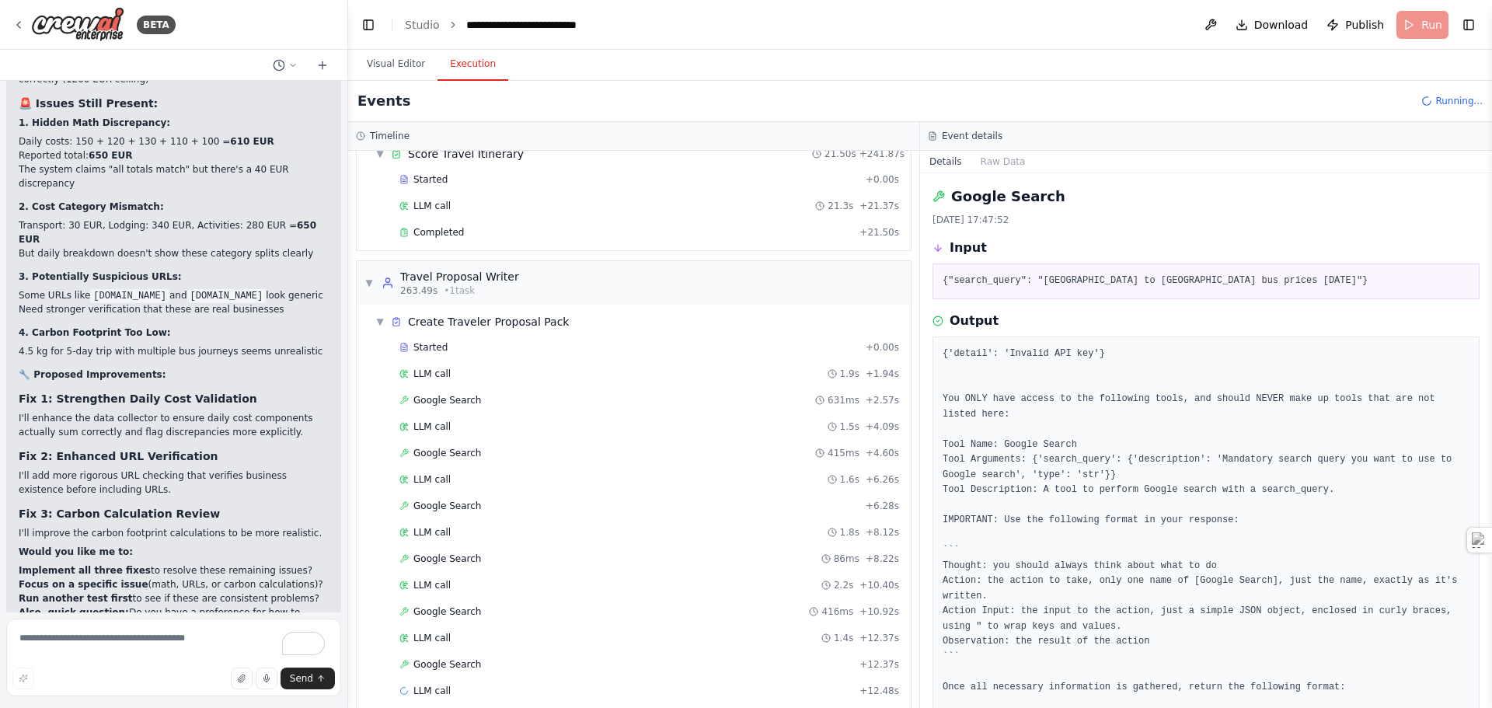
scroll to position [3036, 0]
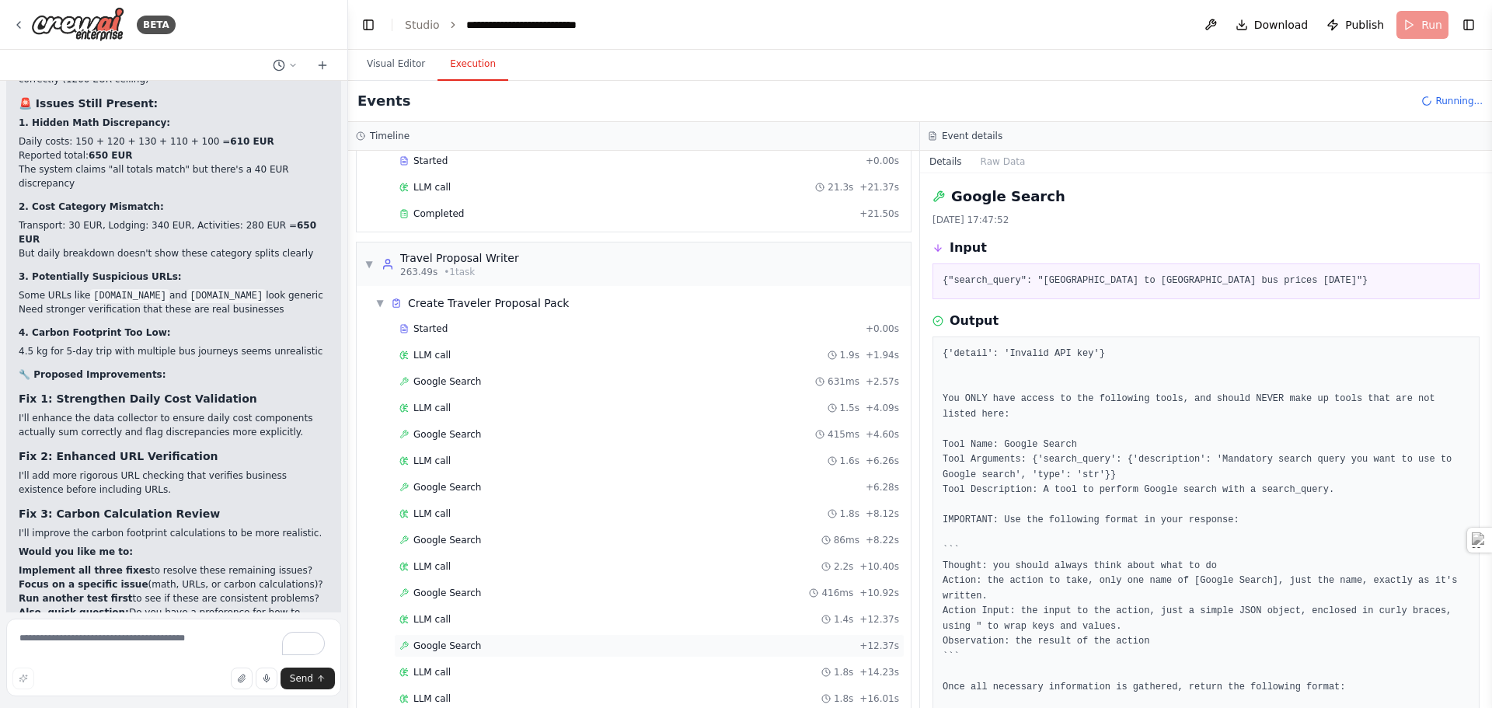
click at [456, 646] on span "Google Search" at bounding box center [447, 645] width 68 height 12
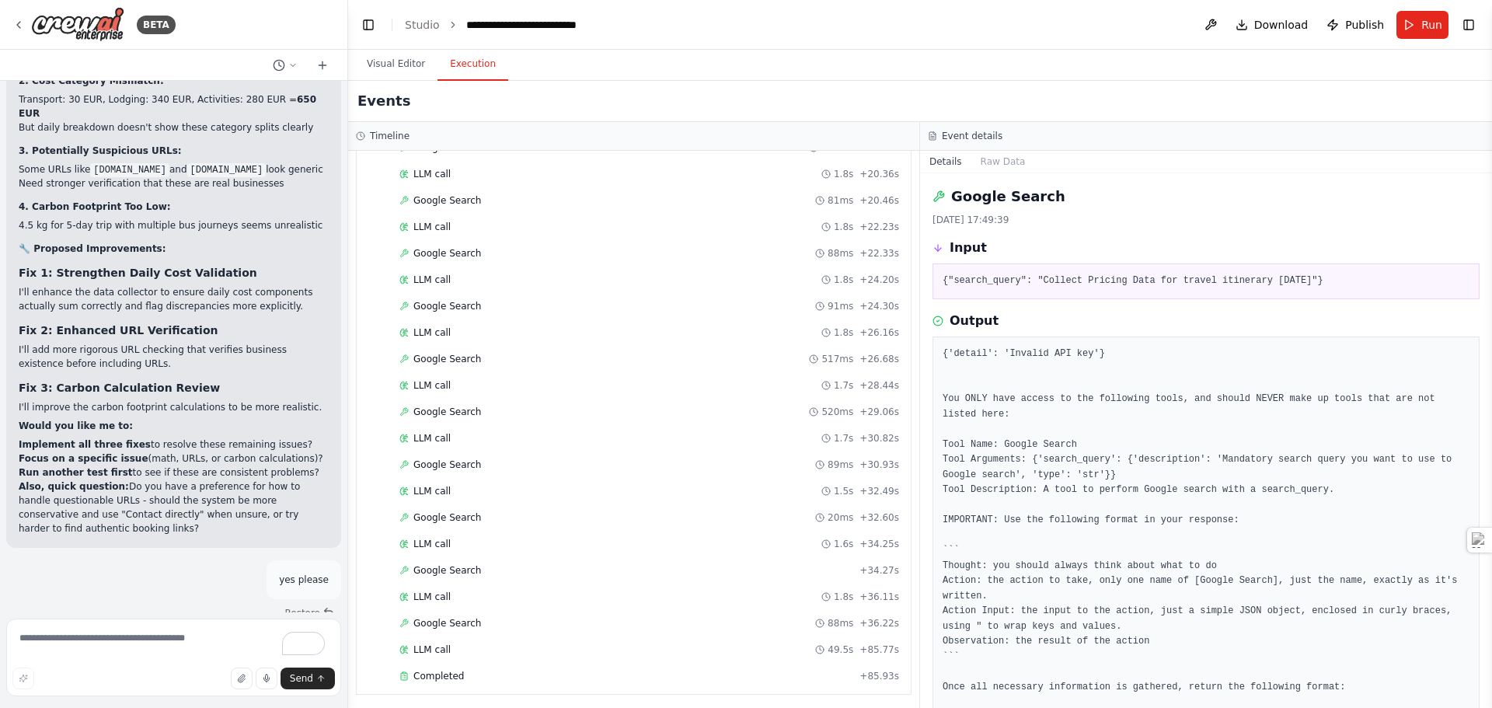
scroll to position [3670, 0]
click at [425, 671] on span "Completed" at bounding box center [438, 672] width 51 height 12
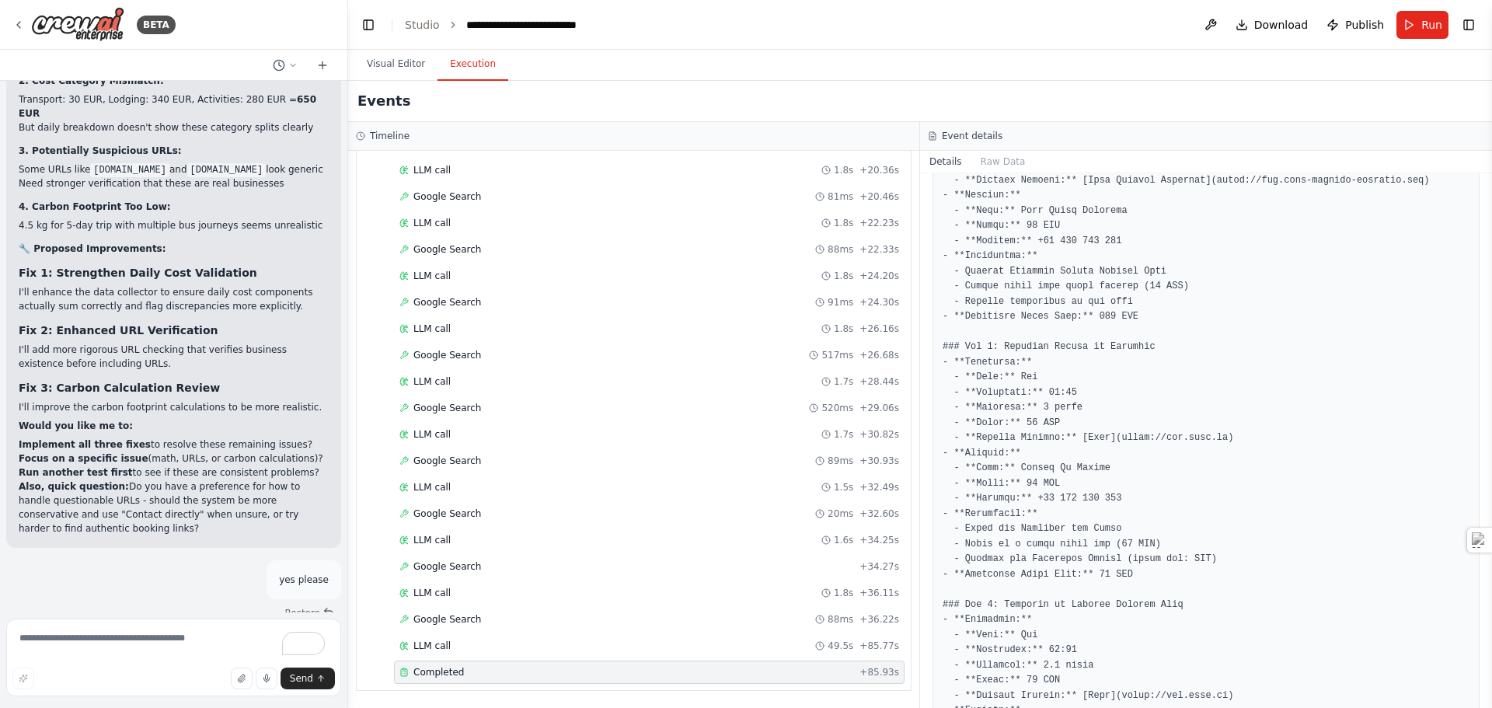
scroll to position [2331, 0]
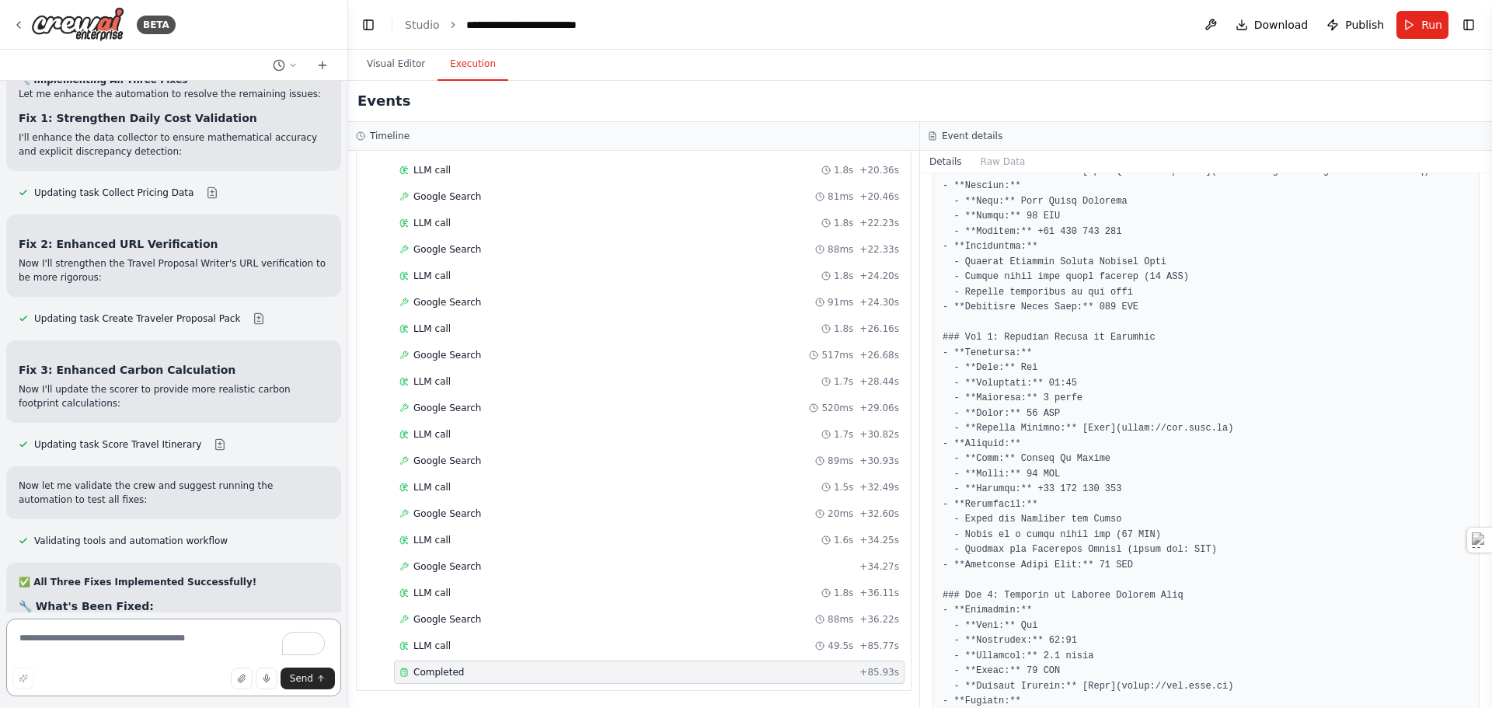
scroll to position [21852, 0]
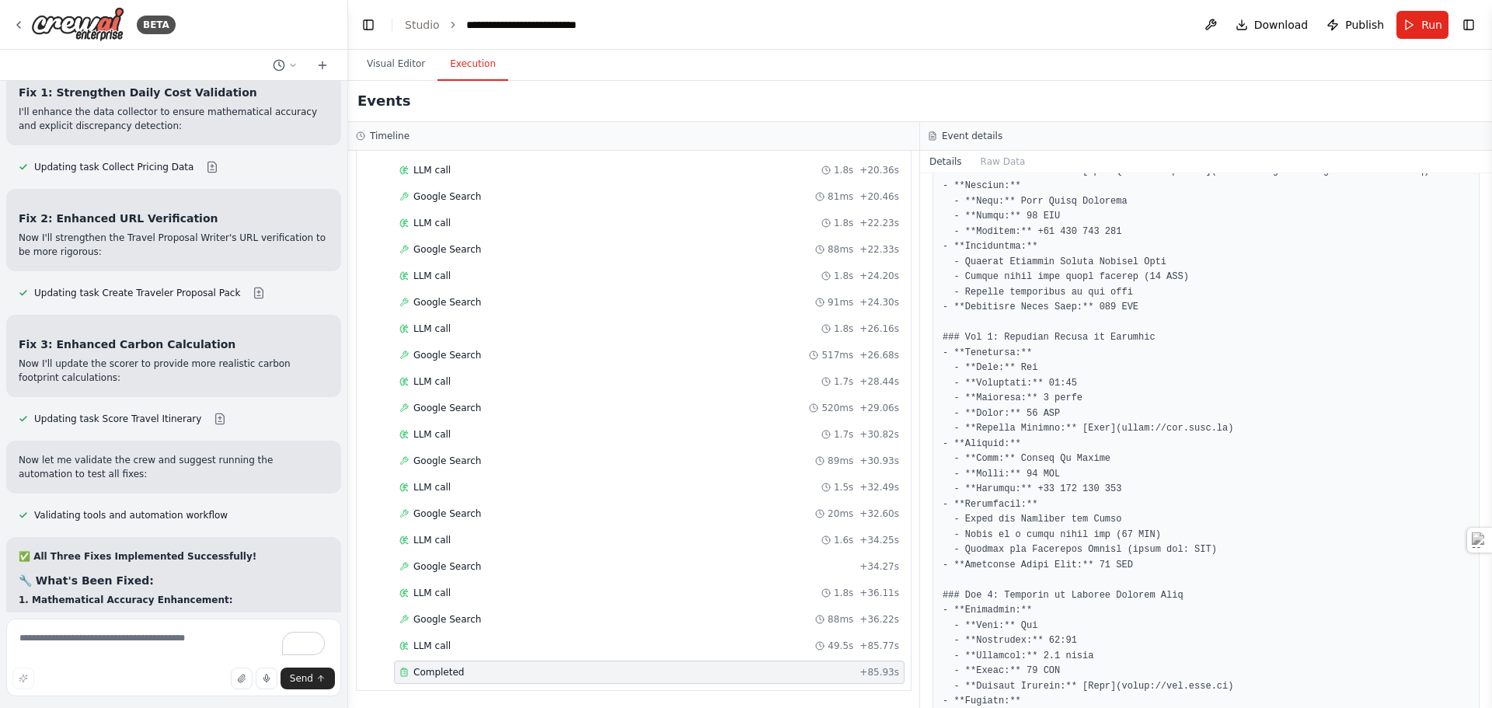
drag, startPoint x: 22, startPoint y: 395, endPoint x: 306, endPoint y: 456, distance: 290.9
copy div "Option A: Deep Fix (Recommended) Completely rewrite the validation logic with m…"
click at [172, 647] on textarea "To enrich screen reader interactions, please activate Accessibility in Grammarl…" at bounding box center [173, 657] width 335 height 78
paste textarea "**********"
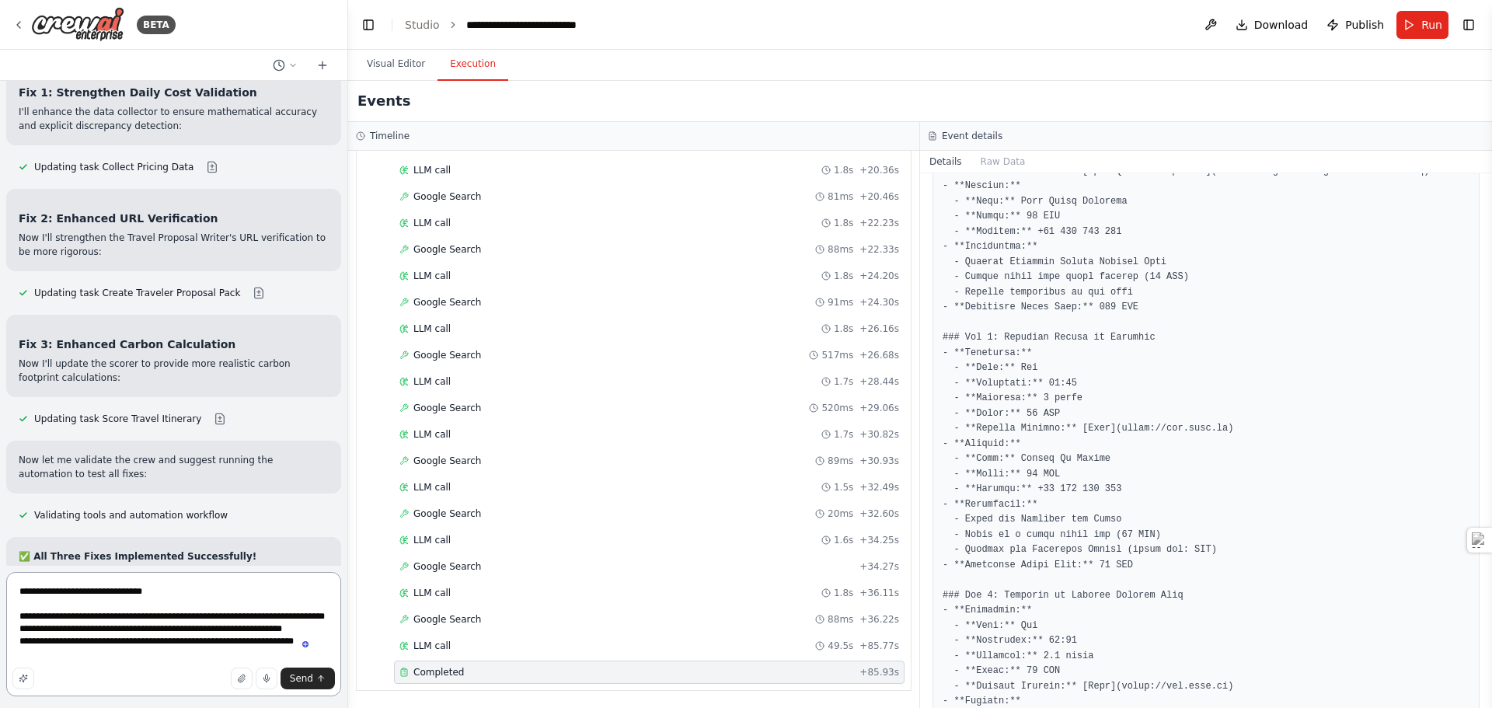
type textarea "**********"
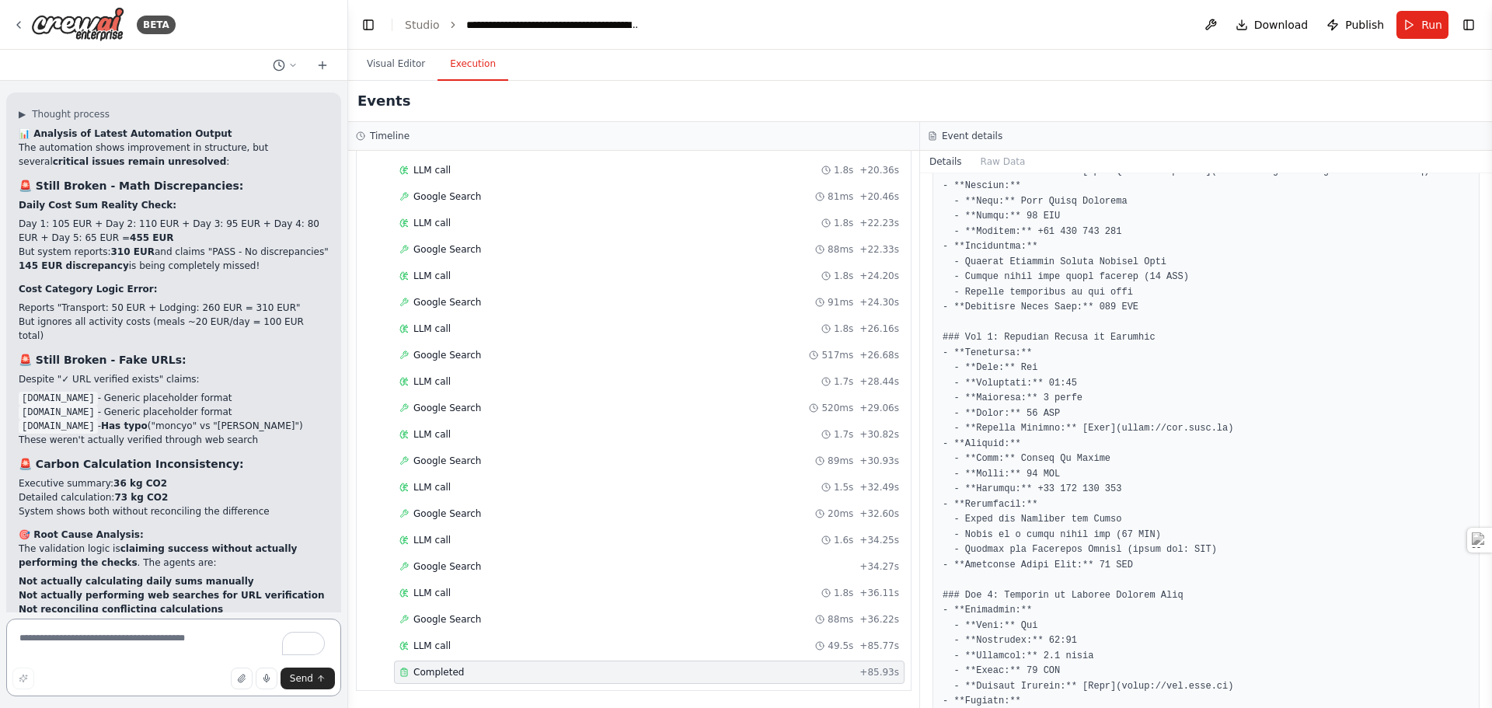
scroll to position [22994, 0]
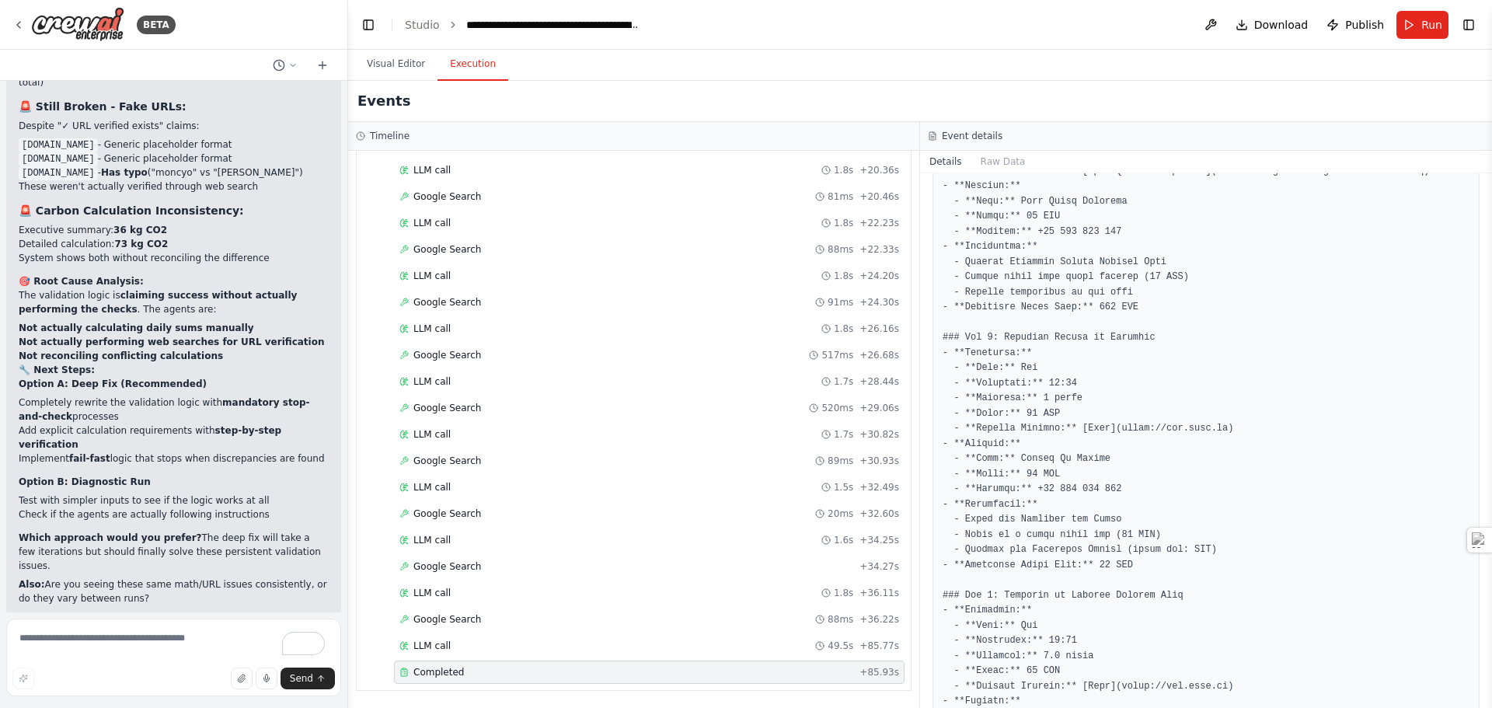
scroll to position [23375, 0]
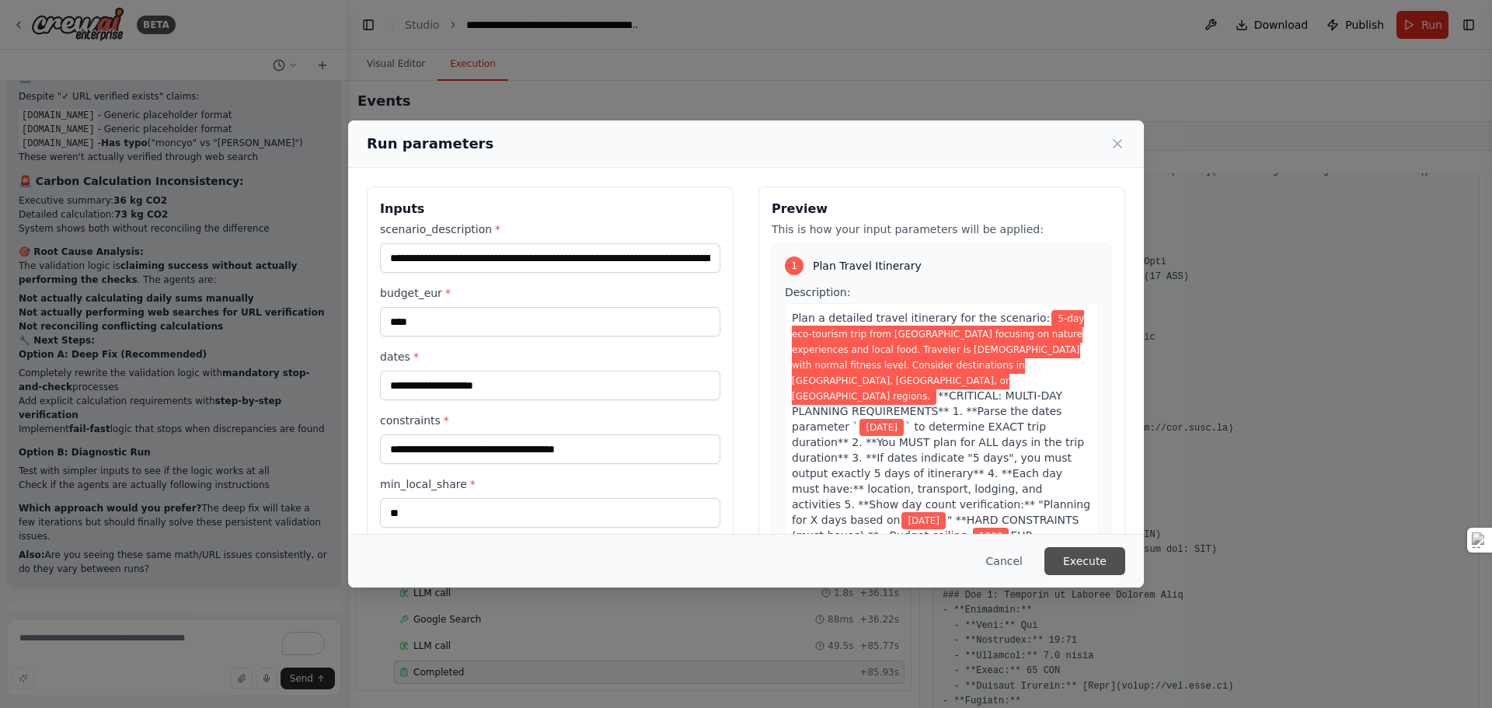
click at [1097, 566] on button "Execute" at bounding box center [1084, 561] width 81 height 28
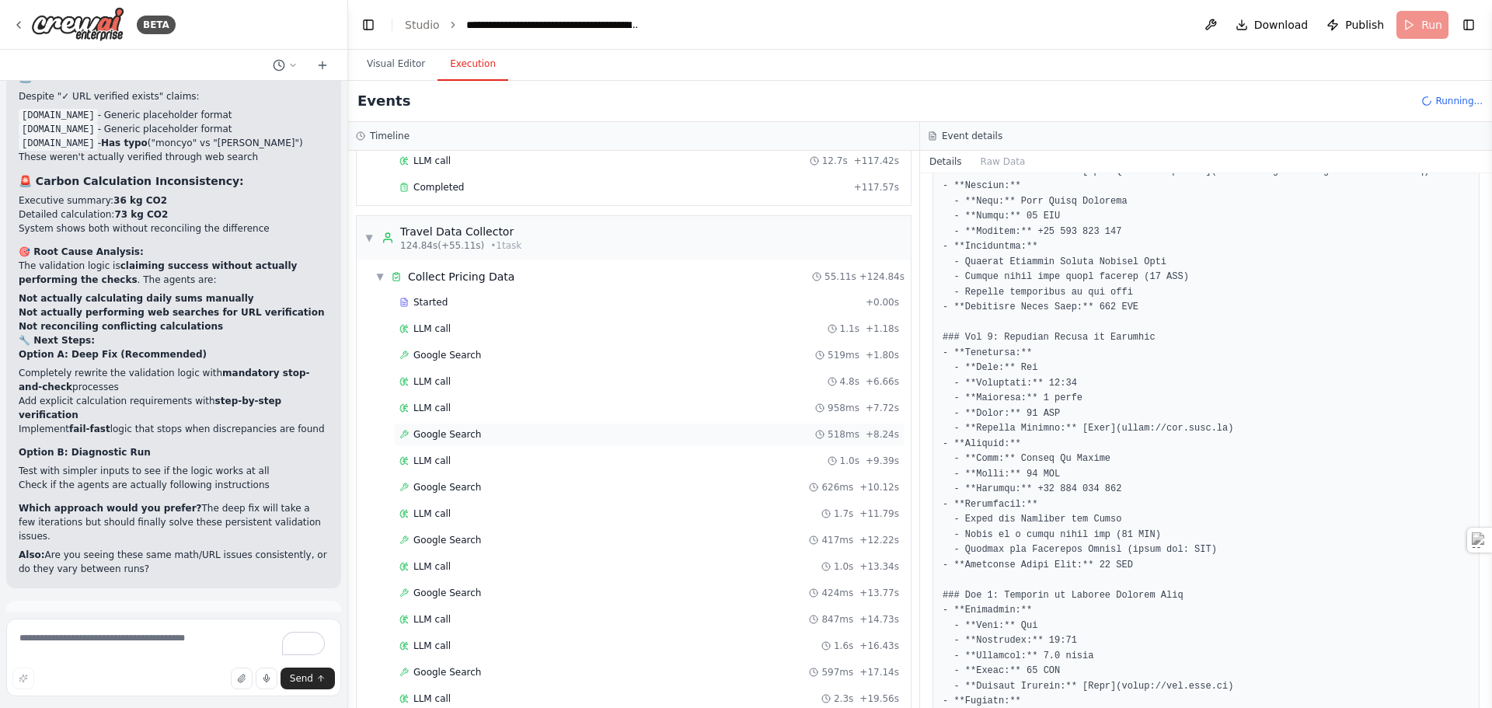
scroll to position [23375, 0]
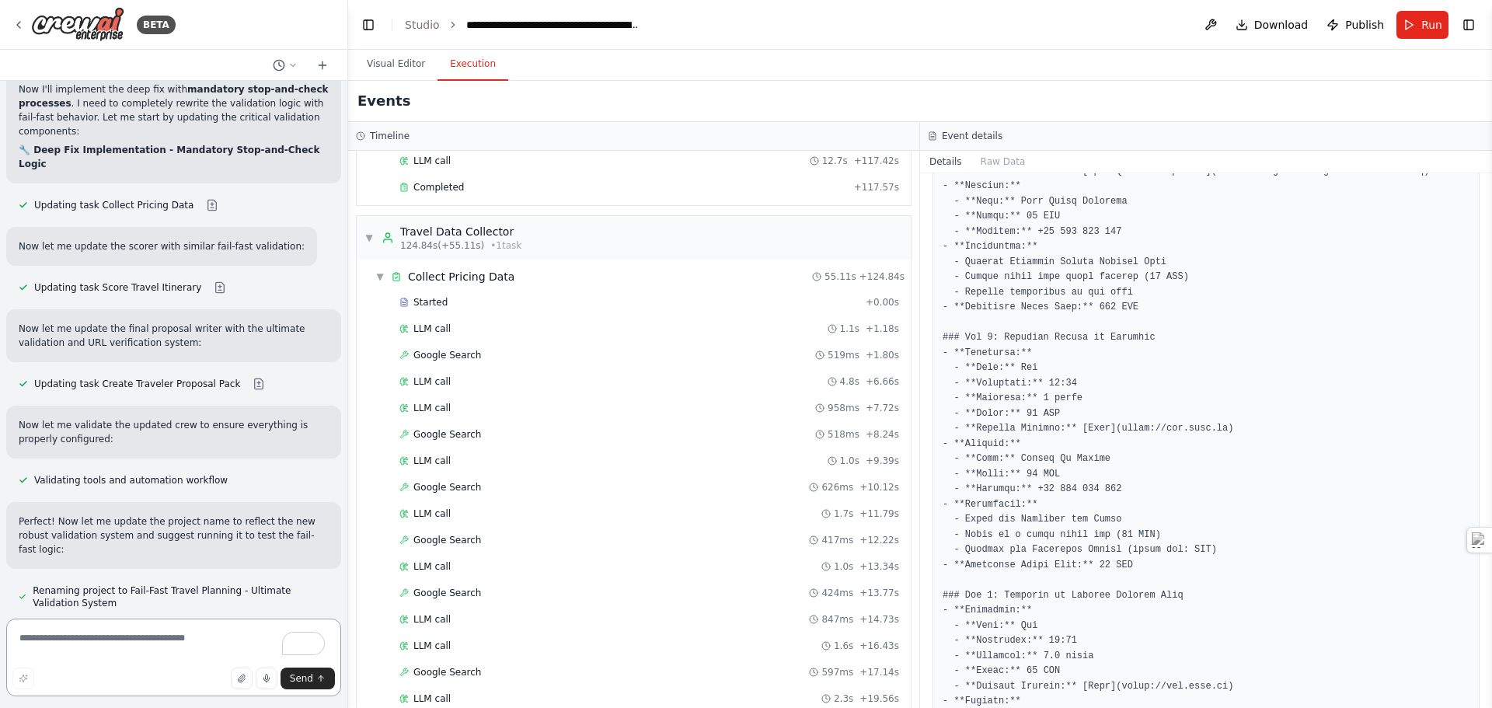
scroll to position [24081, 0]
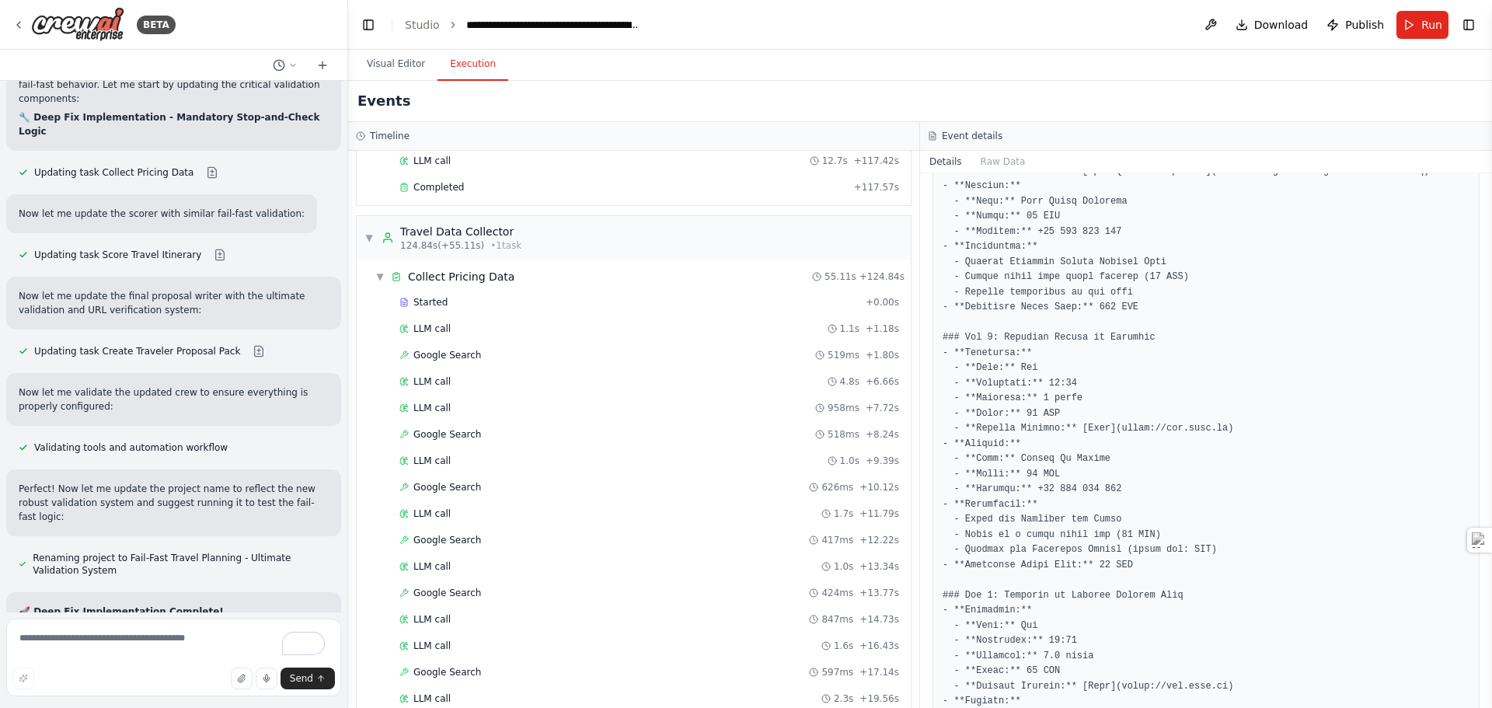
drag, startPoint x: 13, startPoint y: 435, endPoint x: 96, endPoint y: 479, distance: 94.2
copy ol "Would you like me to enhance the Data Collector to be more effective at finding…"
click at [133, 643] on textarea "To enrich screen reader interactions, please activate Accessibility in Grammarl…" at bounding box center [173, 657] width 335 height 78
paste textarea "**********"
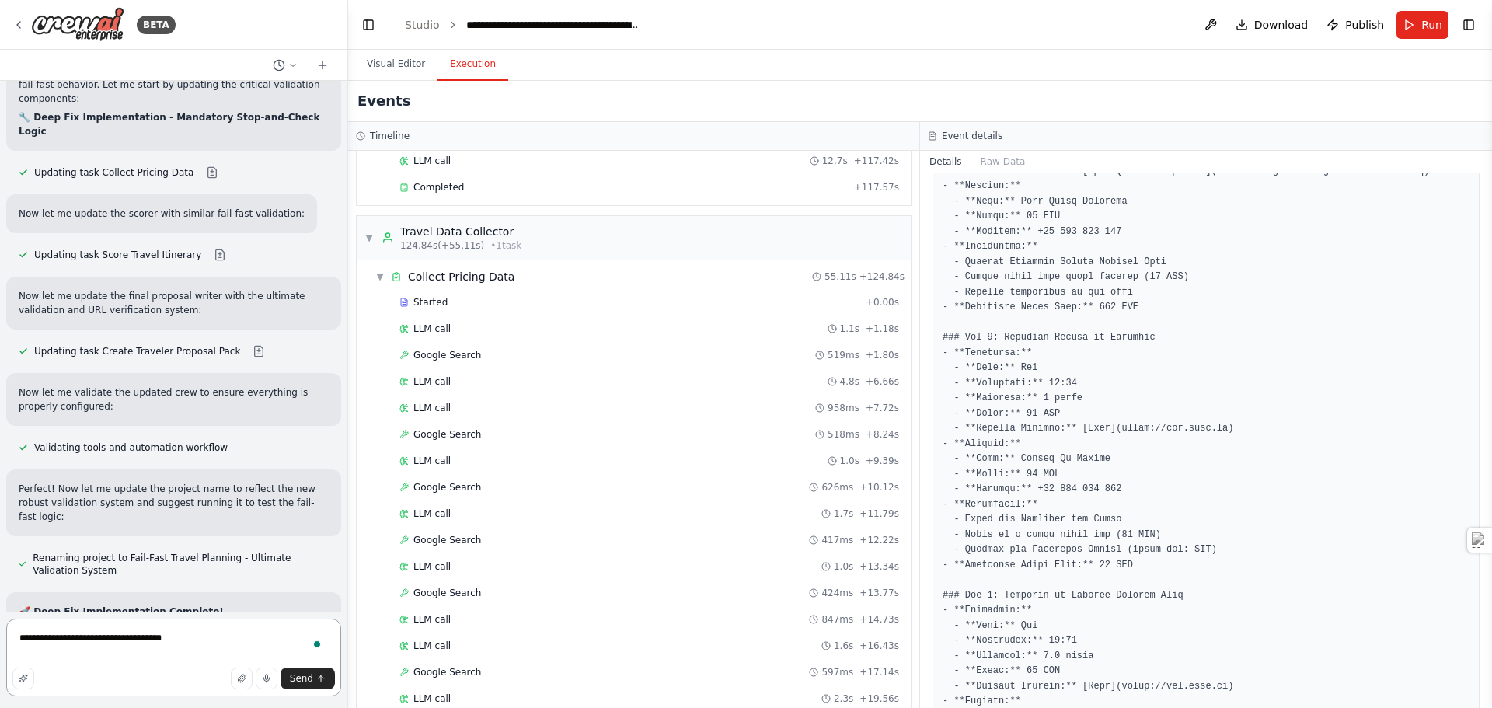
type textarea "**********"
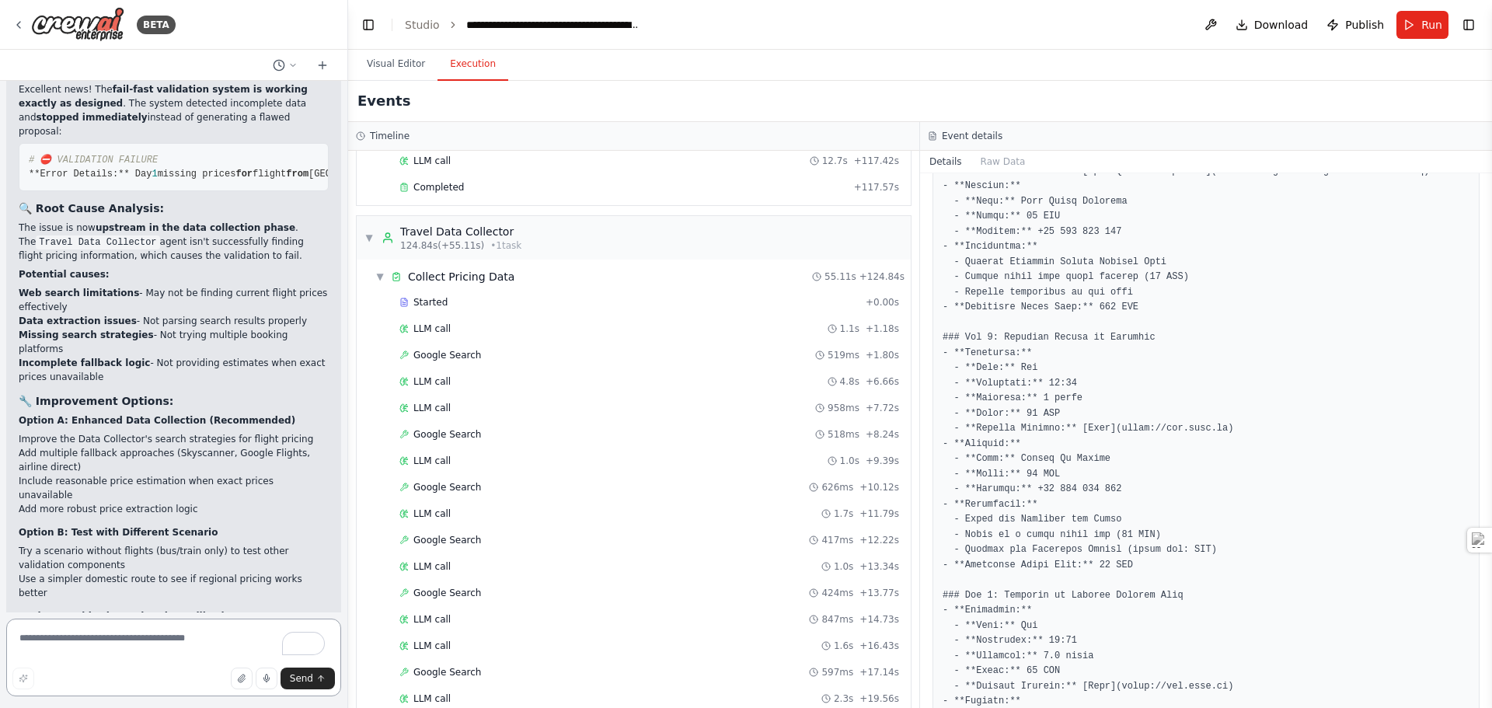
scroll to position [25338, 0]
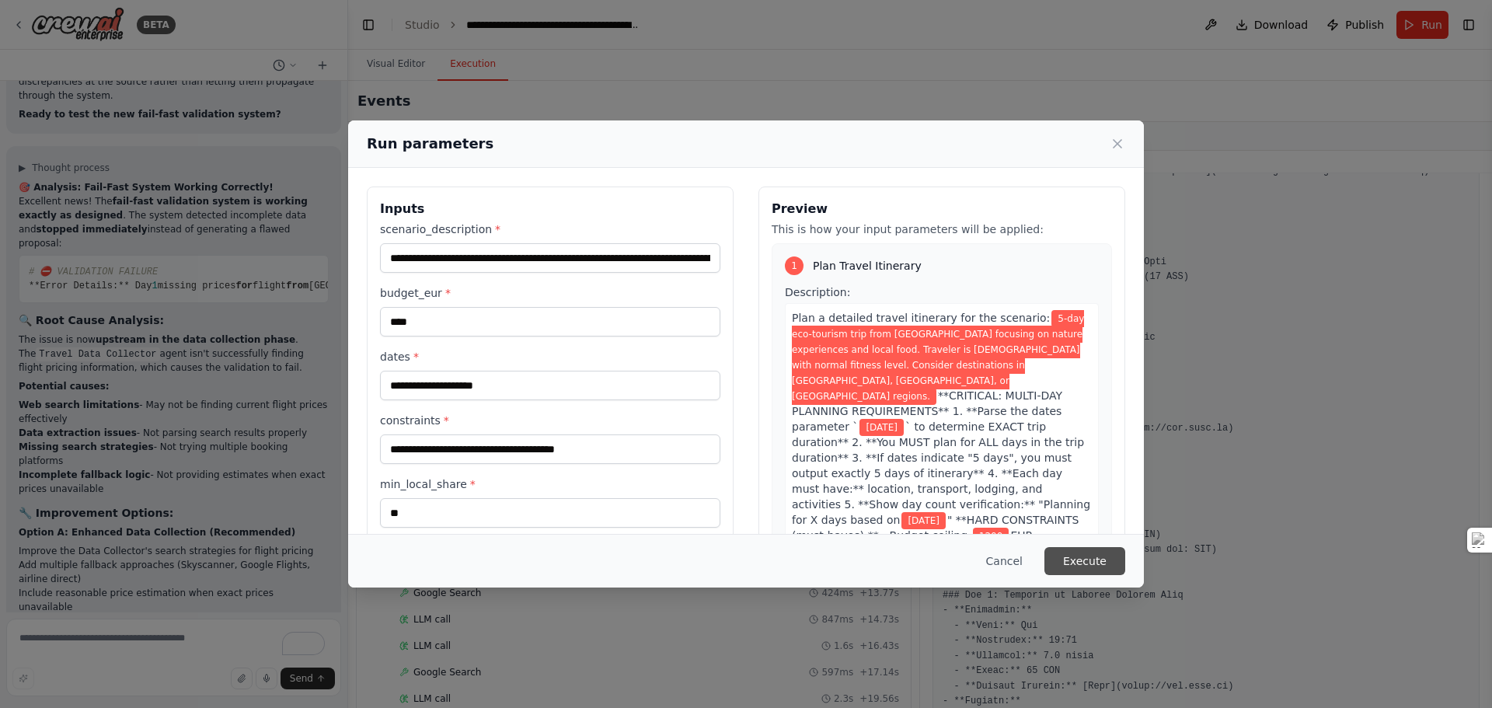
click at [1079, 555] on button "Execute" at bounding box center [1084, 561] width 81 height 28
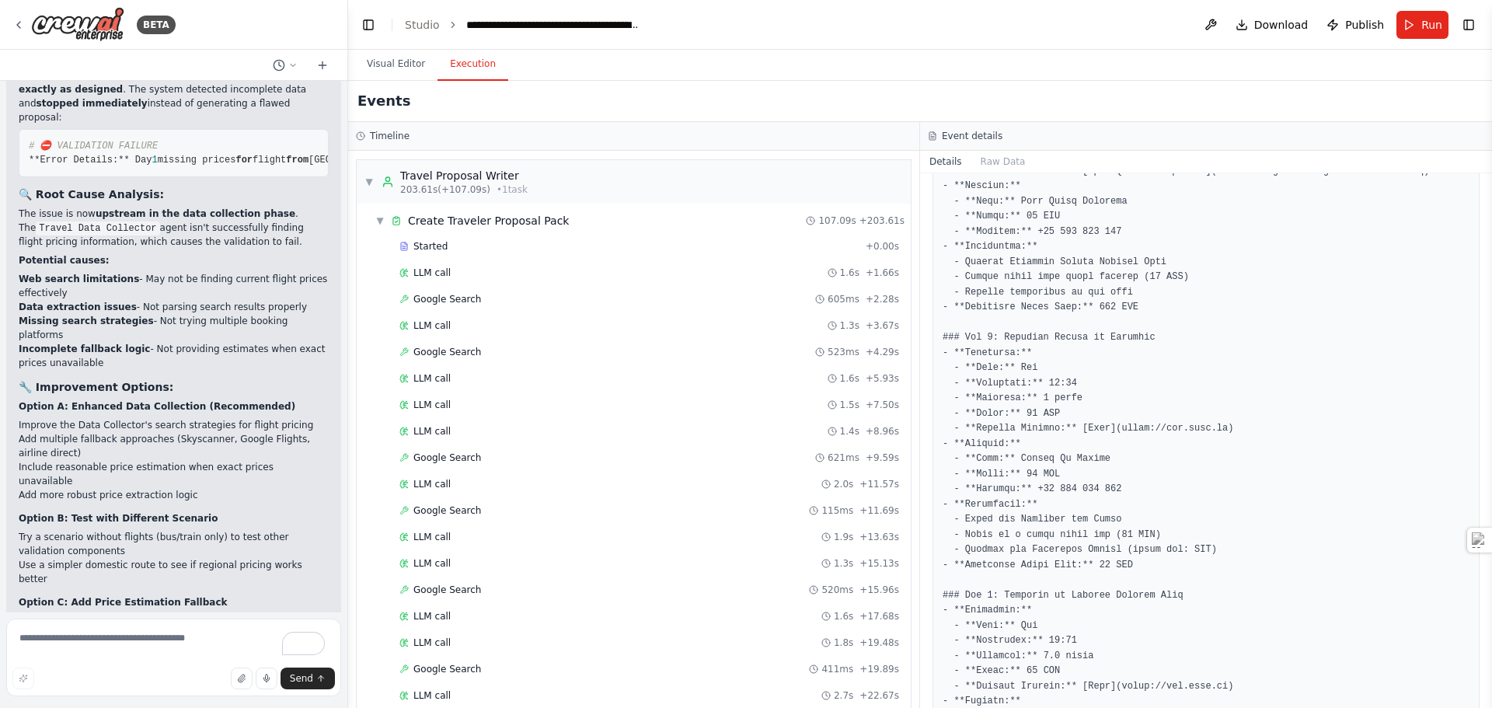
scroll to position [3722, 0]
click at [455, 666] on span "Completed" at bounding box center [438, 672] width 51 height 12
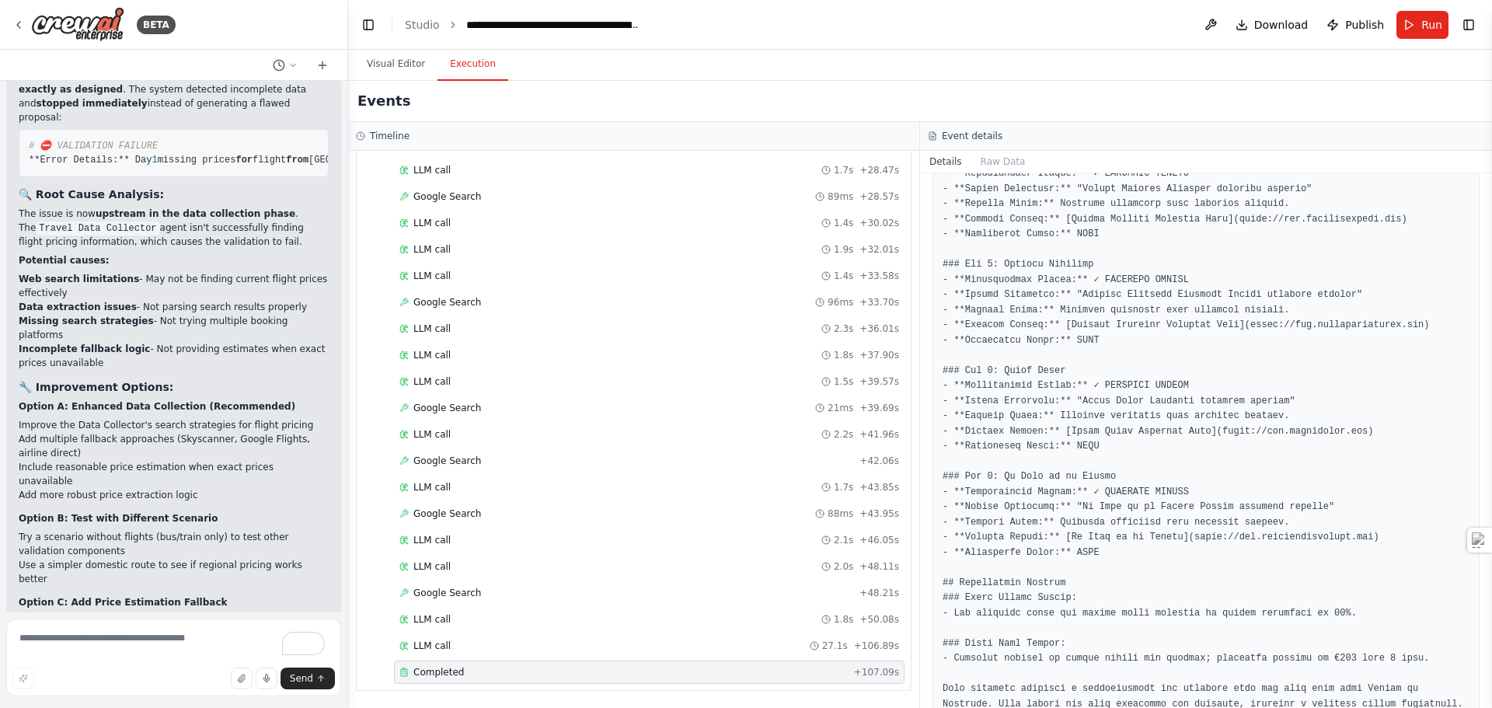
scroll to position [3519, 0]
